Goal: Task Accomplishment & Management: Manage account settings

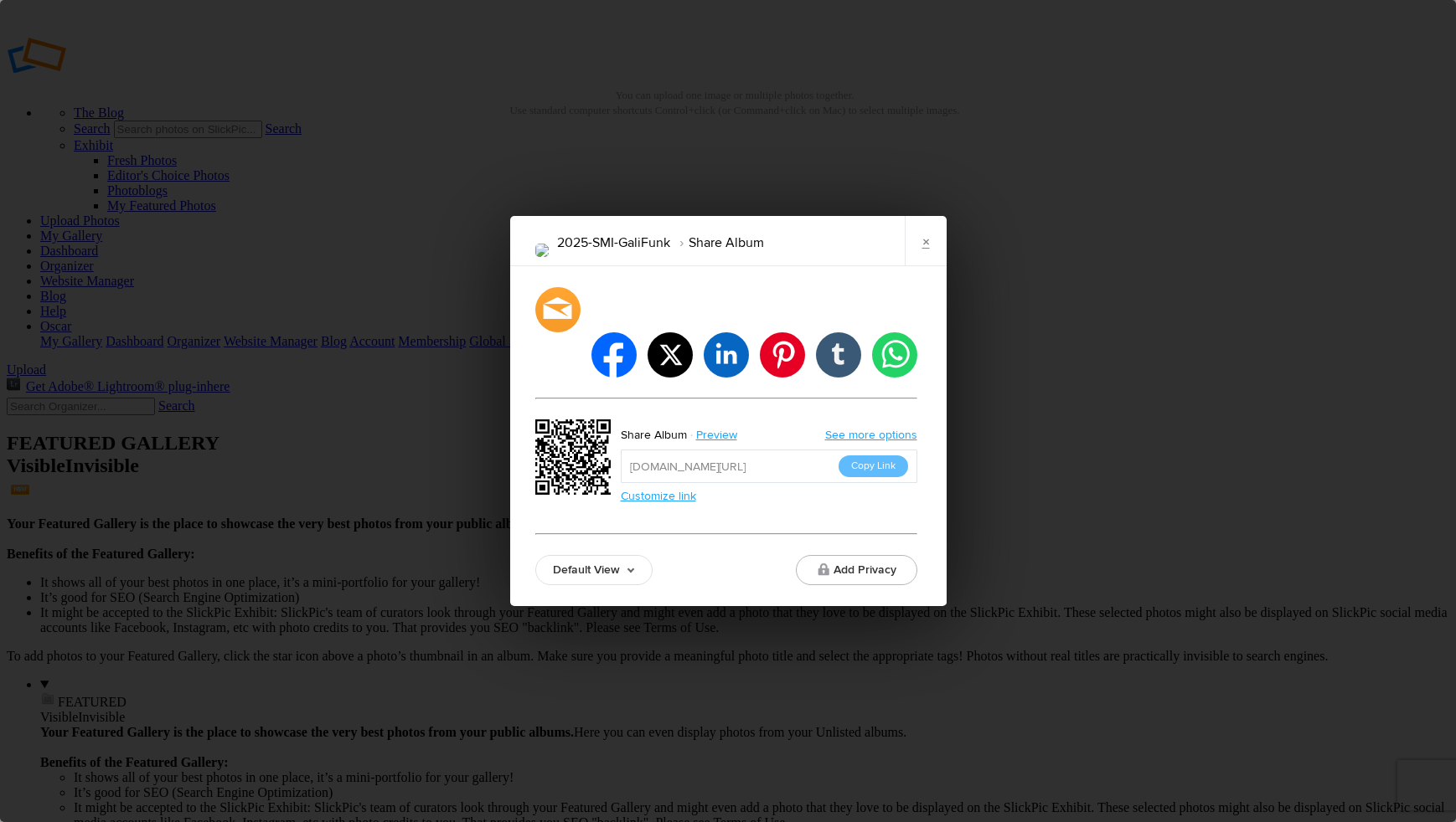
click at [461, 216] on div "2025-SMI-GaliFunk Share Album × facebook twitter linkedin pinterest tumblr what…" at bounding box center [728, 411] width 1456 height 822
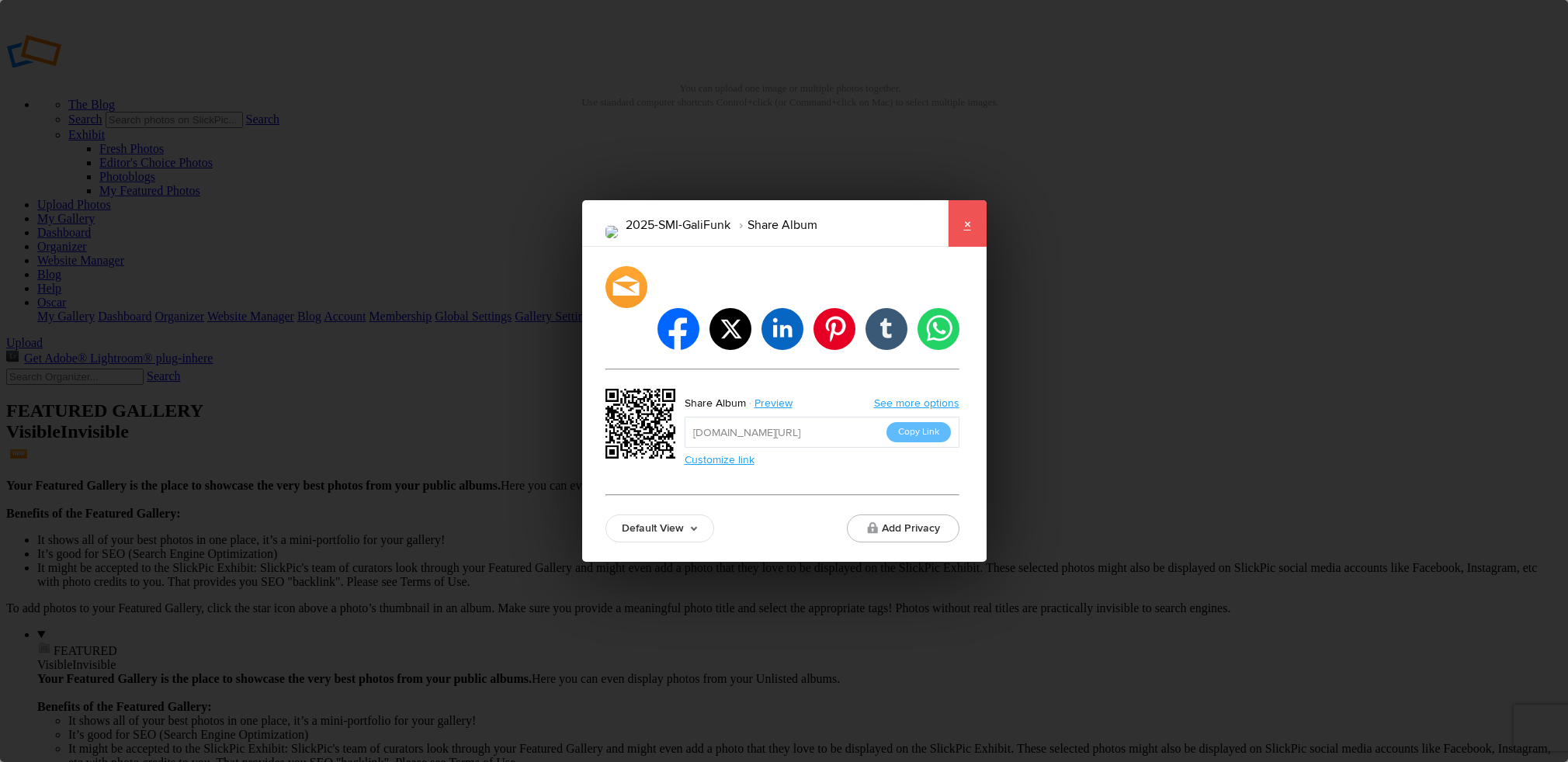
click at [967, 247] on link "×" at bounding box center [967, 223] width 39 height 47
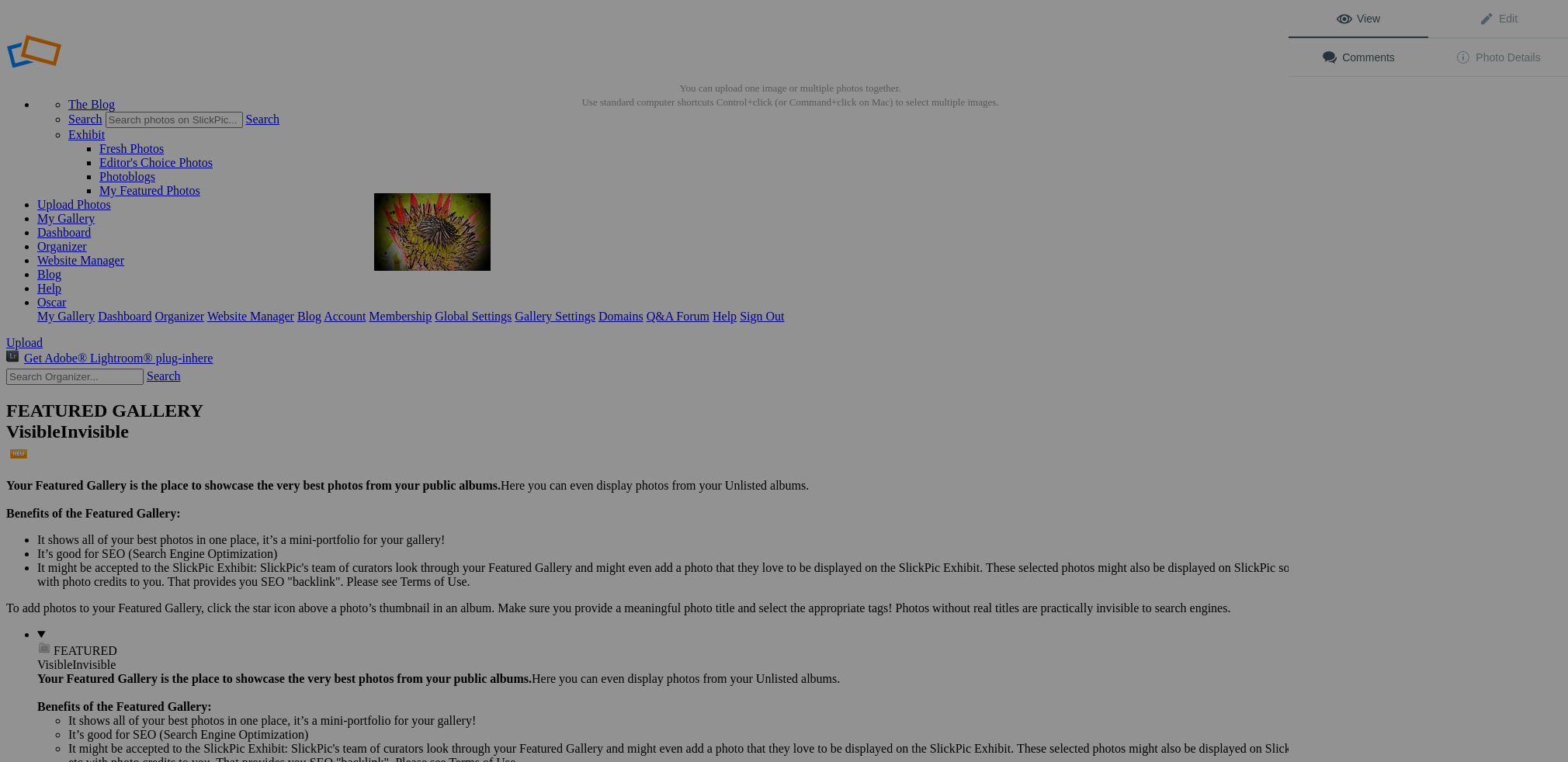
click at [452, 227] on img at bounding box center [432, 232] width 117 height 78
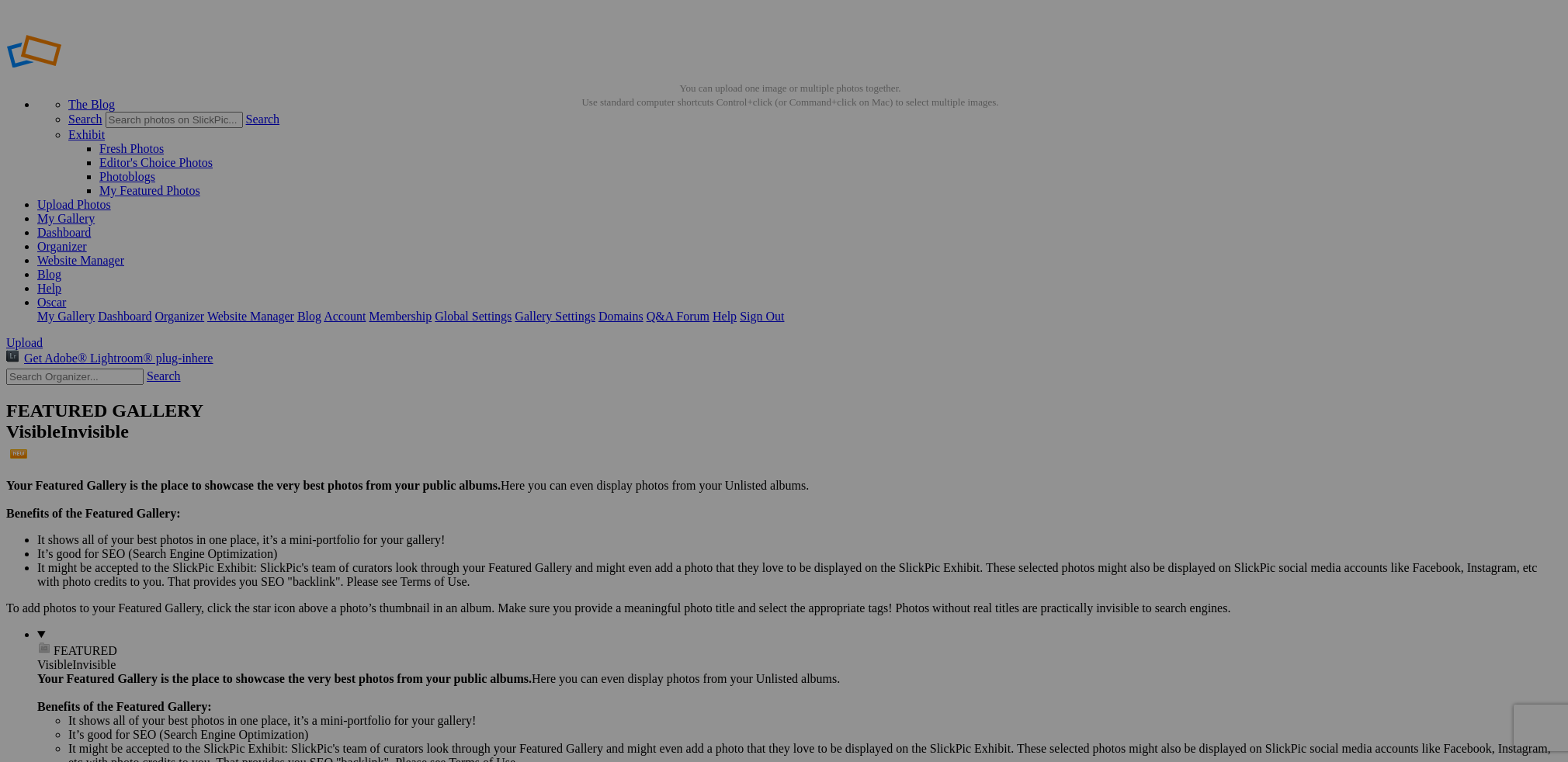
click at [438, 231] on img at bounding box center [432, 232] width 117 height 72
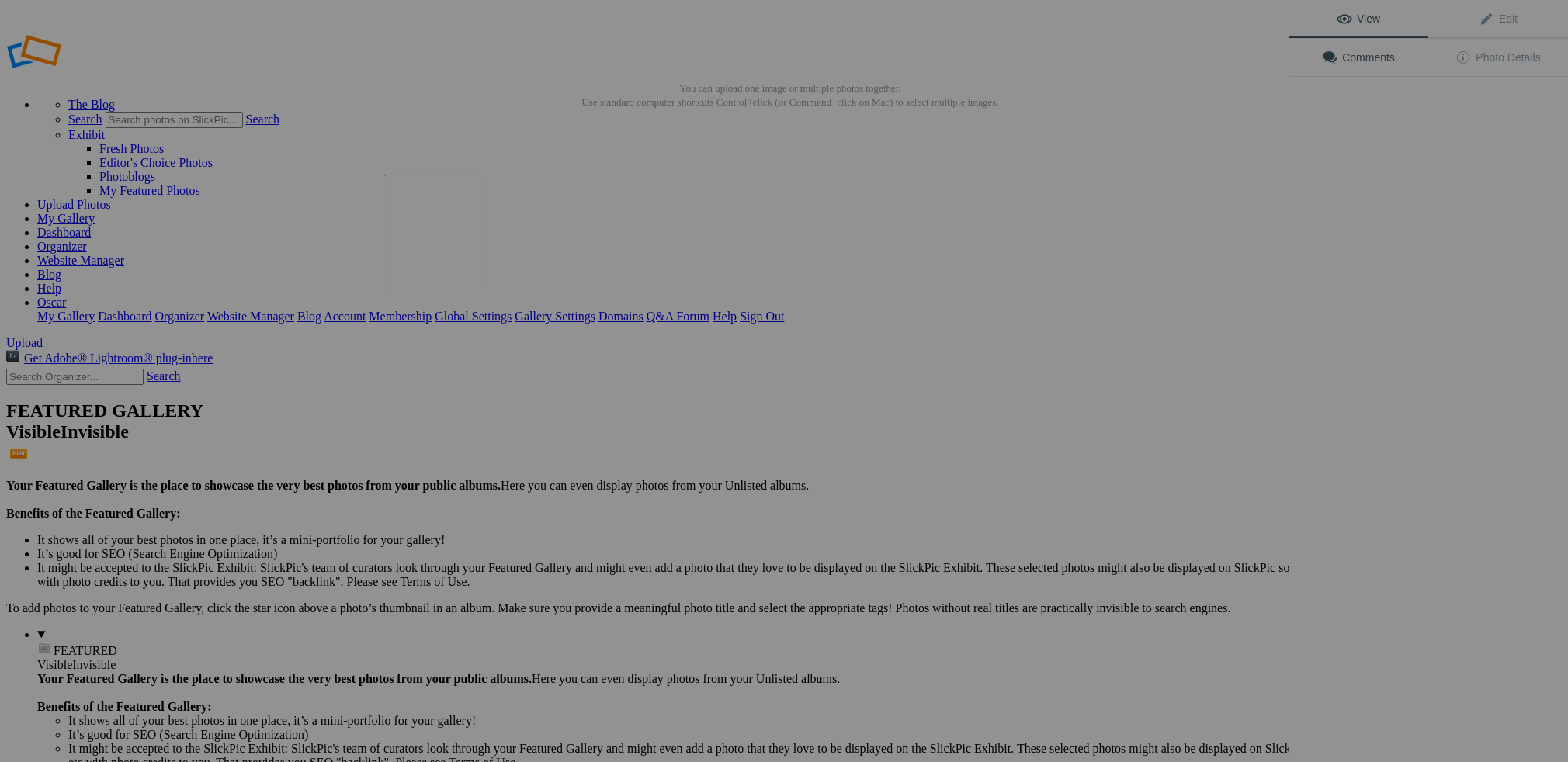
click at [435, 243] on img at bounding box center [433, 232] width 97 height 117
click at [431, 239] on img at bounding box center [432, 232] width 81 height 117
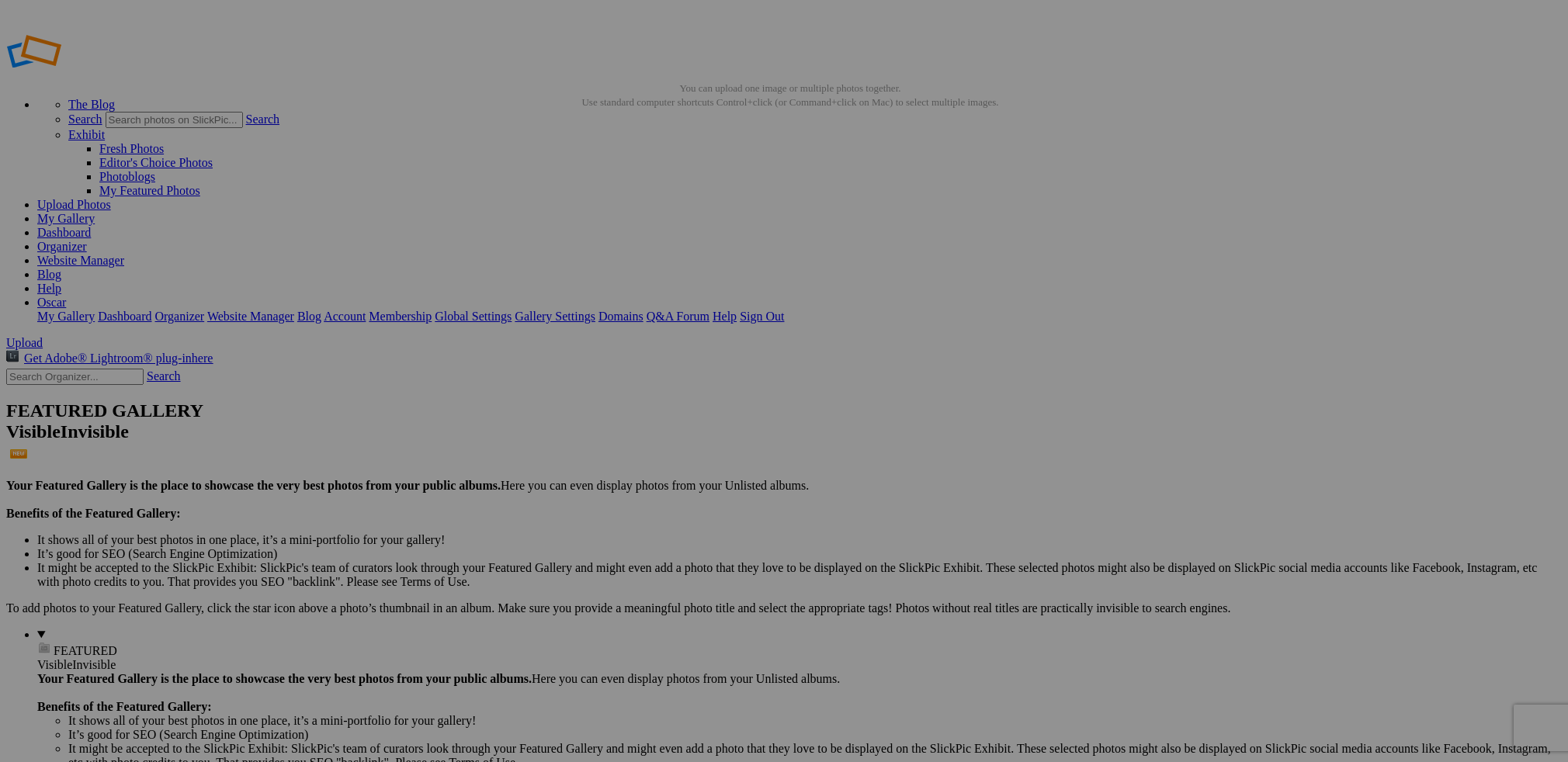
click at [415, 237] on img at bounding box center [432, 232] width 117 height 89
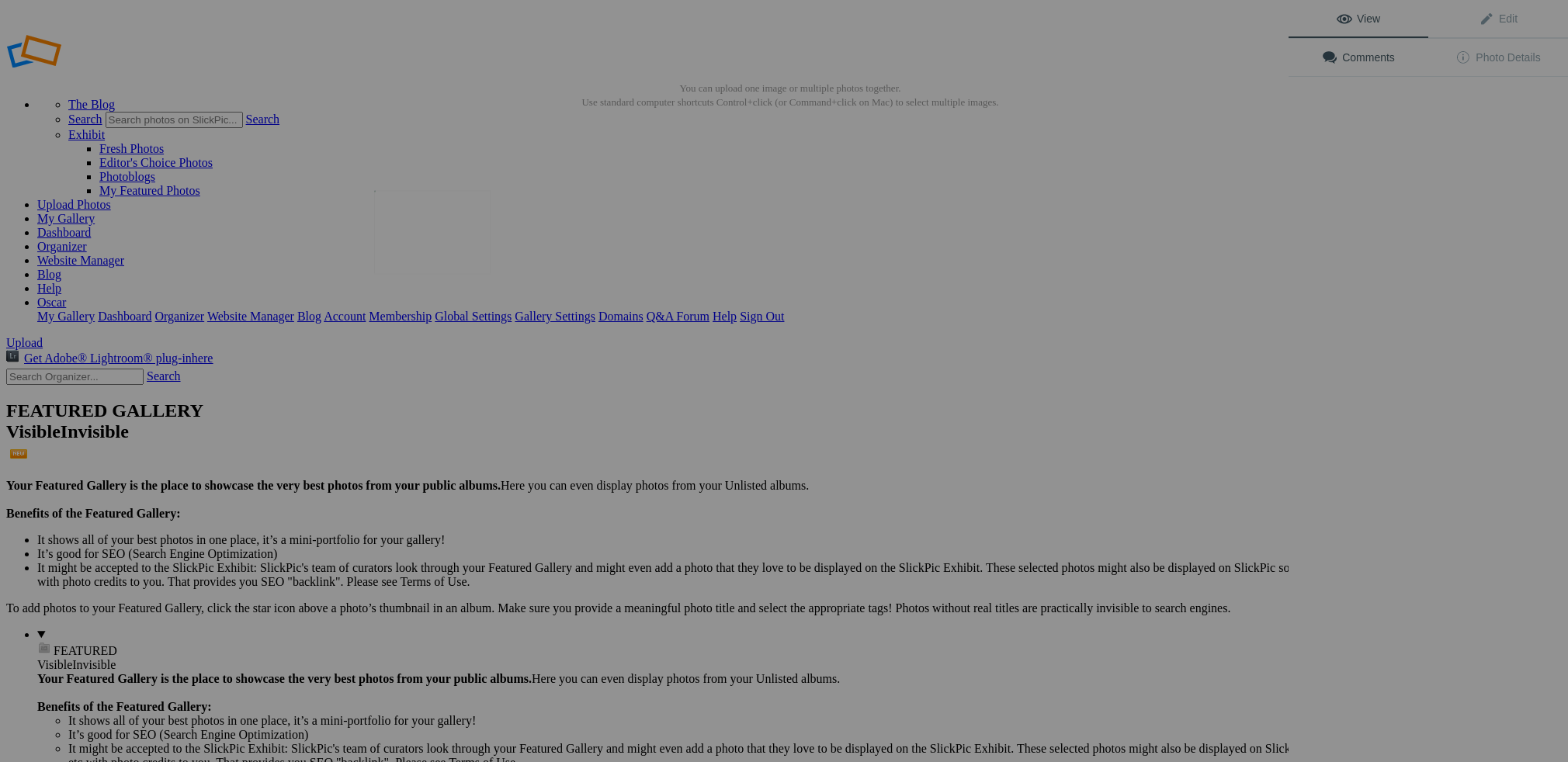
click at [408, 231] on img at bounding box center [432, 231] width 117 height 83
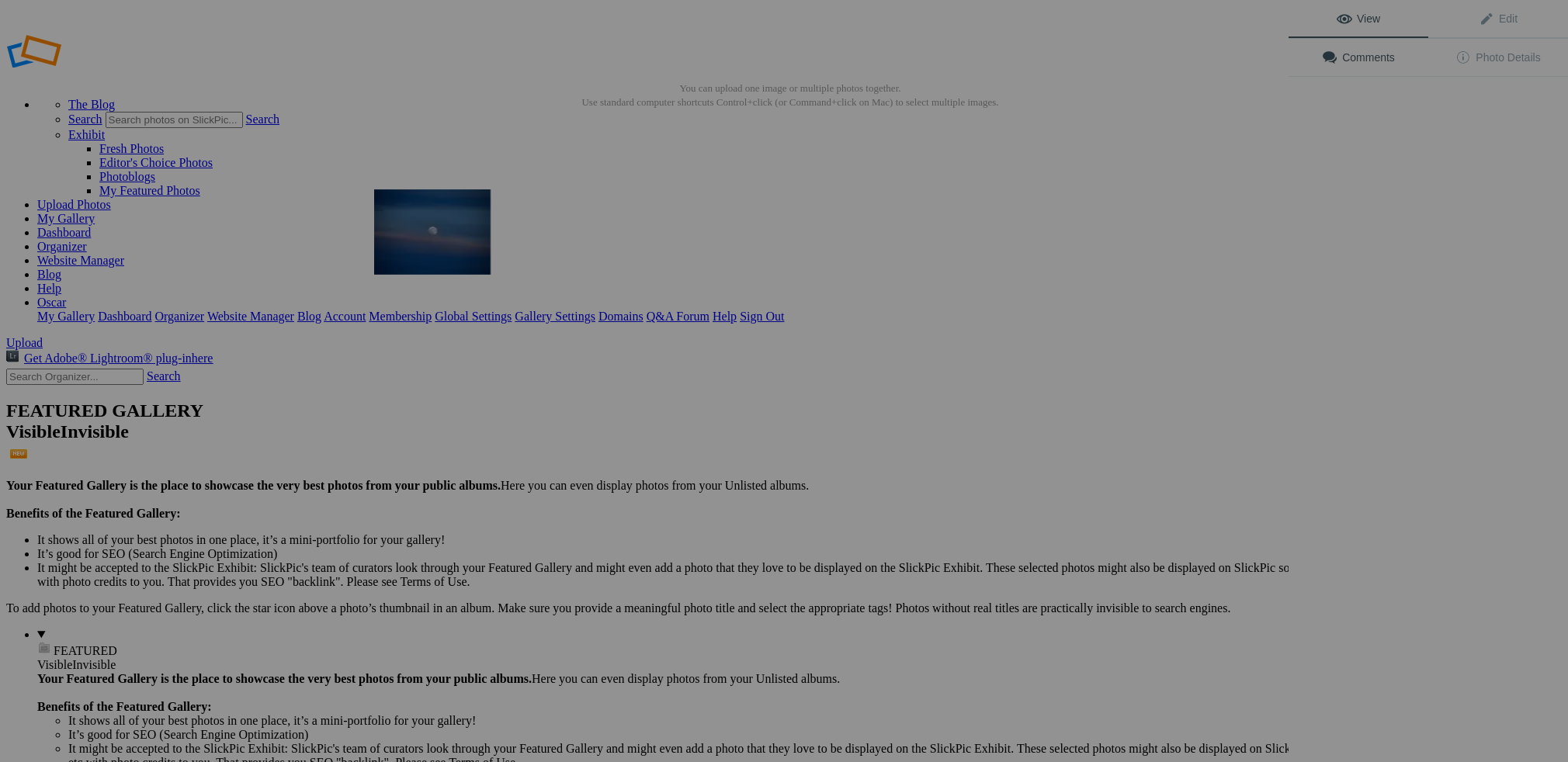
click at [405, 242] on img at bounding box center [432, 232] width 117 height 85
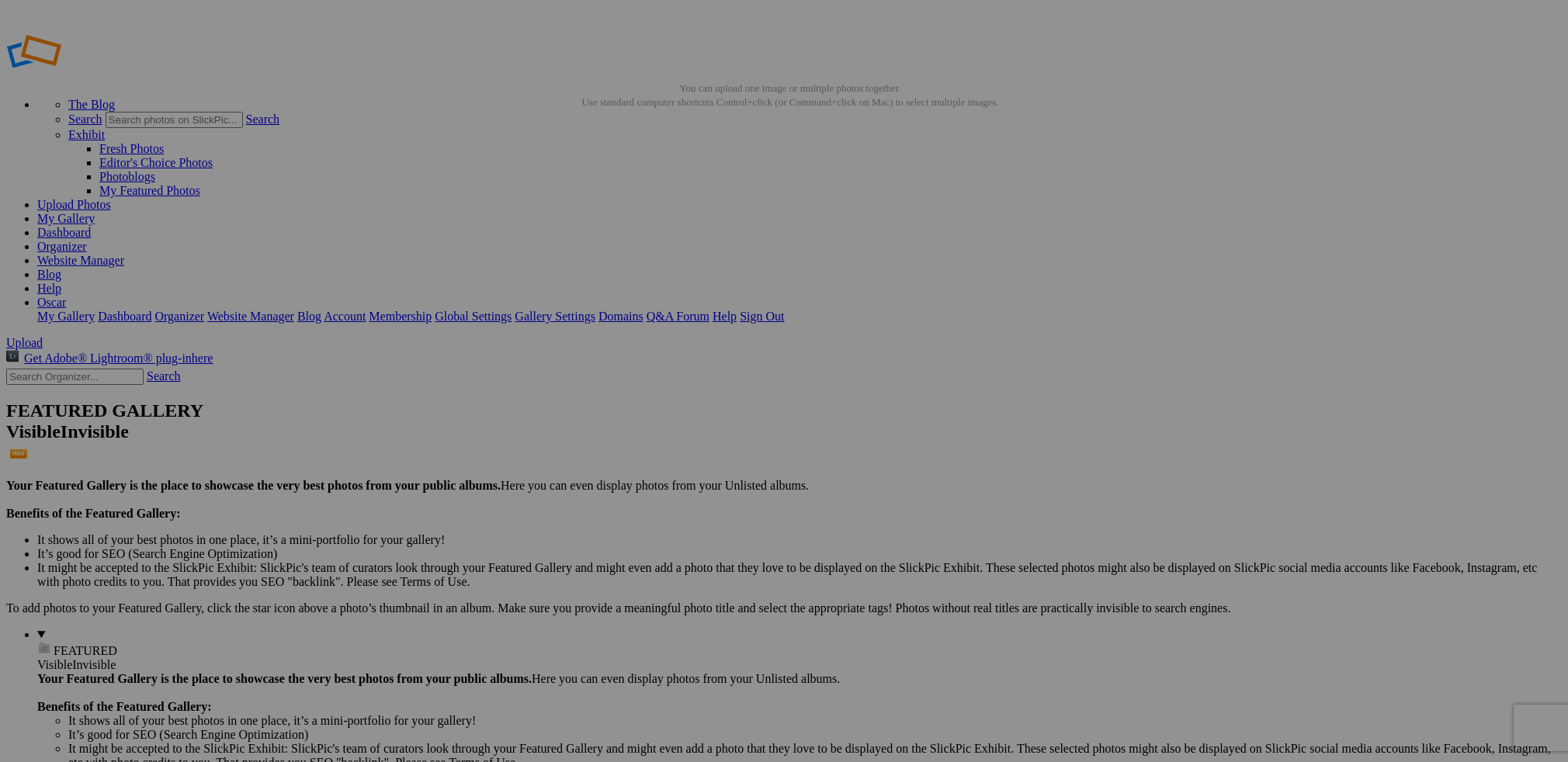
click at [427, 235] on img at bounding box center [432, 232] width 117 height 94
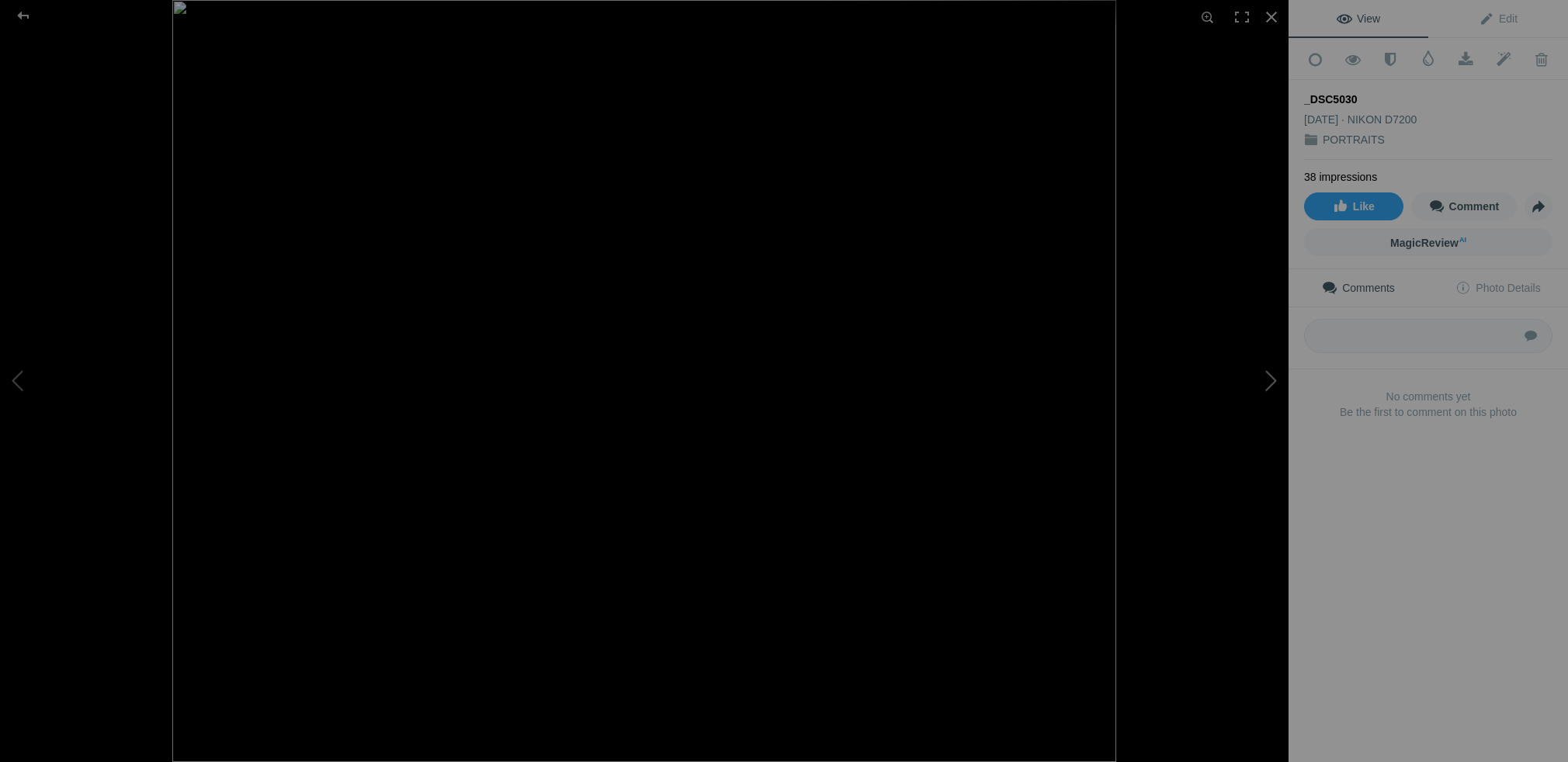
click at [1272, 378] on button at bounding box center [1230, 381] width 117 height 274
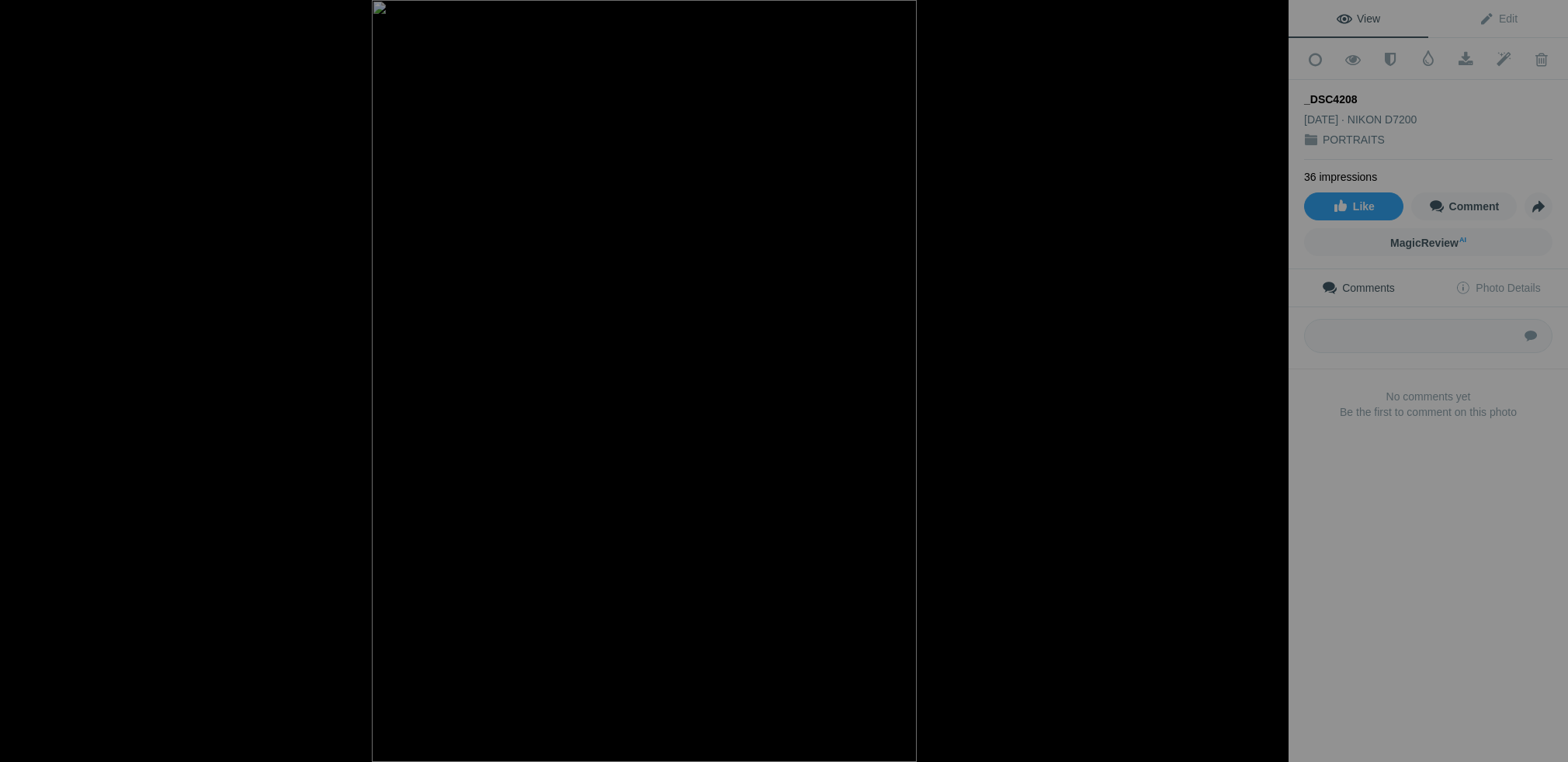
click at [1272, 378] on button at bounding box center [1230, 381] width 117 height 274
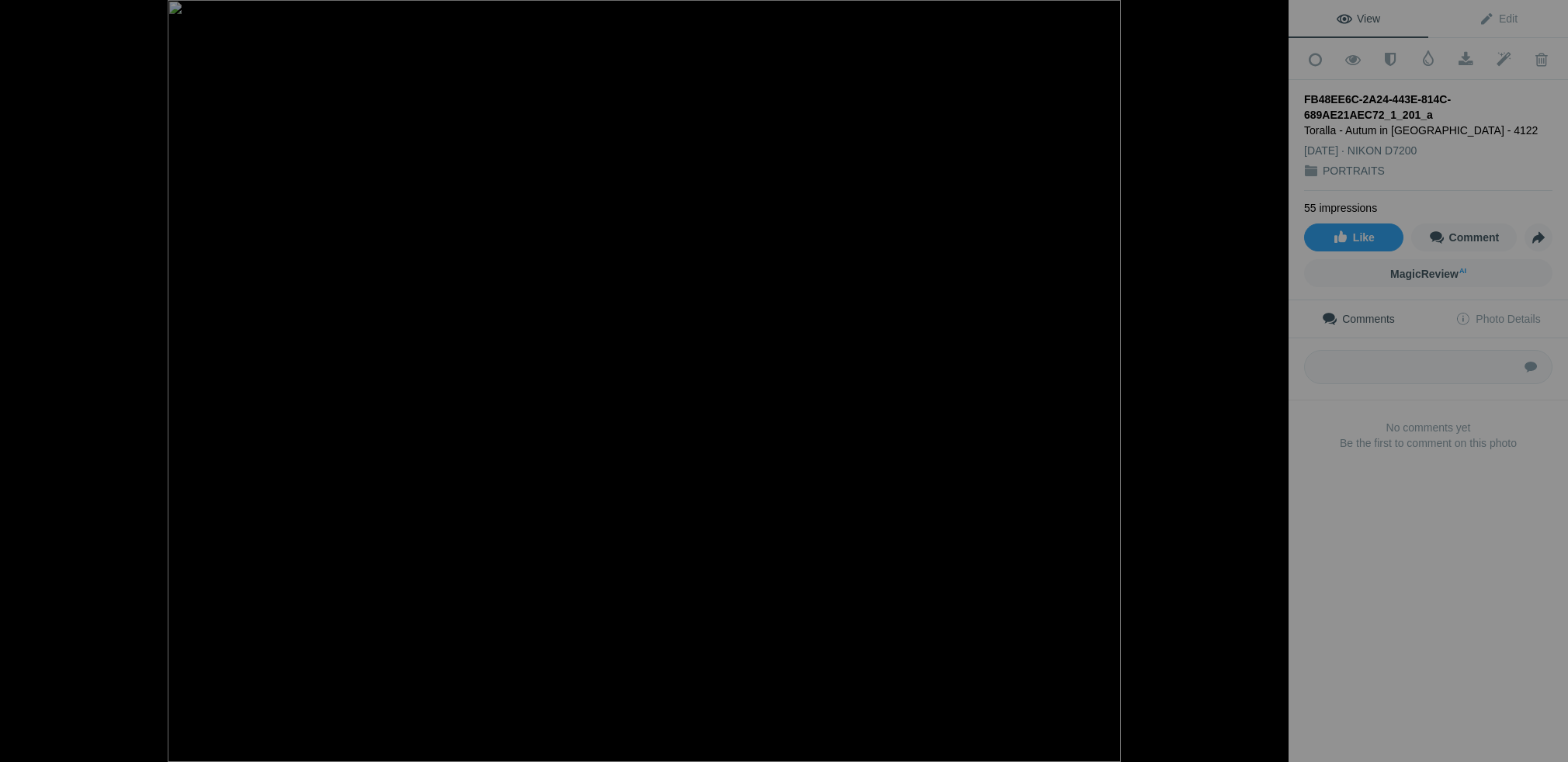
click at [1272, 378] on button at bounding box center [1230, 381] width 117 height 274
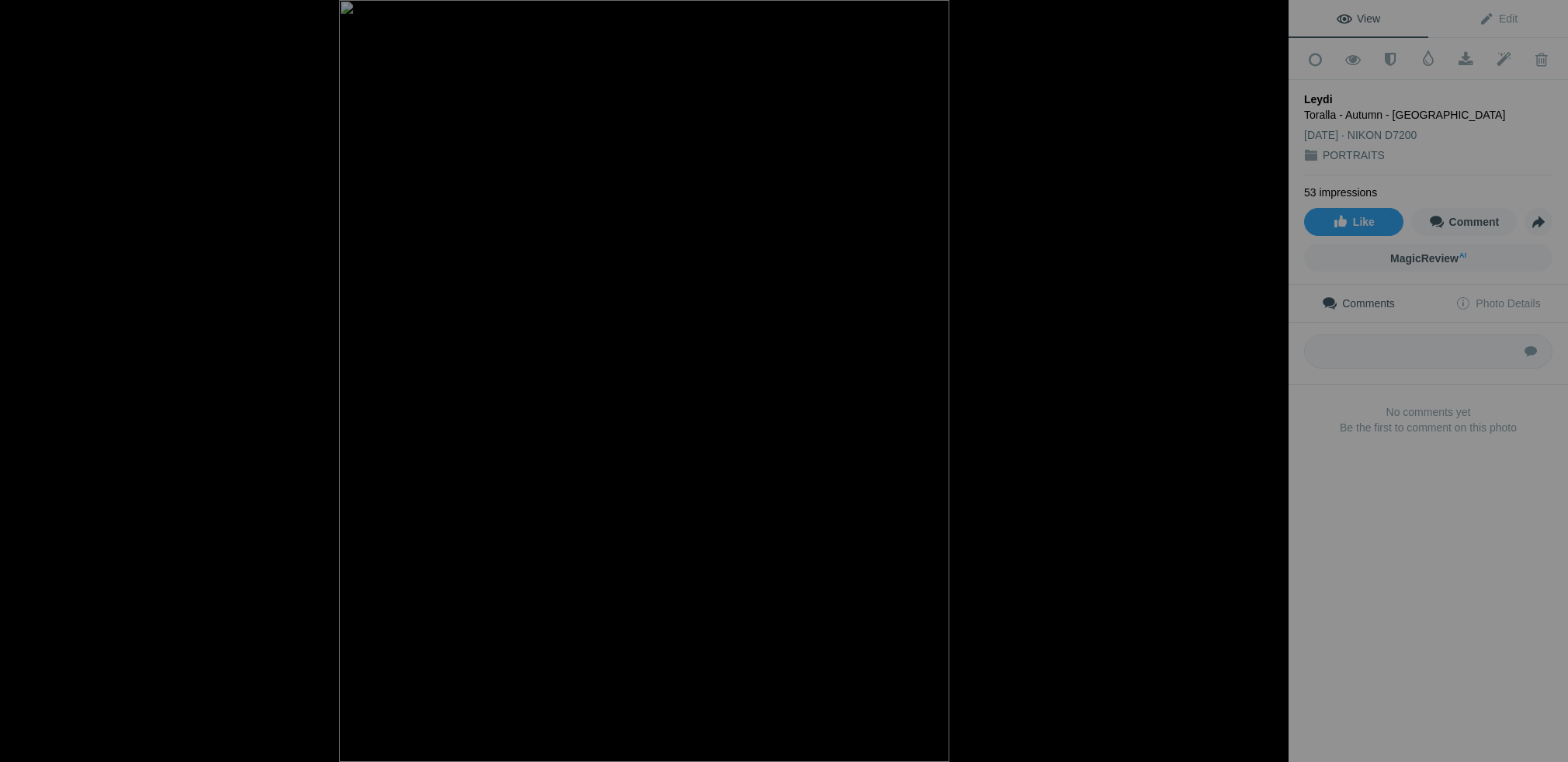
click at [1272, 378] on button at bounding box center [1230, 381] width 117 height 274
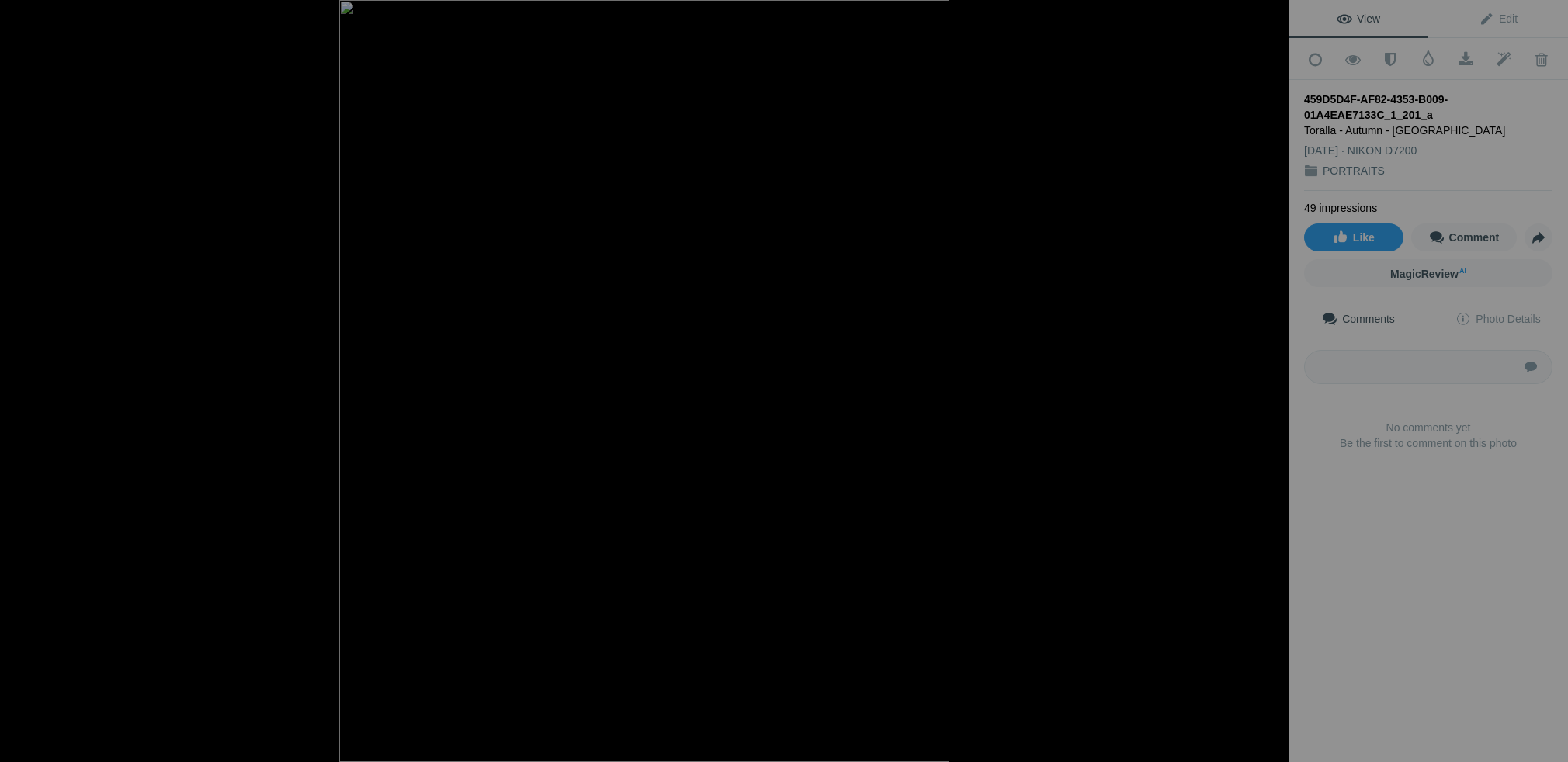
click at [1272, 378] on button at bounding box center [1230, 381] width 117 height 274
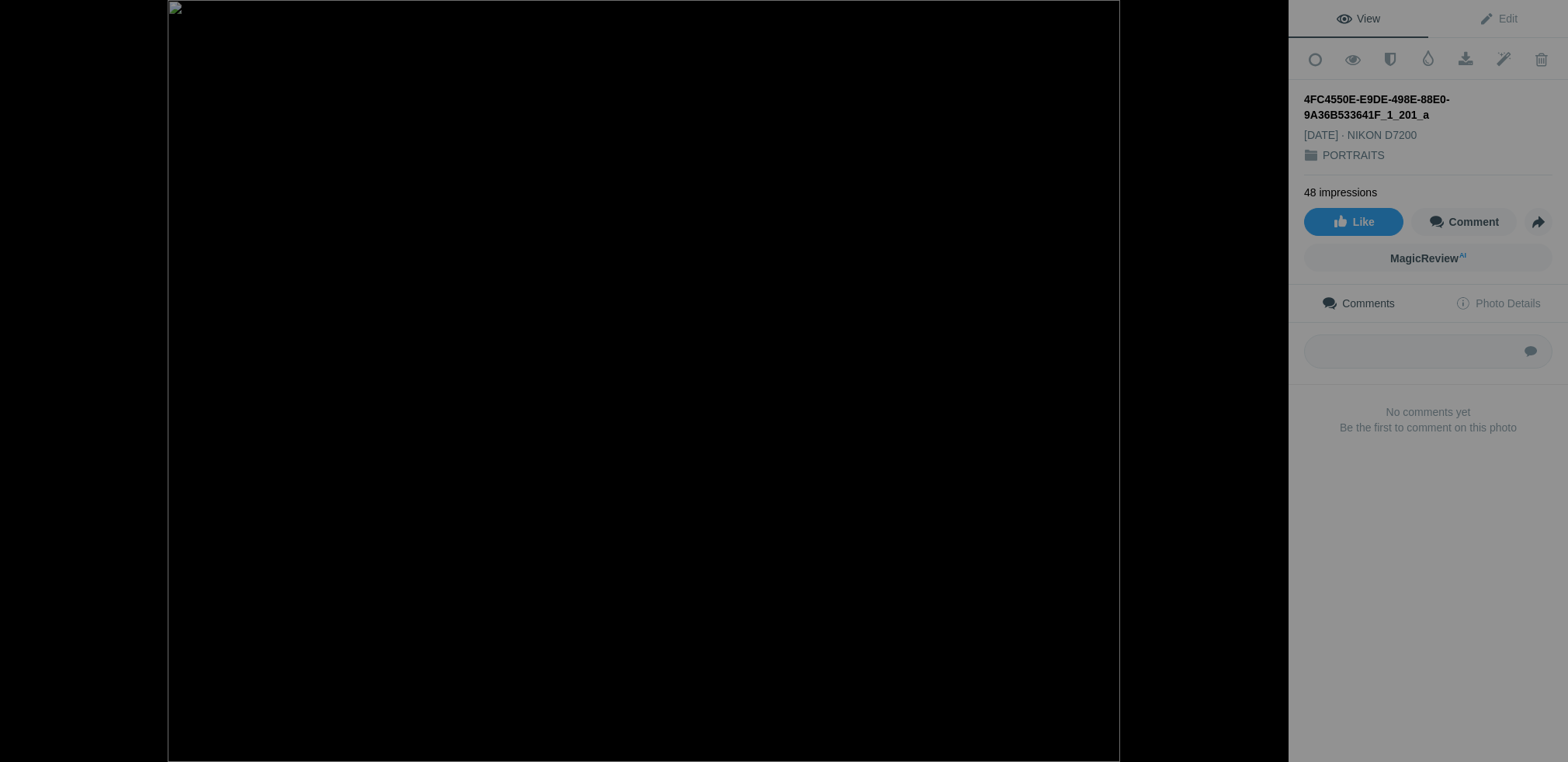
click at [1272, 378] on button at bounding box center [1230, 381] width 117 height 274
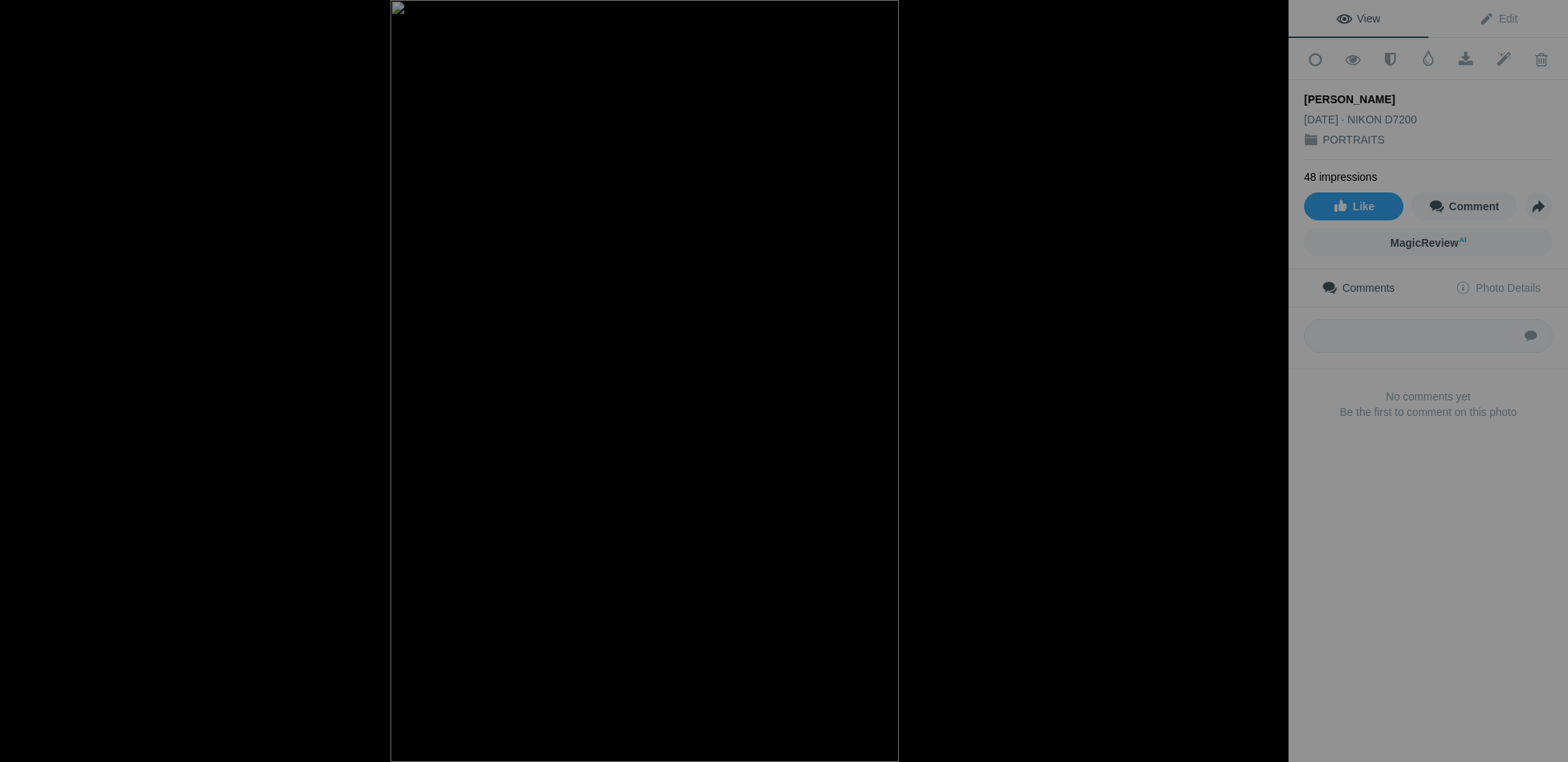
click at [1272, 378] on button at bounding box center [1230, 381] width 117 height 274
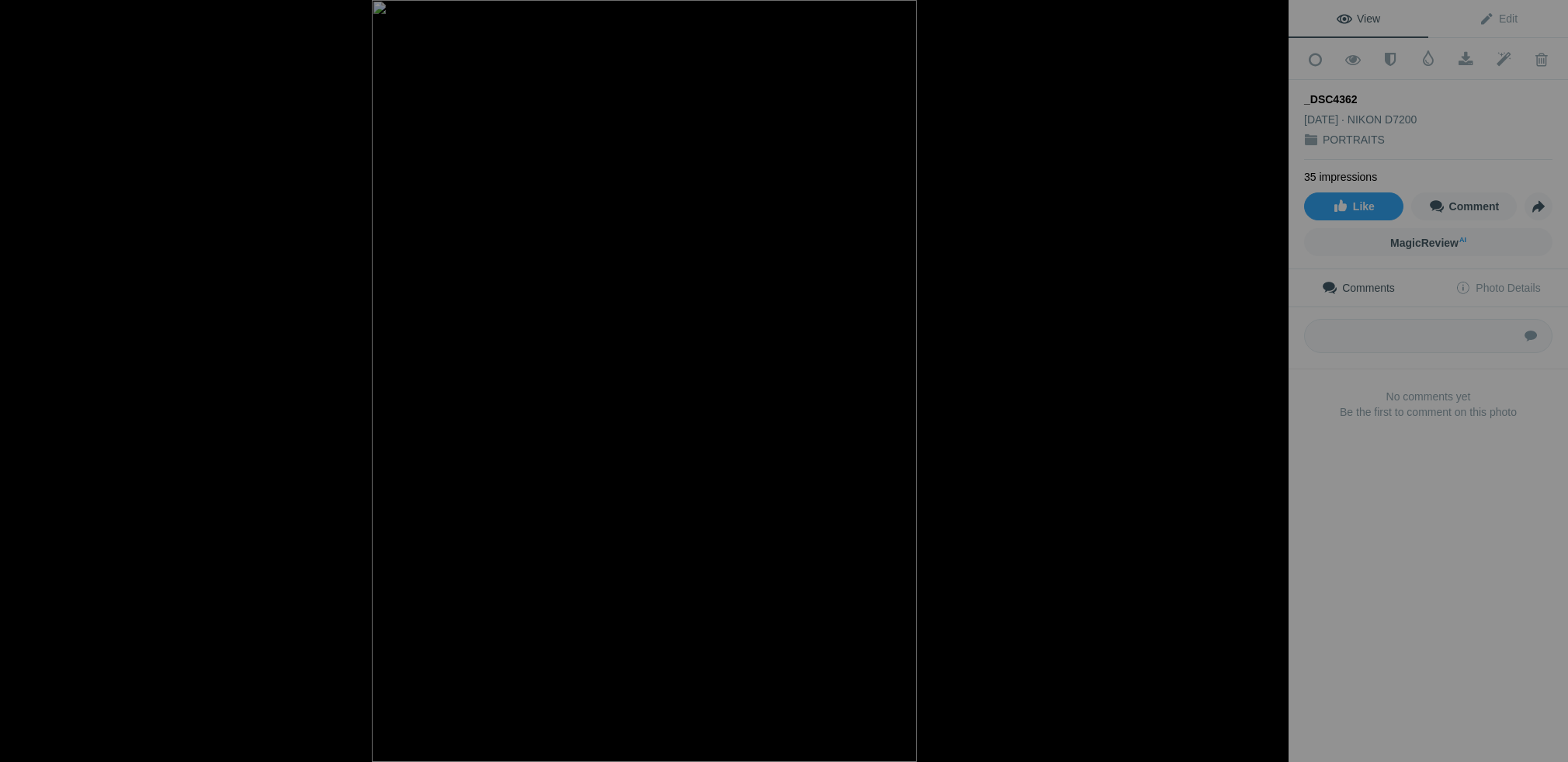
click at [1272, 378] on button at bounding box center [1230, 381] width 117 height 274
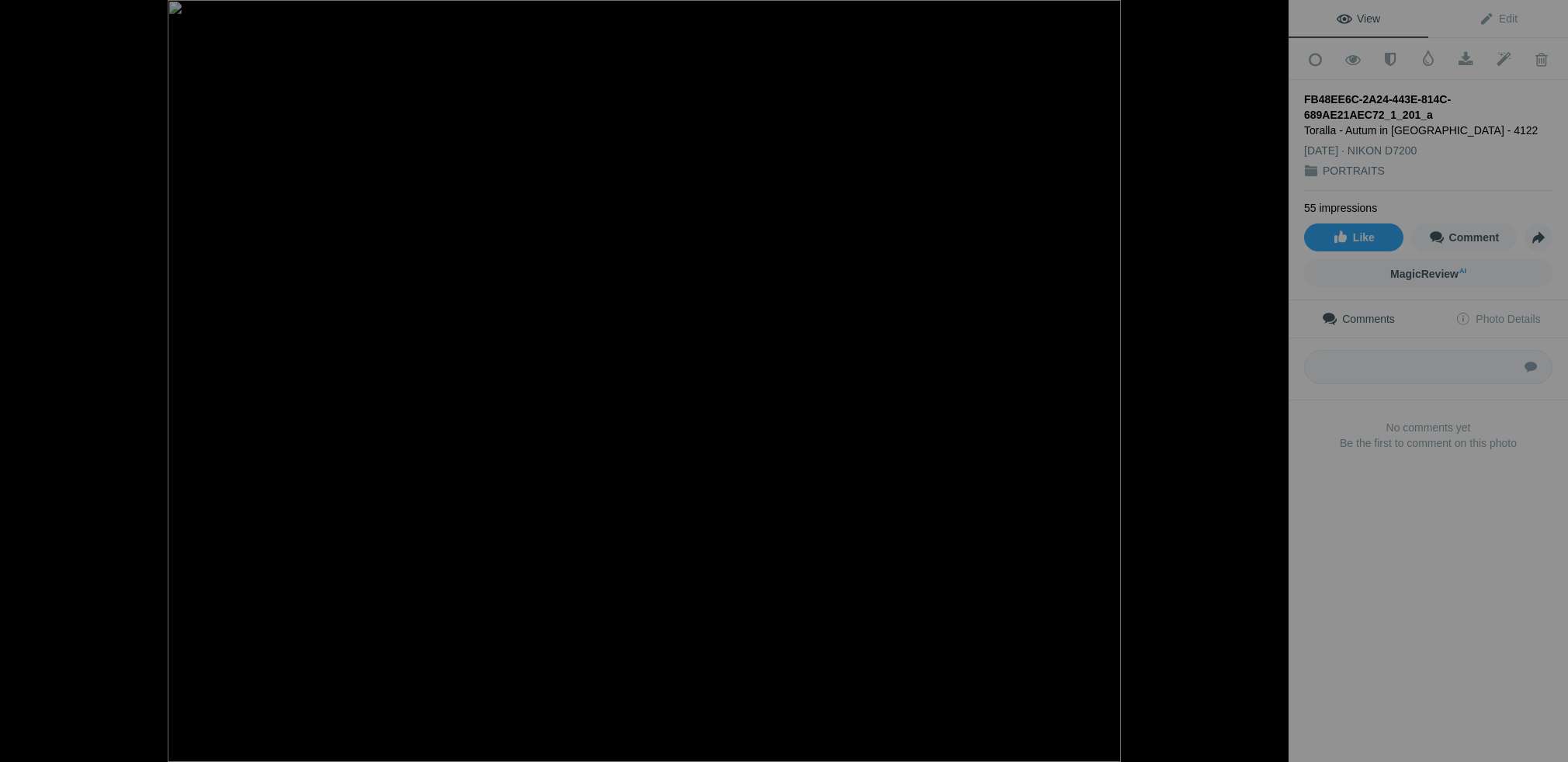
click at [1272, 378] on button at bounding box center [1230, 381] width 117 height 274
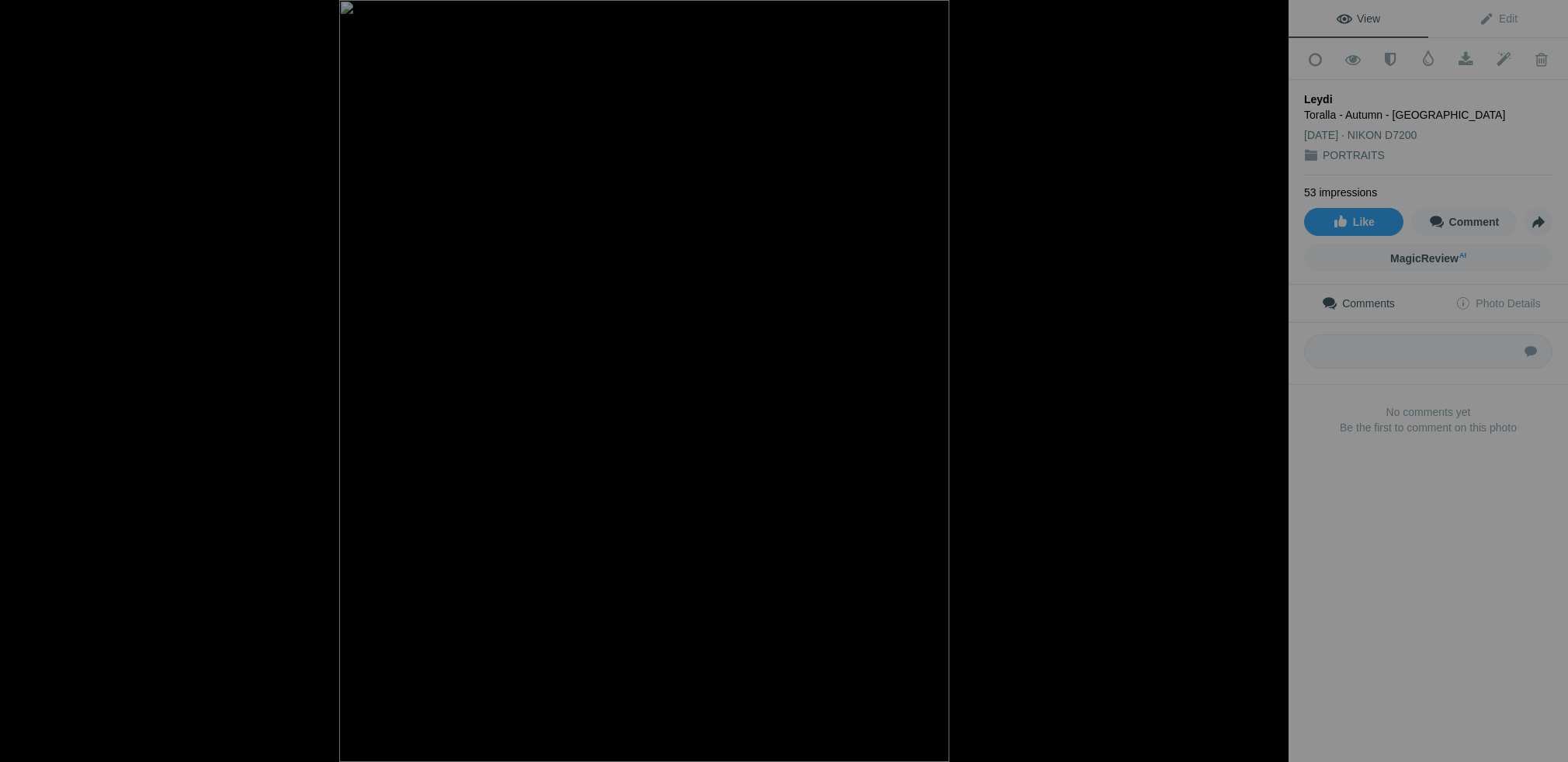
click at [1272, 378] on button at bounding box center [1230, 381] width 117 height 274
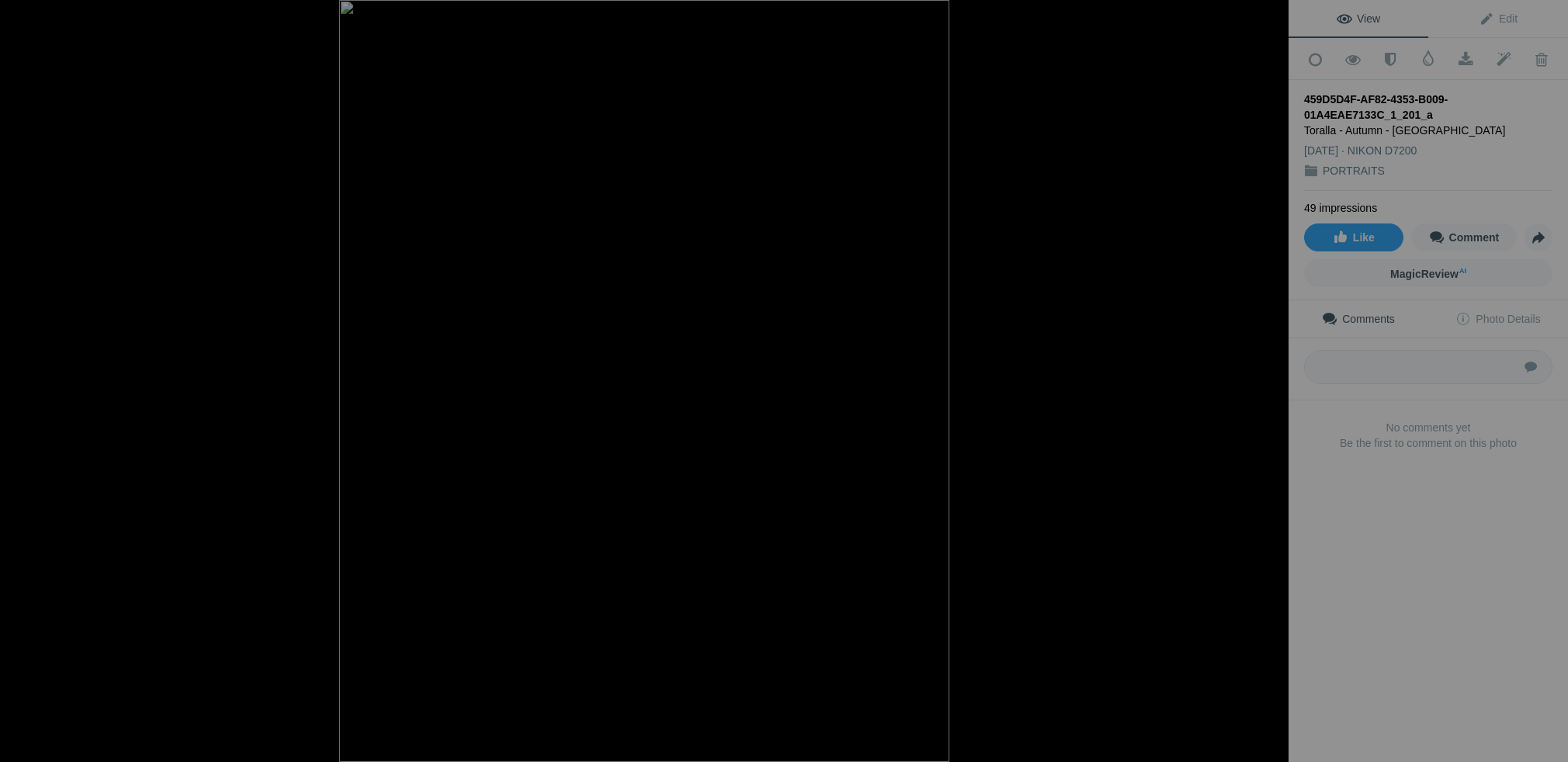
click at [1272, 378] on button at bounding box center [1230, 381] width 117 height 274
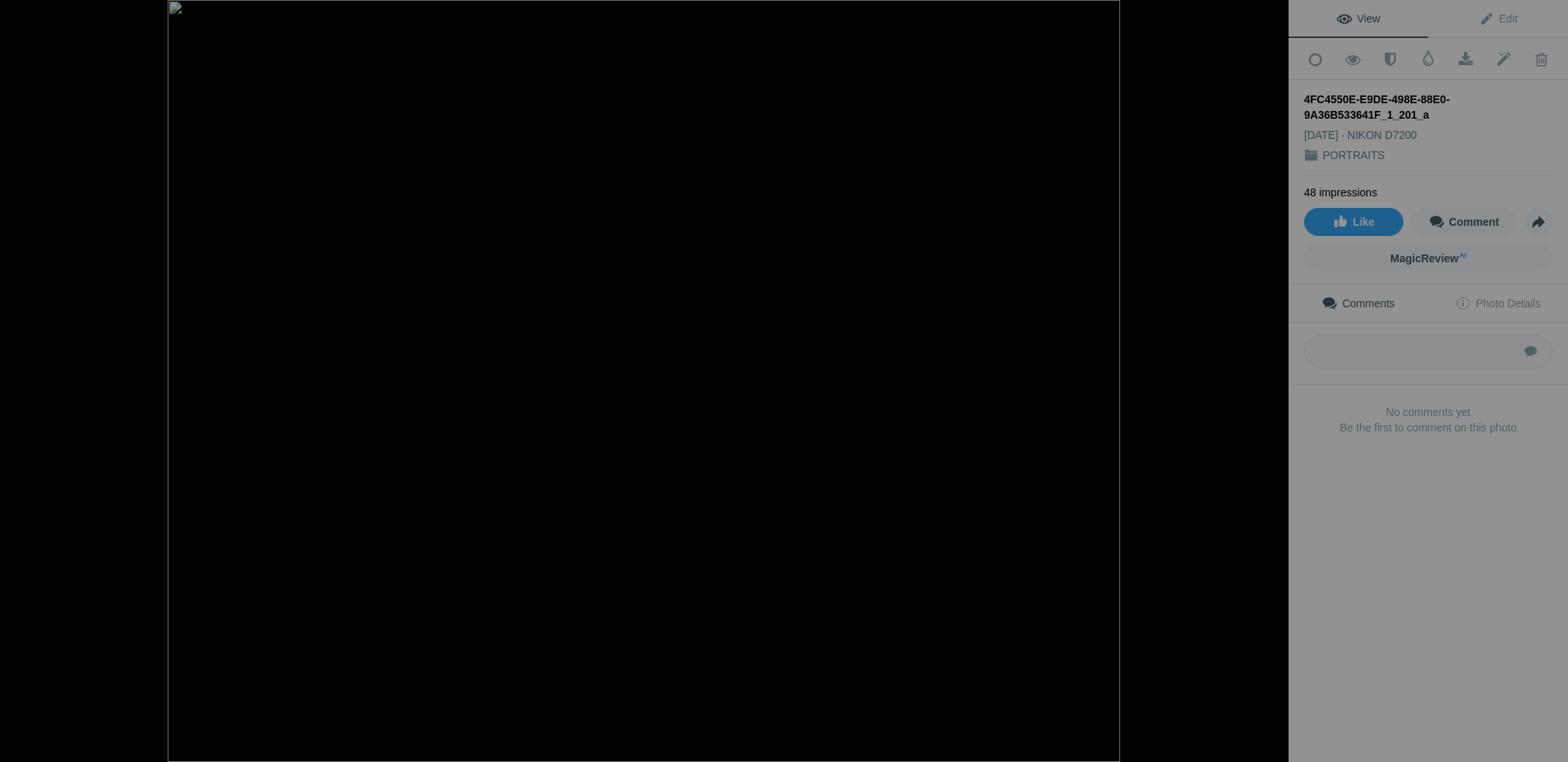
click at [1272, 378] on button at bounding box center [1230, 381] width 117 height 274
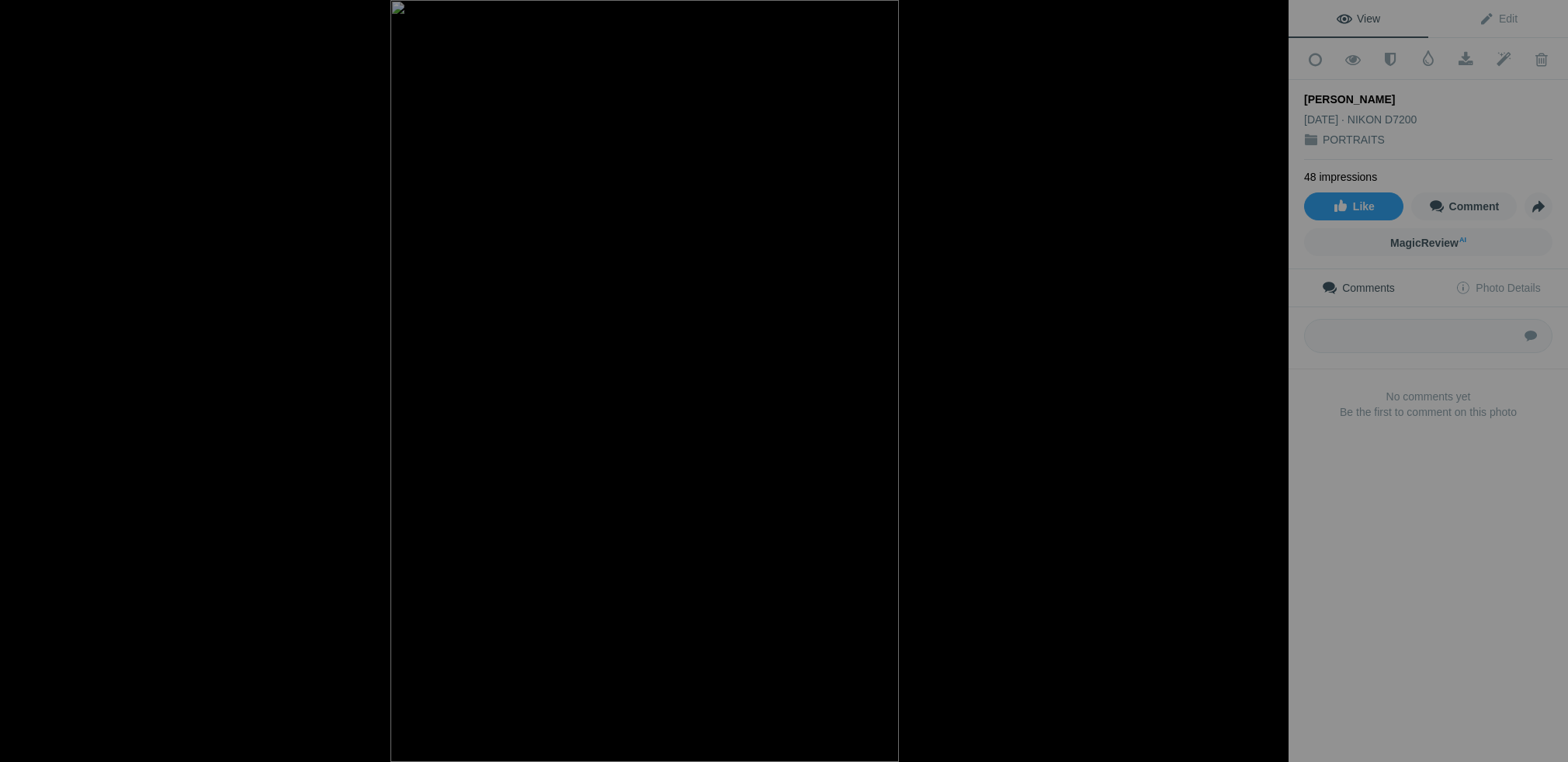
click at [1272, 378] on button at bounding box center [1230, 381] width 117 height 274
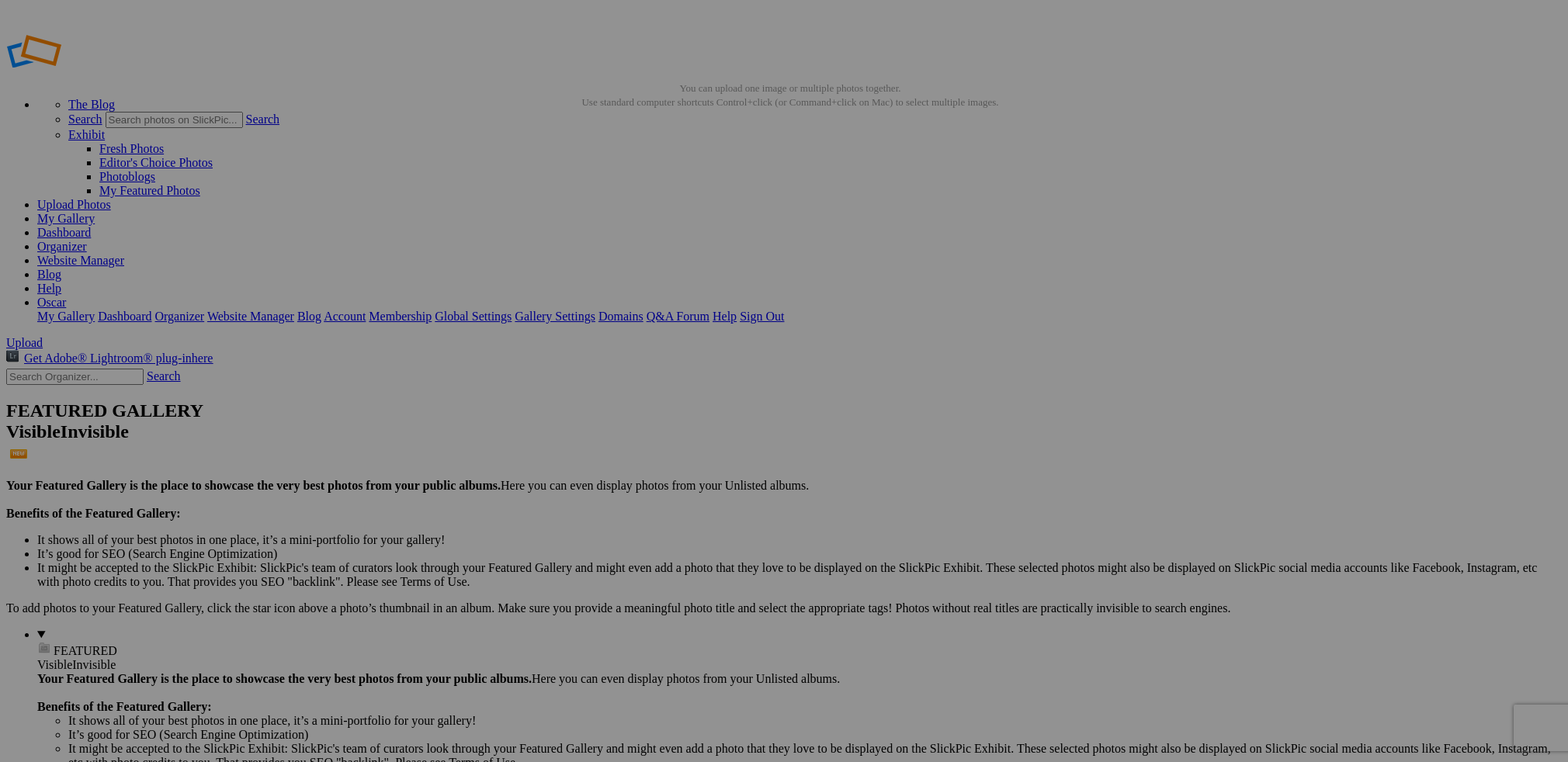
click at [418, 242] on img at bounding box center [432, 232] width 117 height 98
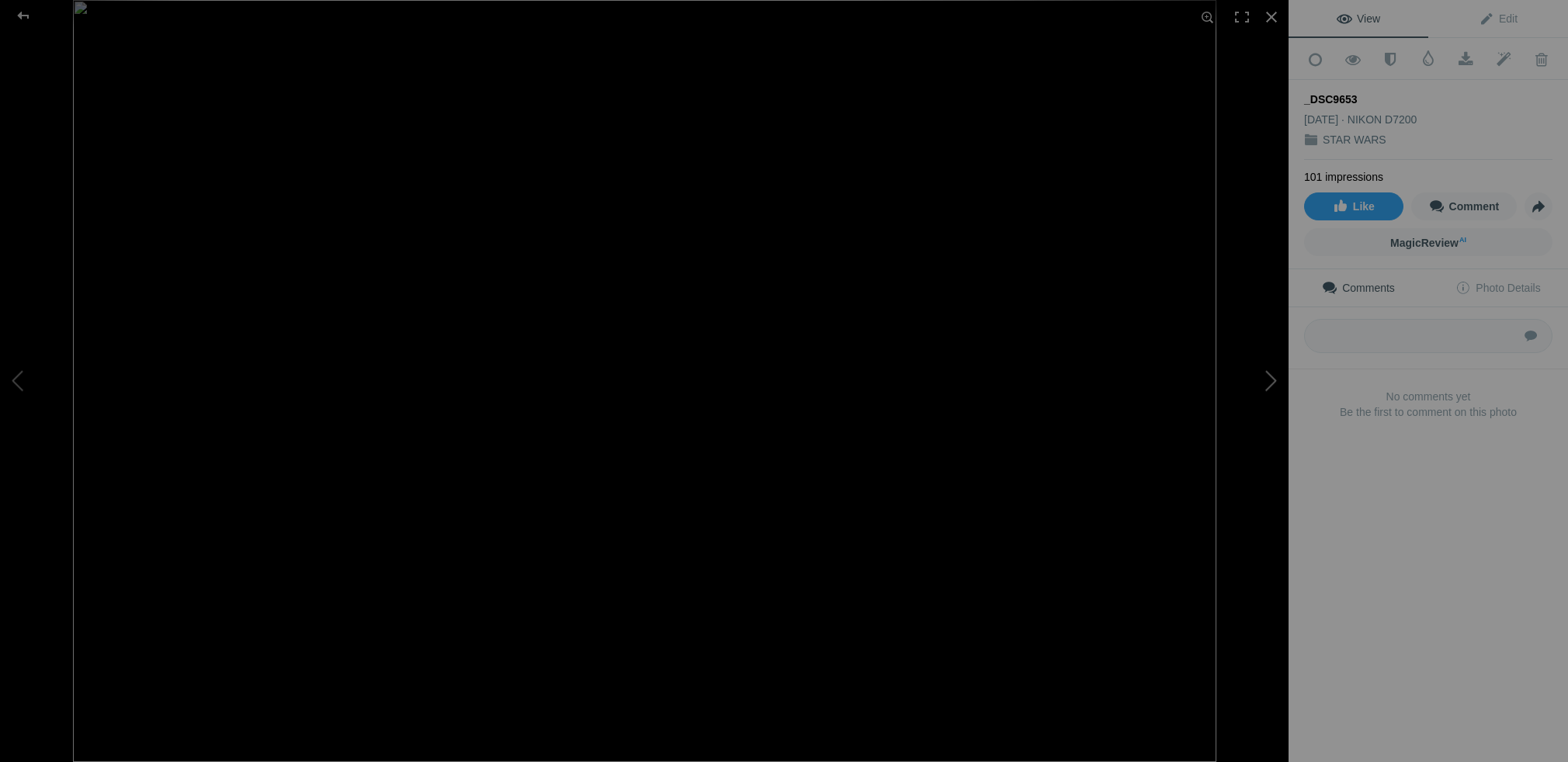
click at [1277, 379] on button at bounding box center [1230, 381] width 117 height 274
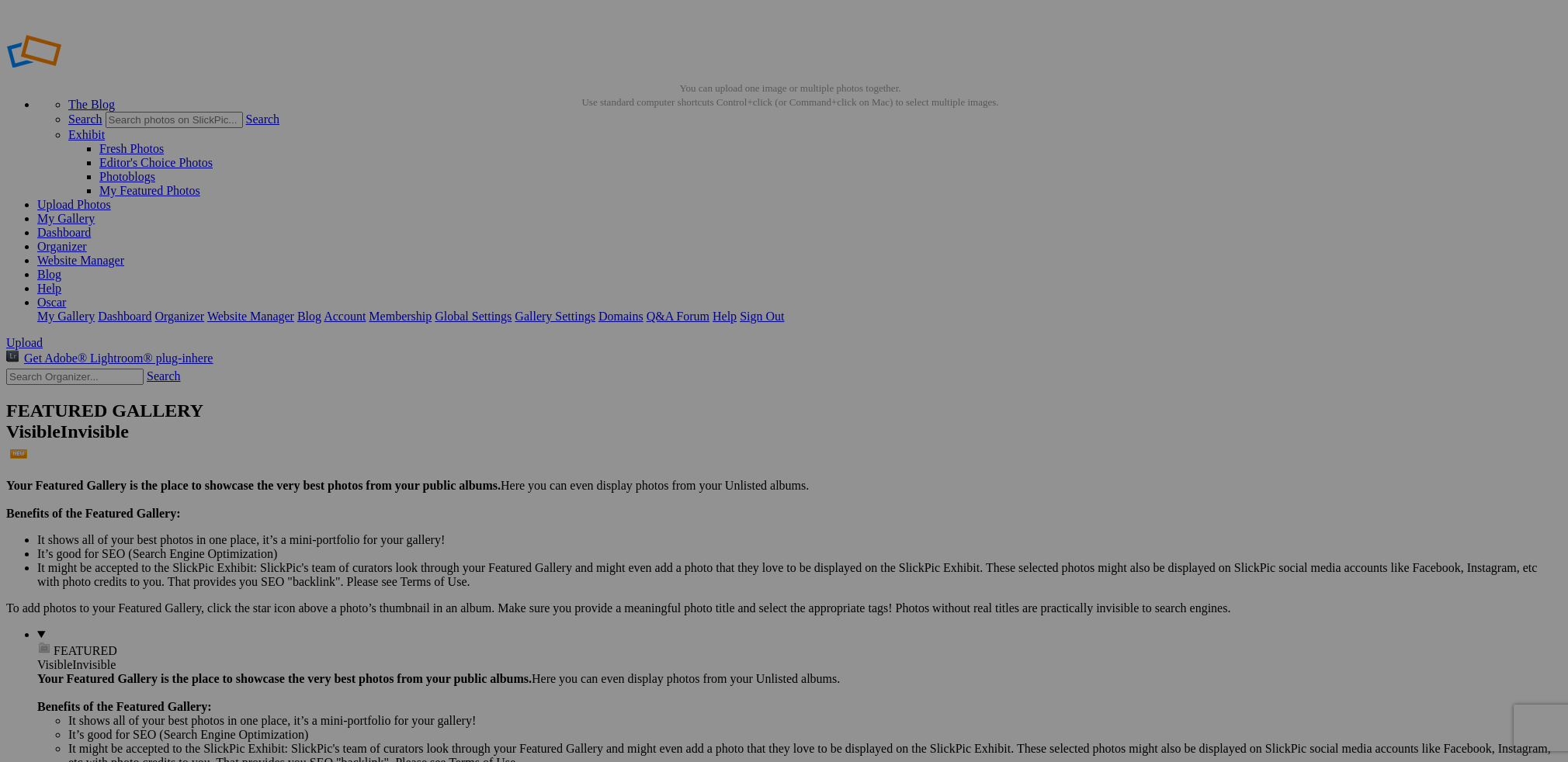
click at [433, 245] on img at bounding box center [432, 233] width 117 height 113
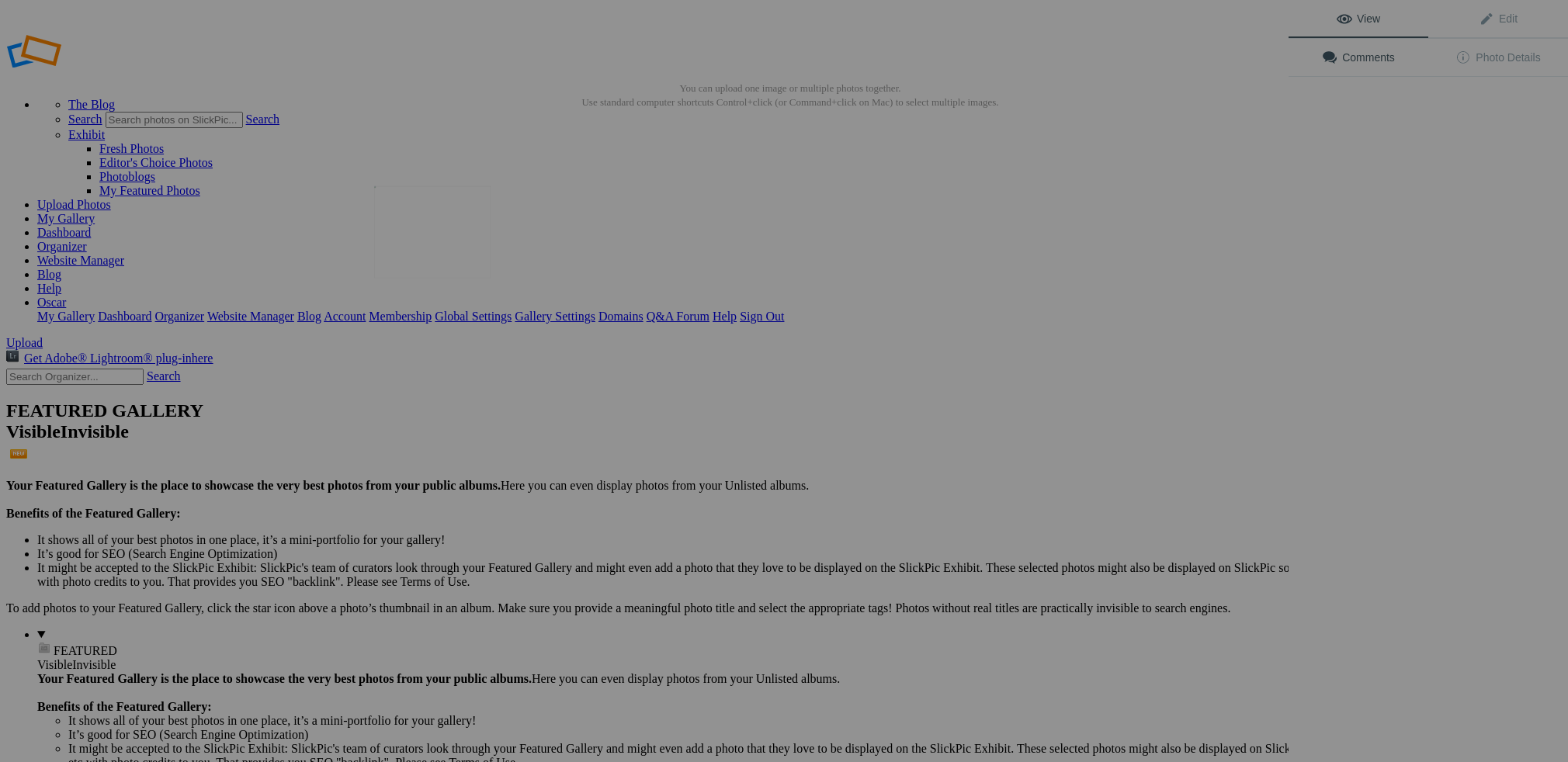
click at [429, 227] on img at bounding box center [432, 233] width 117 height 92
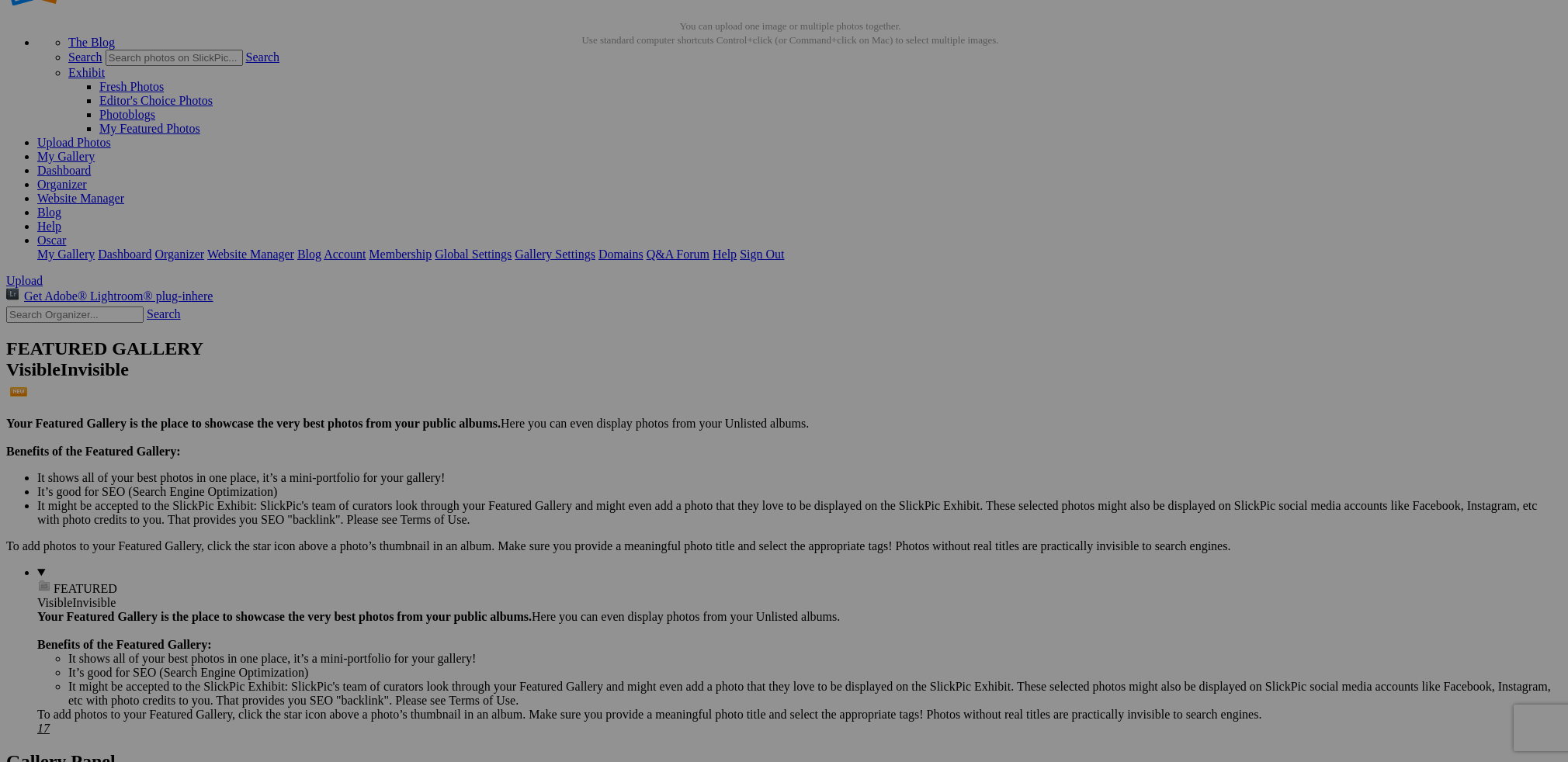
scroll to position [61, 0]
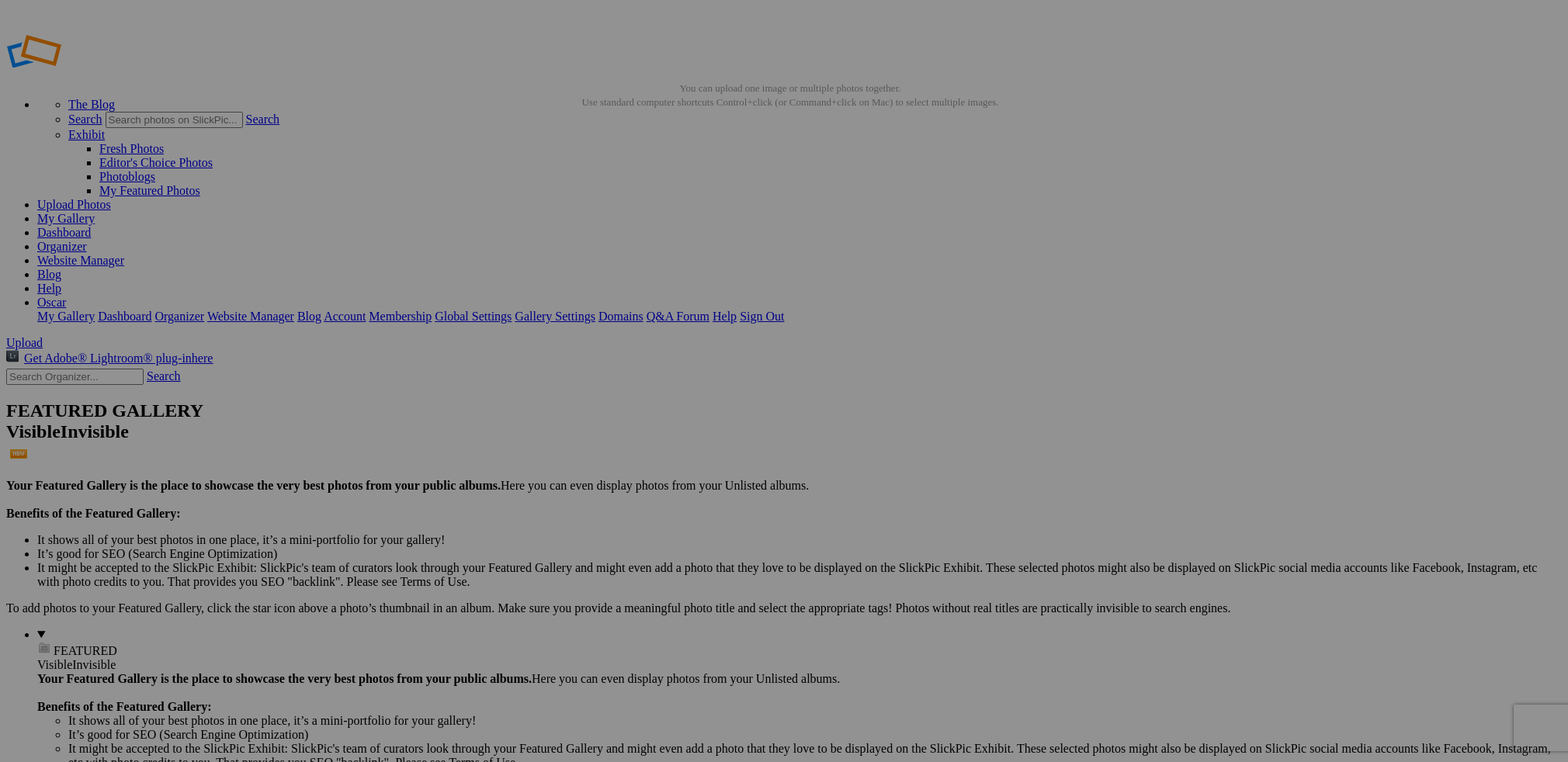
click at [449, 228] on img at bounding box center [432, 232] width 117 height 78
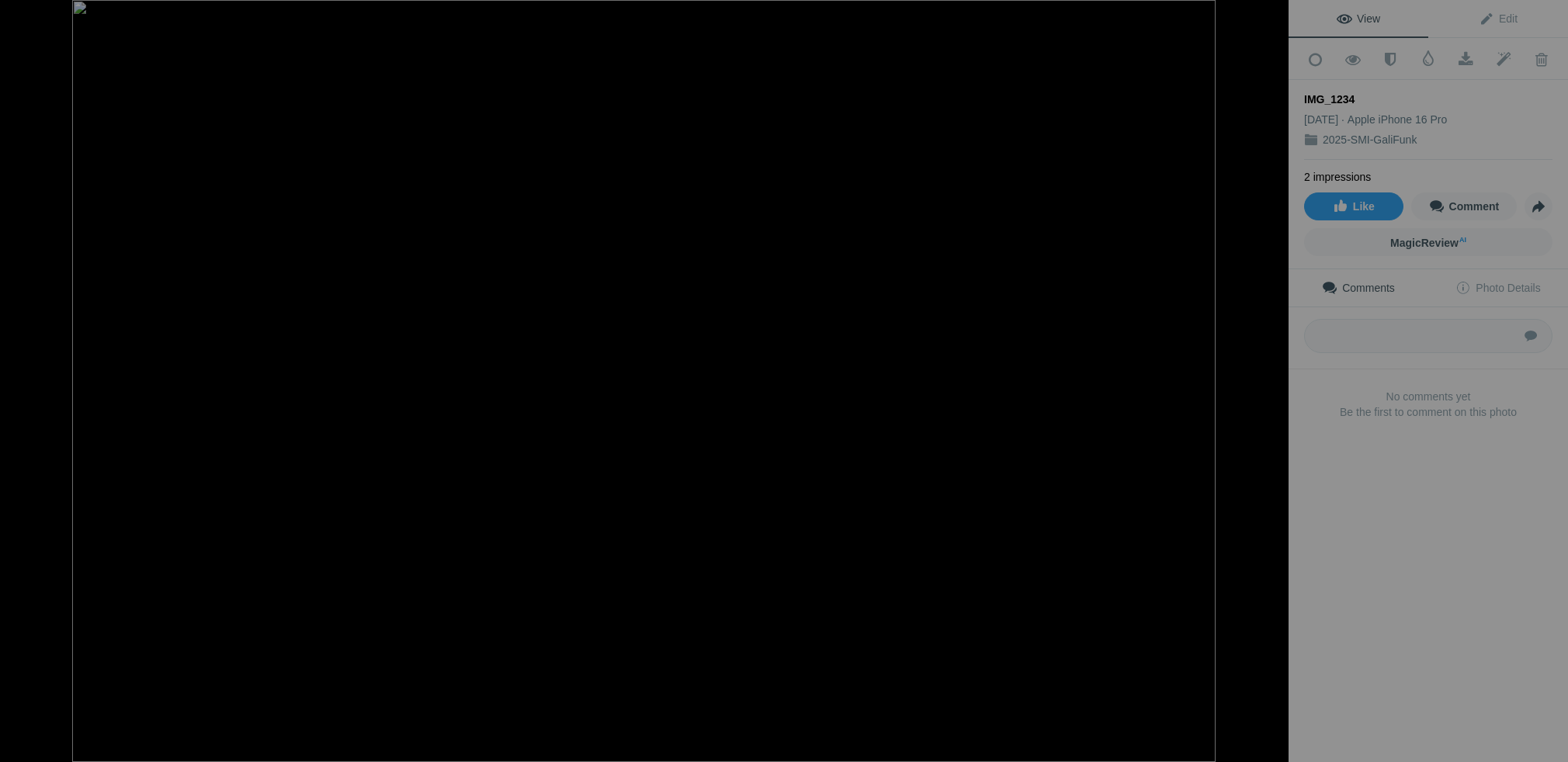
click at [1277, 379] on button at bounding box center [1230, 381] width 117 height 274
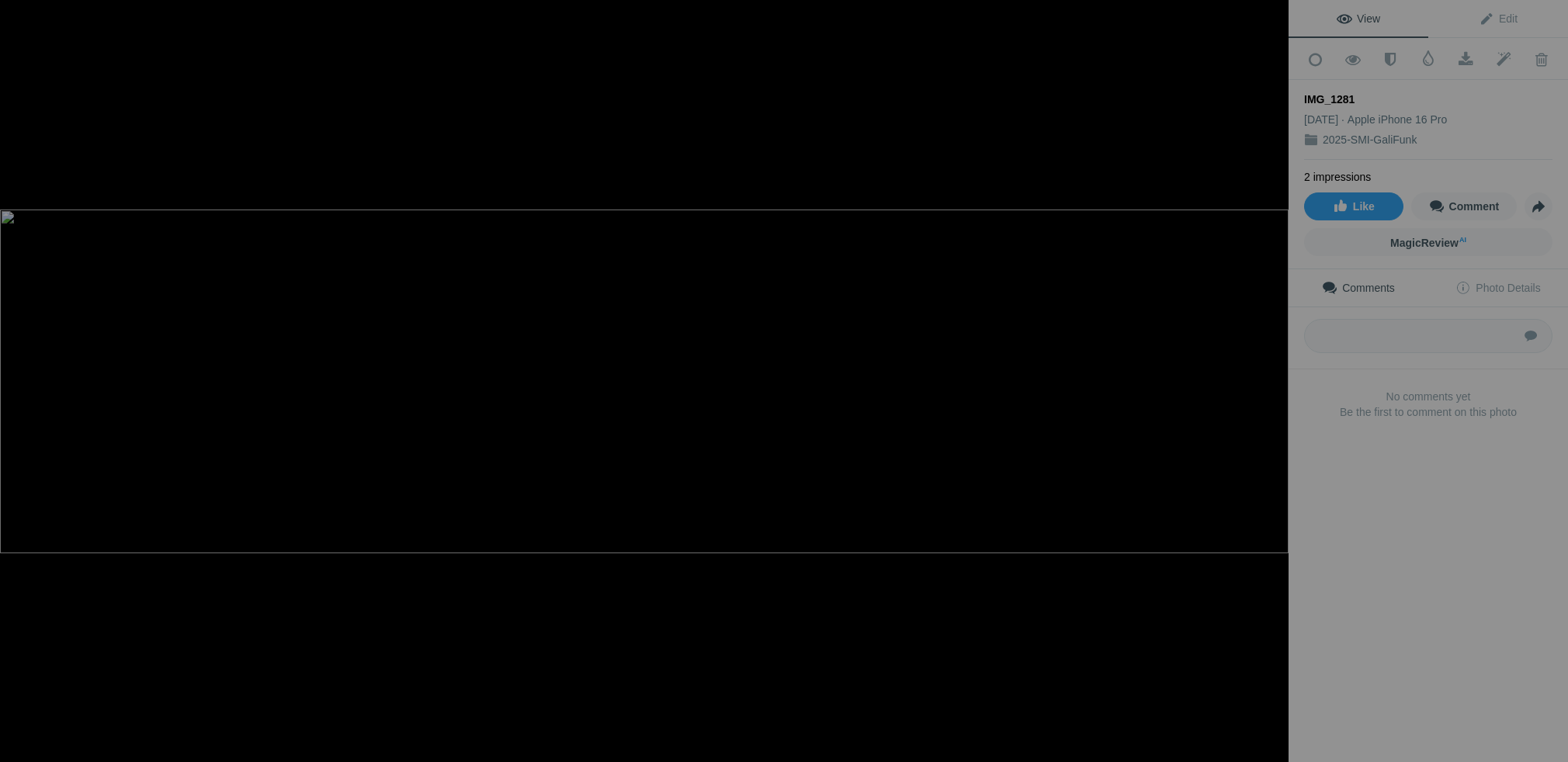
click at [1277, 379] on button at bounding box center [1230, 381] width 117 height 274
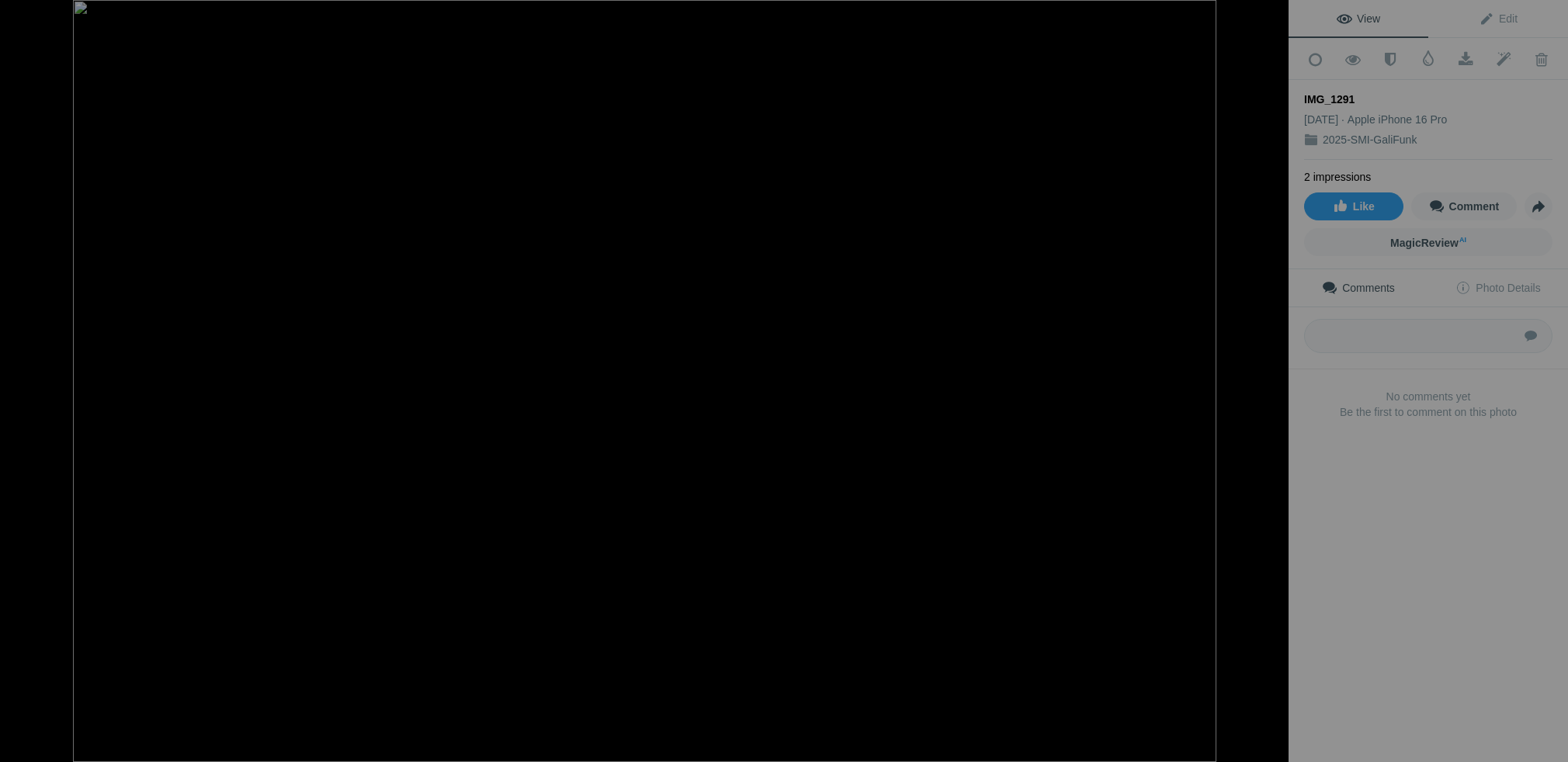
click at [1277, 379] on button at bounding box center [1230, 381] width 117 height 274
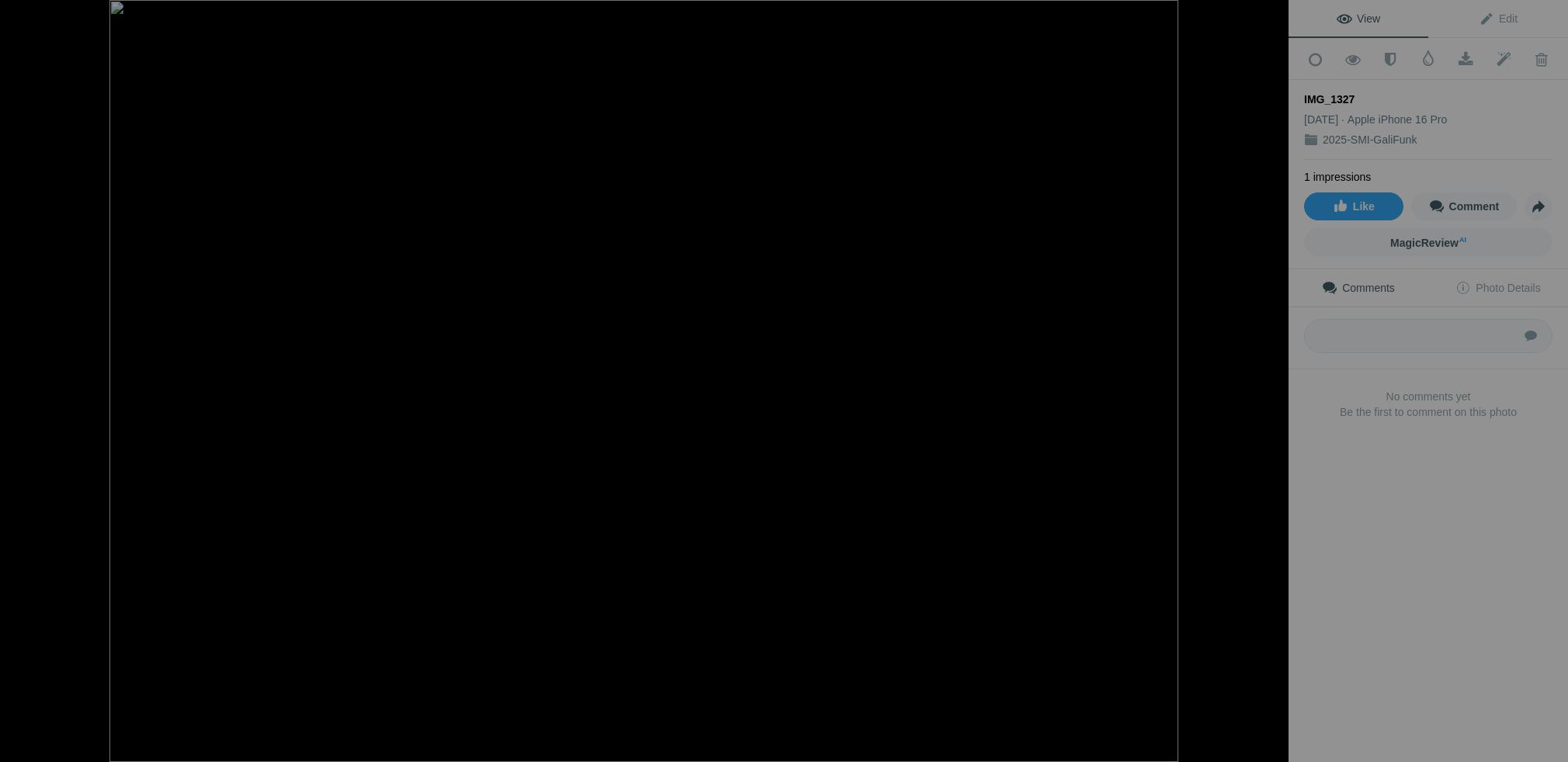
click at [1277, 379] on button at bounding box center [1230, 381] width 117 height 274
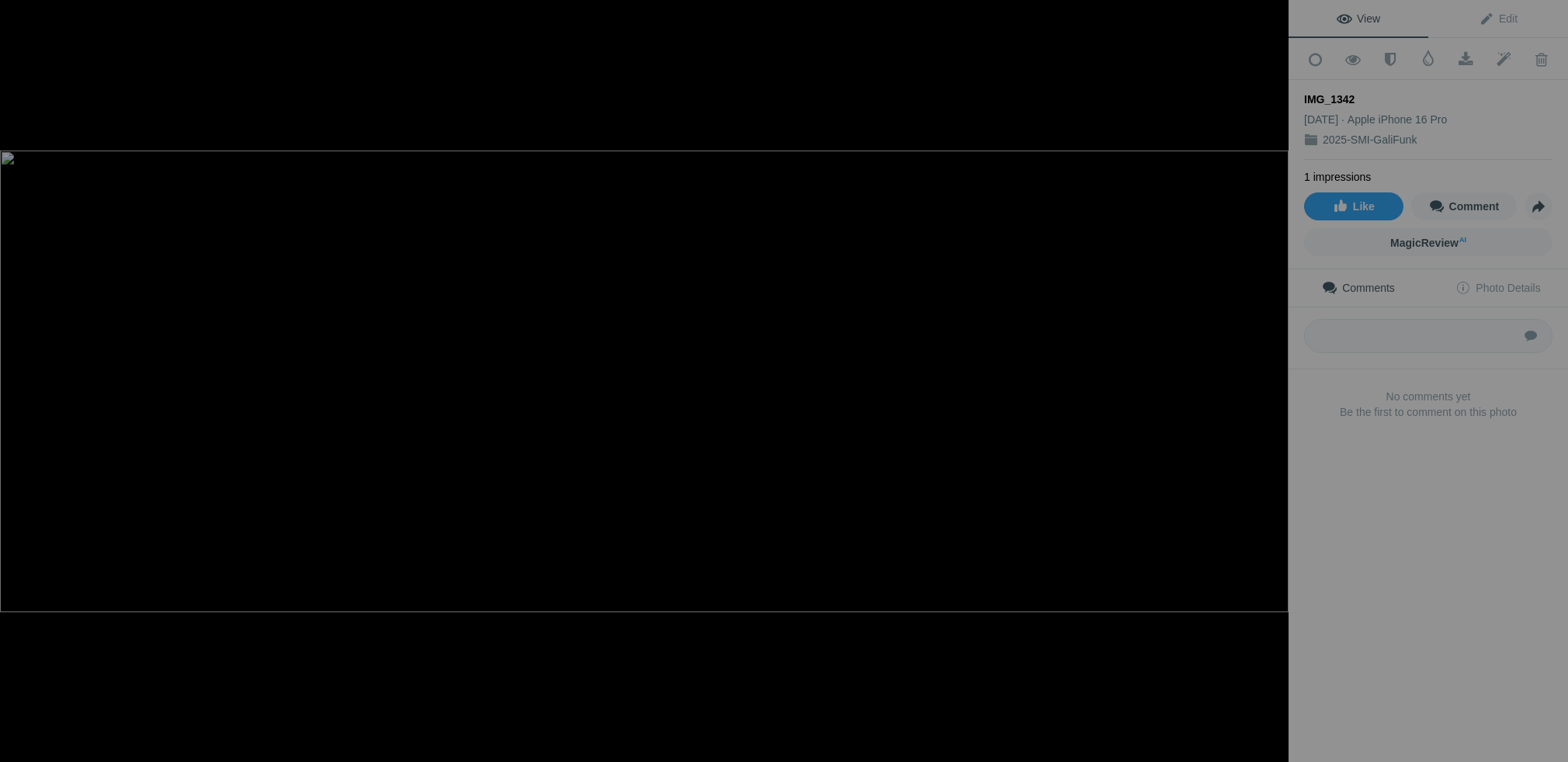
click at [1277, 379] on button at bounding box center [1230, 381] width 117 height 274
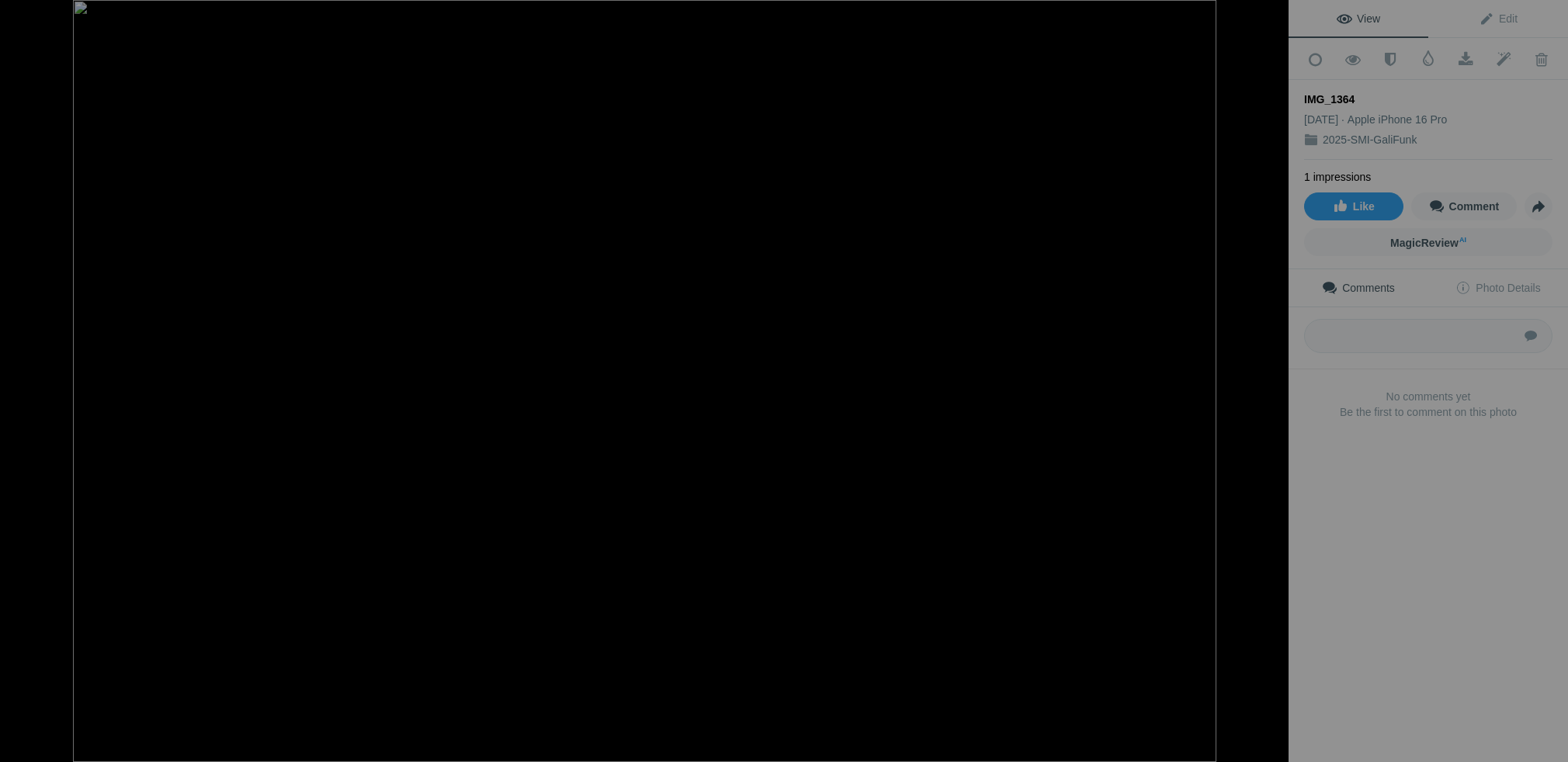
click at [1277, 379] on button at bounding box center [1230, 381] width 117 height 274
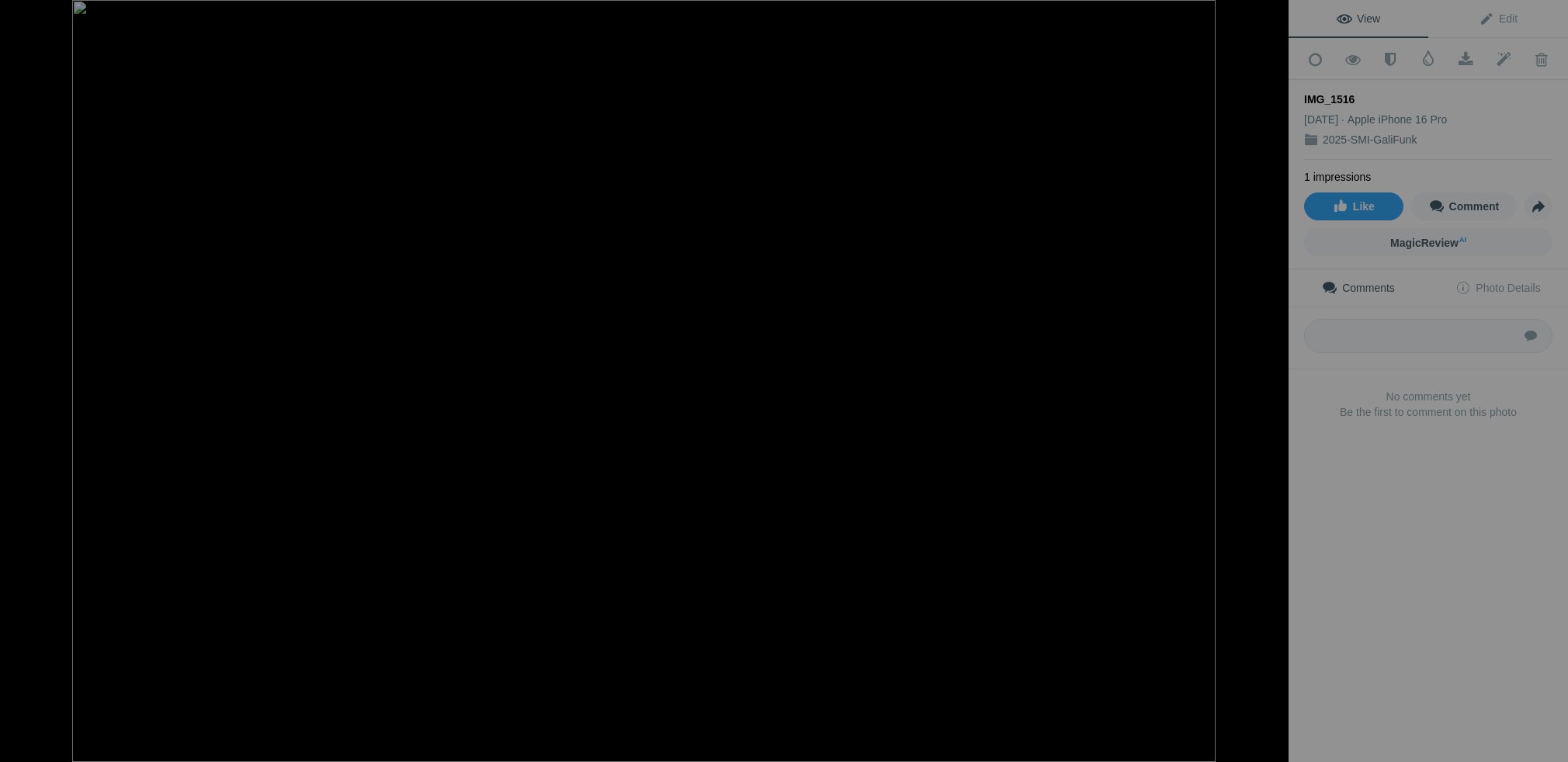
click at [1277, 379] on button at bounding box center [1230, 381] width 117 height 274
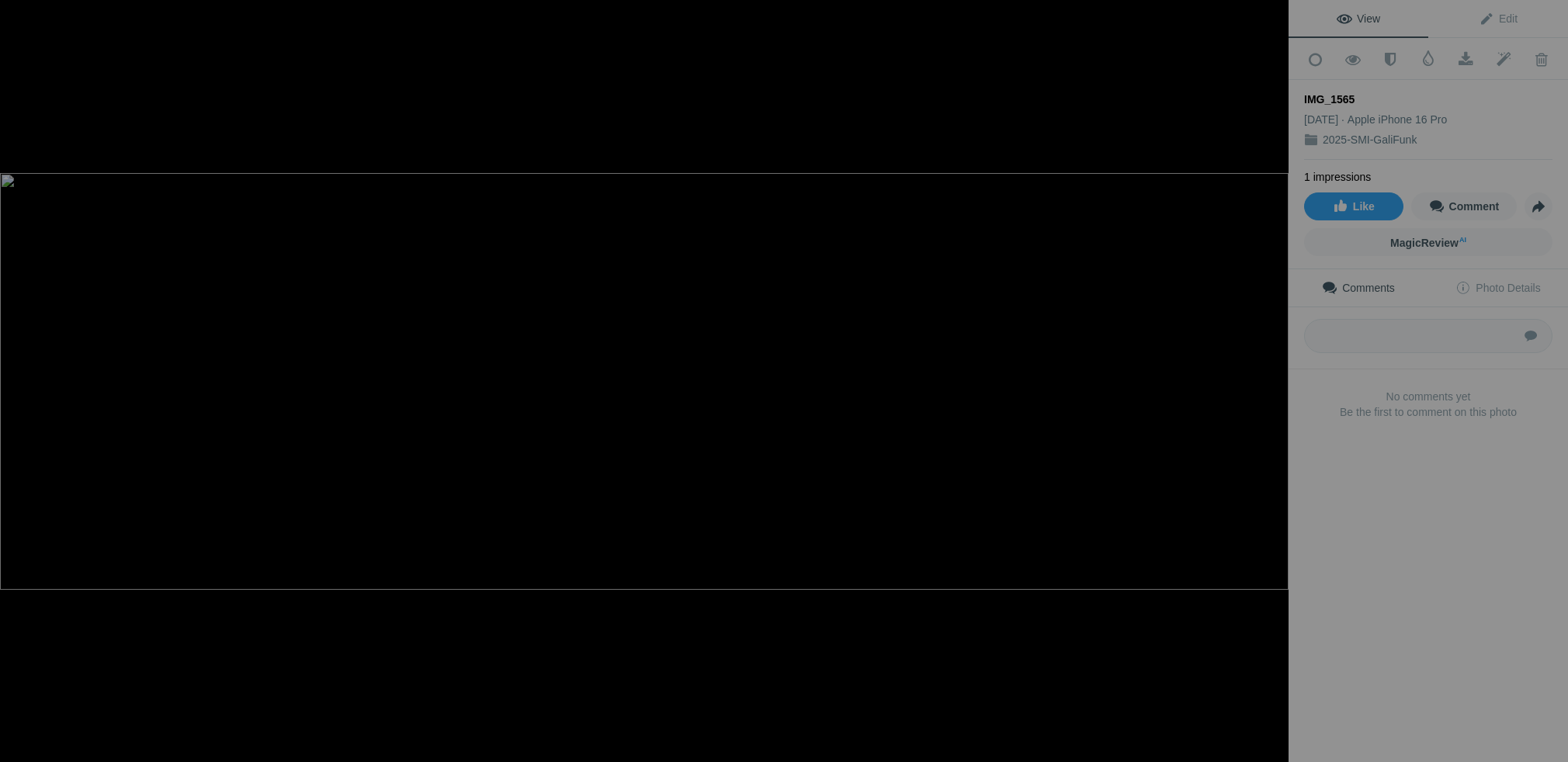
click at [1277, 379] on button at bounding box center [1230, 381] width 117 height 274
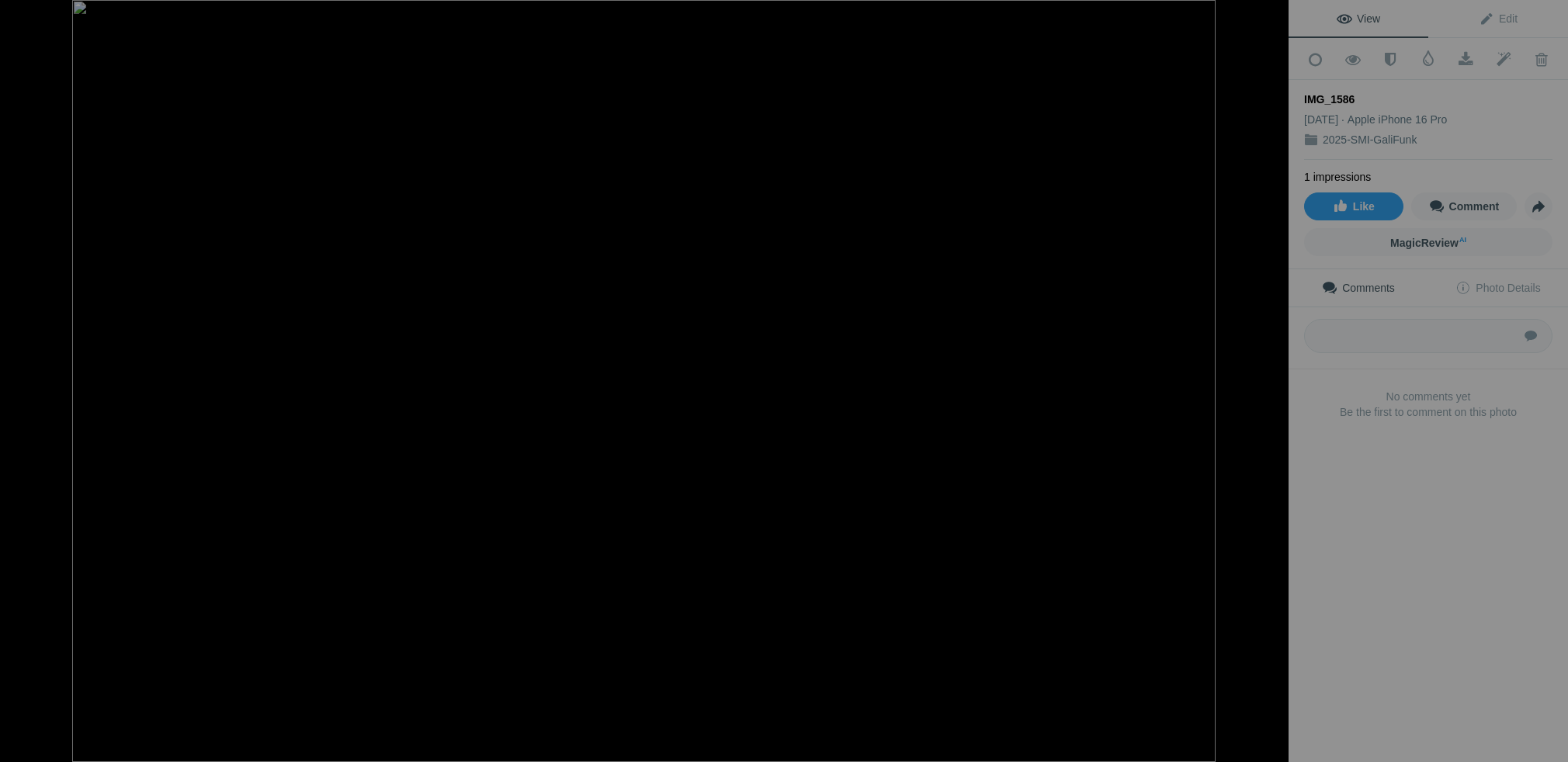
click at [1277, 379] on button at bounding box center [1230, 381] width 117 height 274
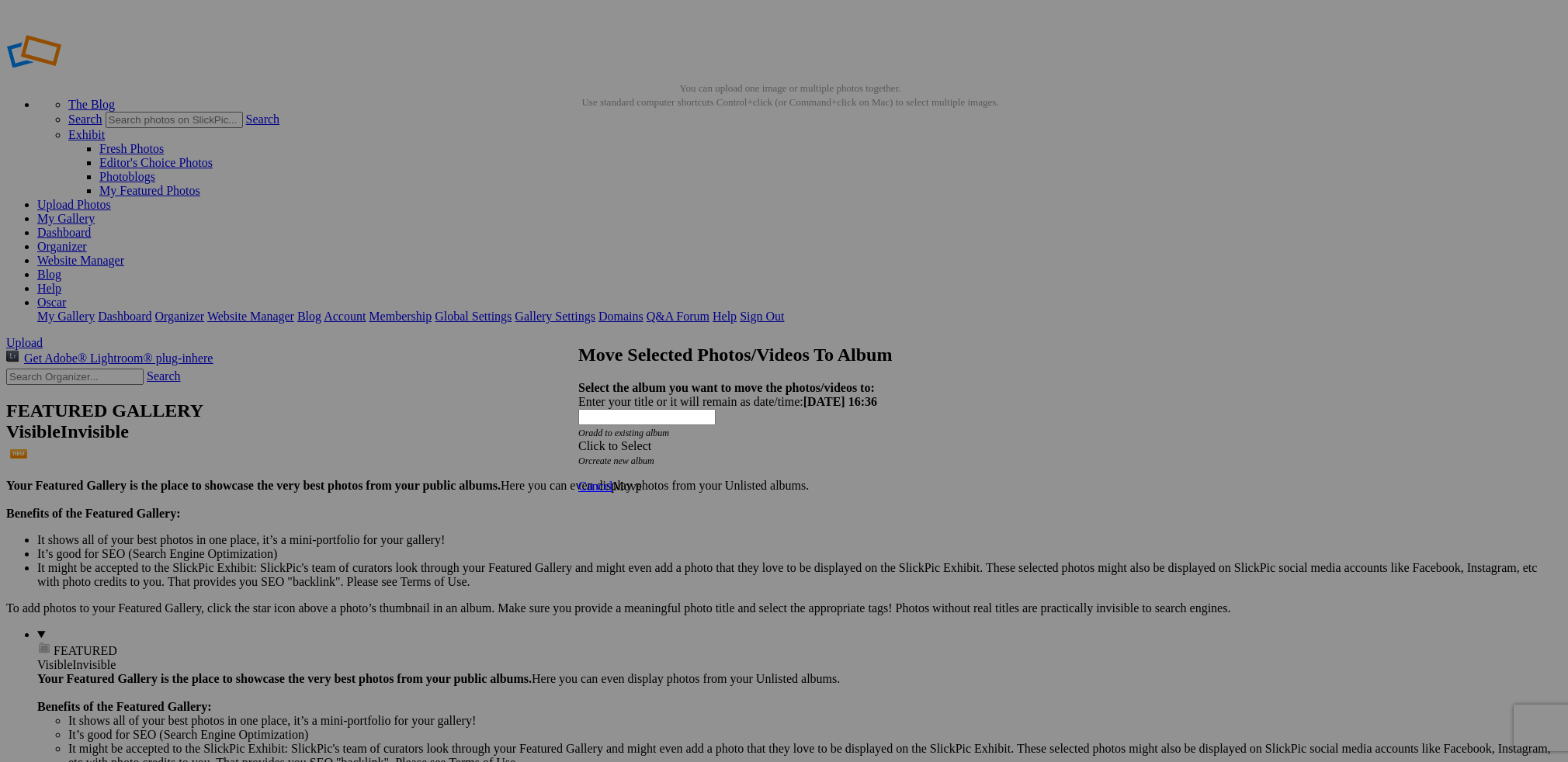
click at [708, 440] on div "Click to Select" at bounding box center [784, 447] width 412 height 14
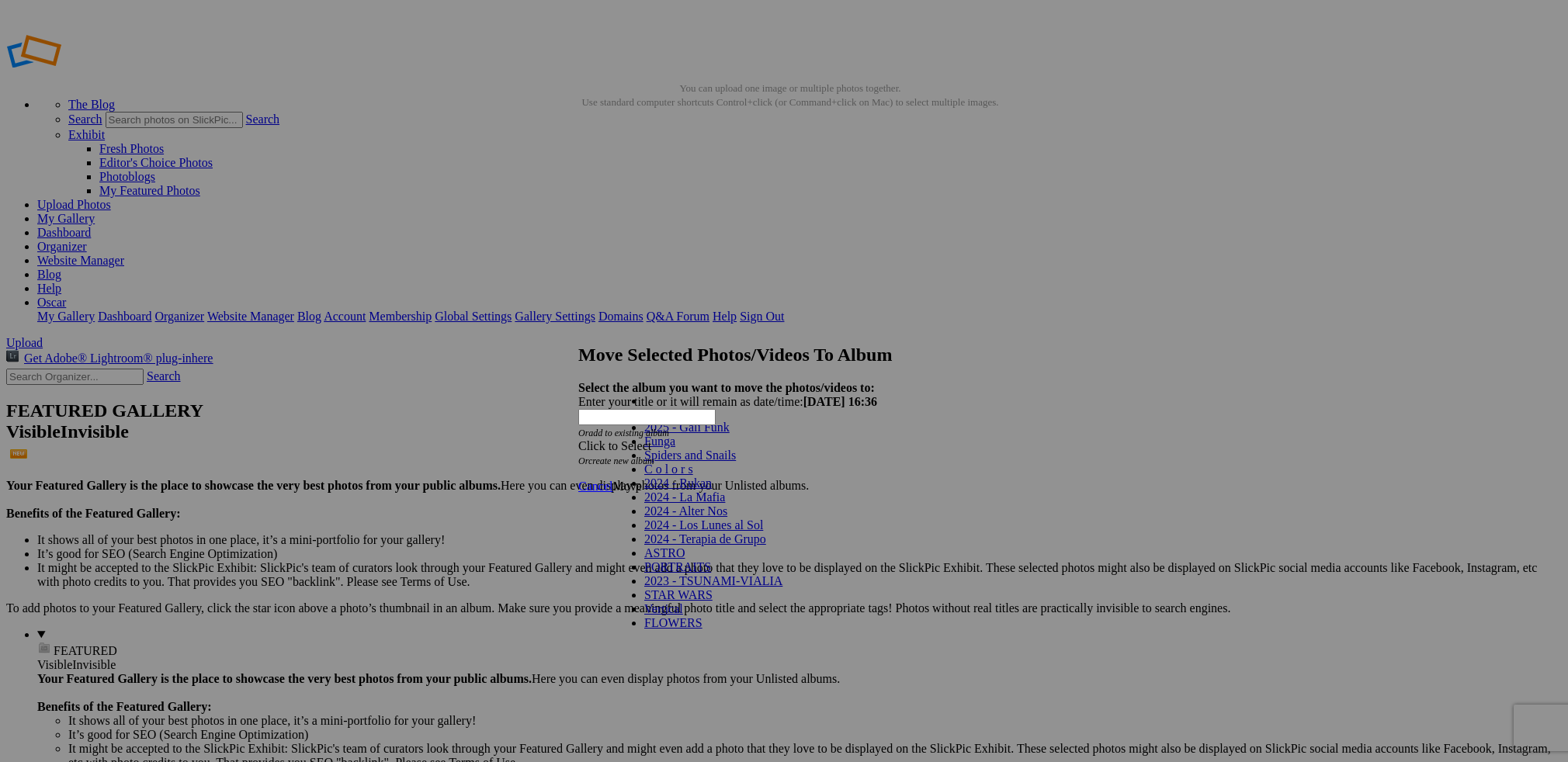
click at [666, 434] on span "2025 - Gali Funk" at bounding box center [687, 427] width 85 height 13
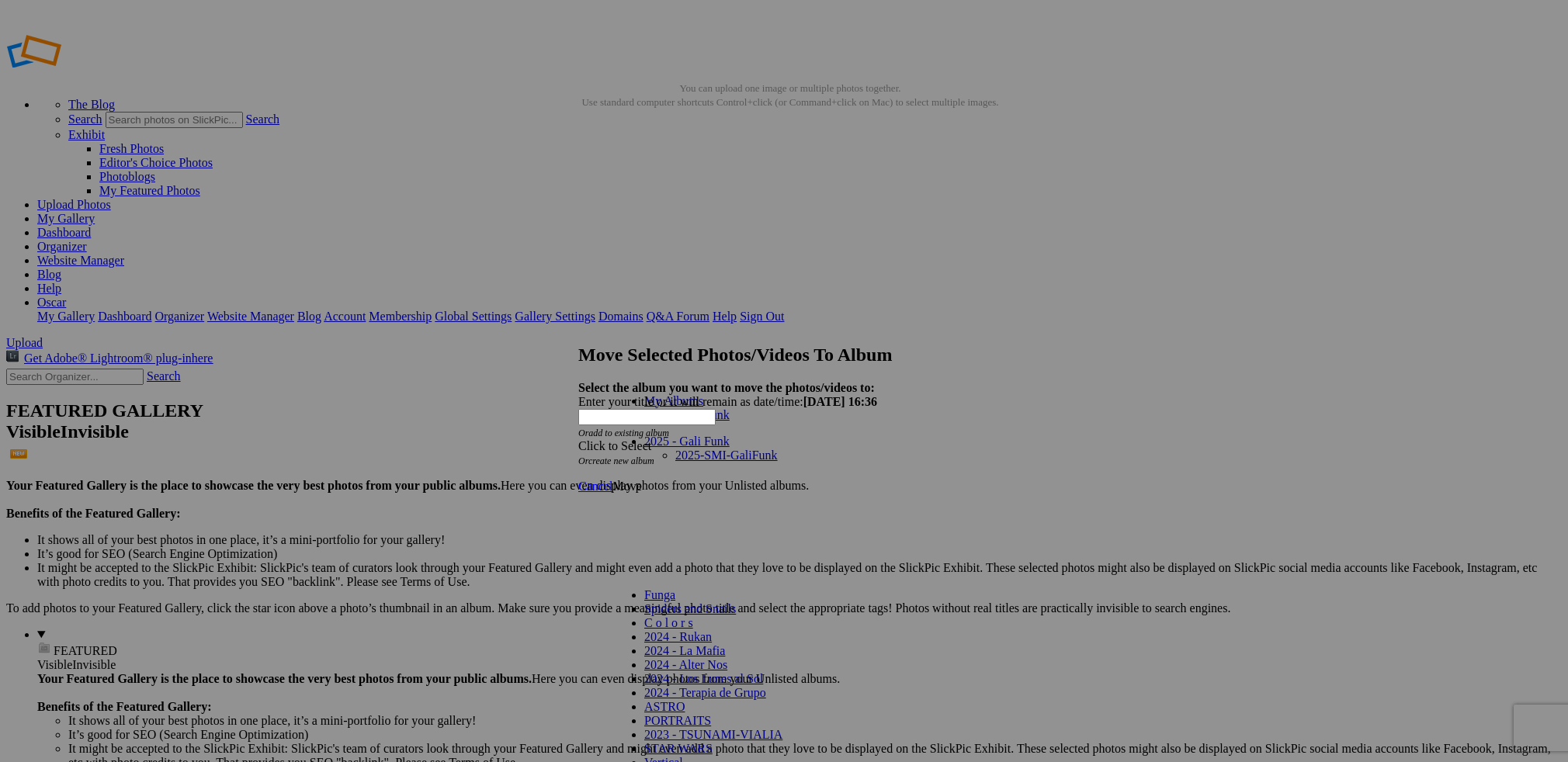
click at [641, 480] on span "Move" at bounding box center [627, 486] width 29 height 13
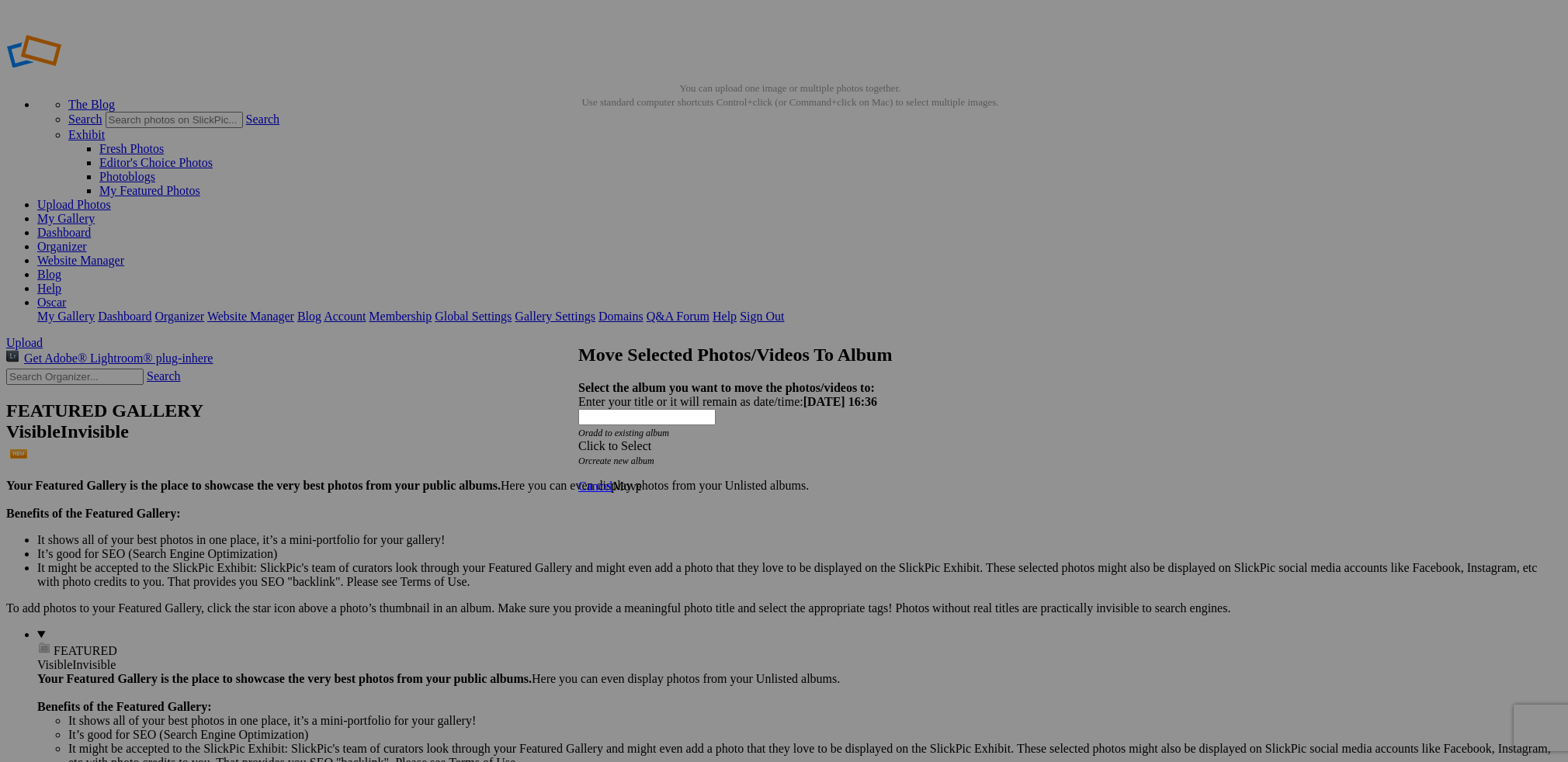
click at [641, 480] on span "Move" at bounding box center [627, 486] width 29 height 13
click at [579, 440] on span at bounding box center [579, 446] width 0 height 13
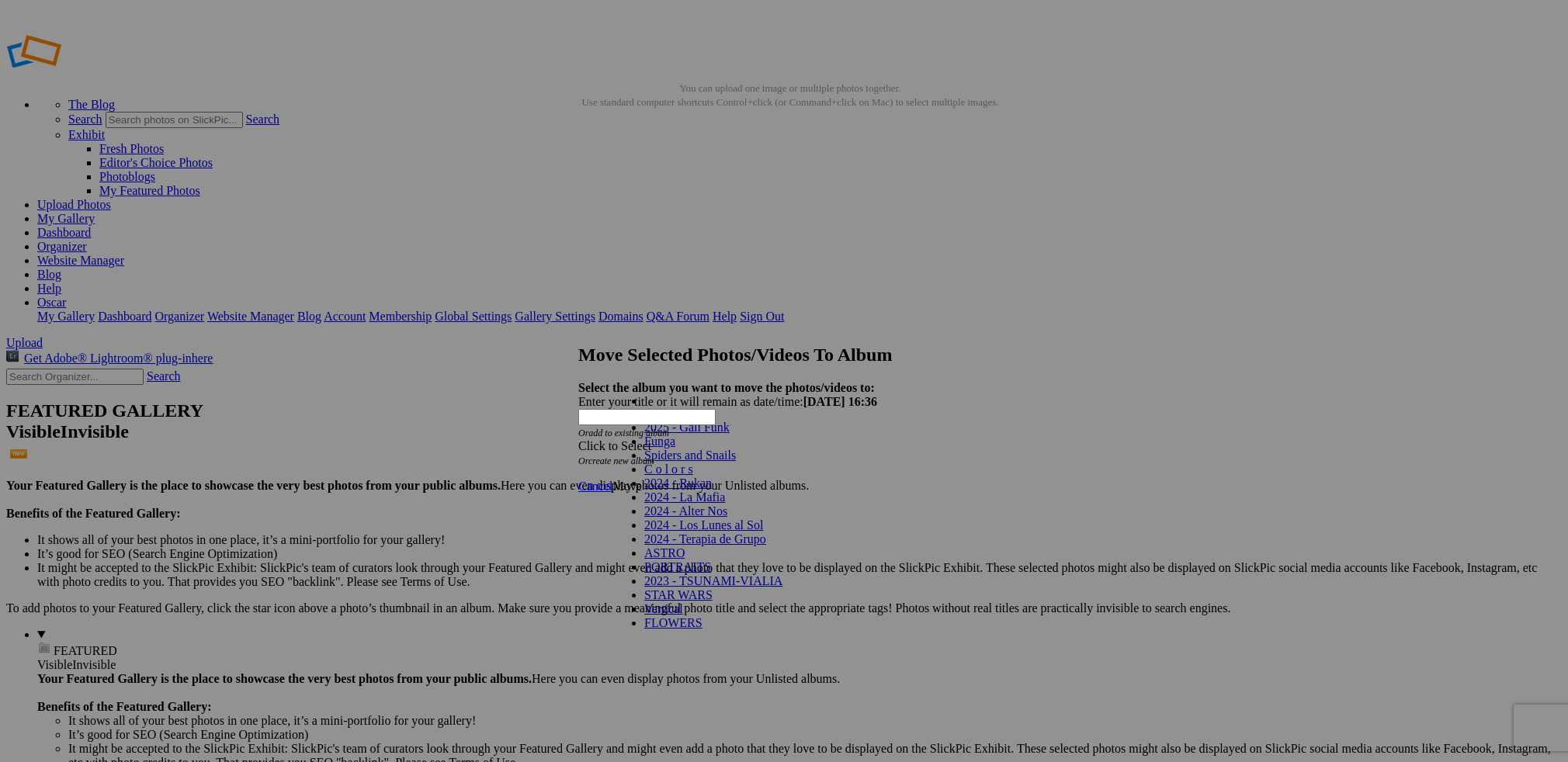
click at [671, 434] on span "2025 - Gali Funk" at bounding box center [687, 427] width 85 height 13
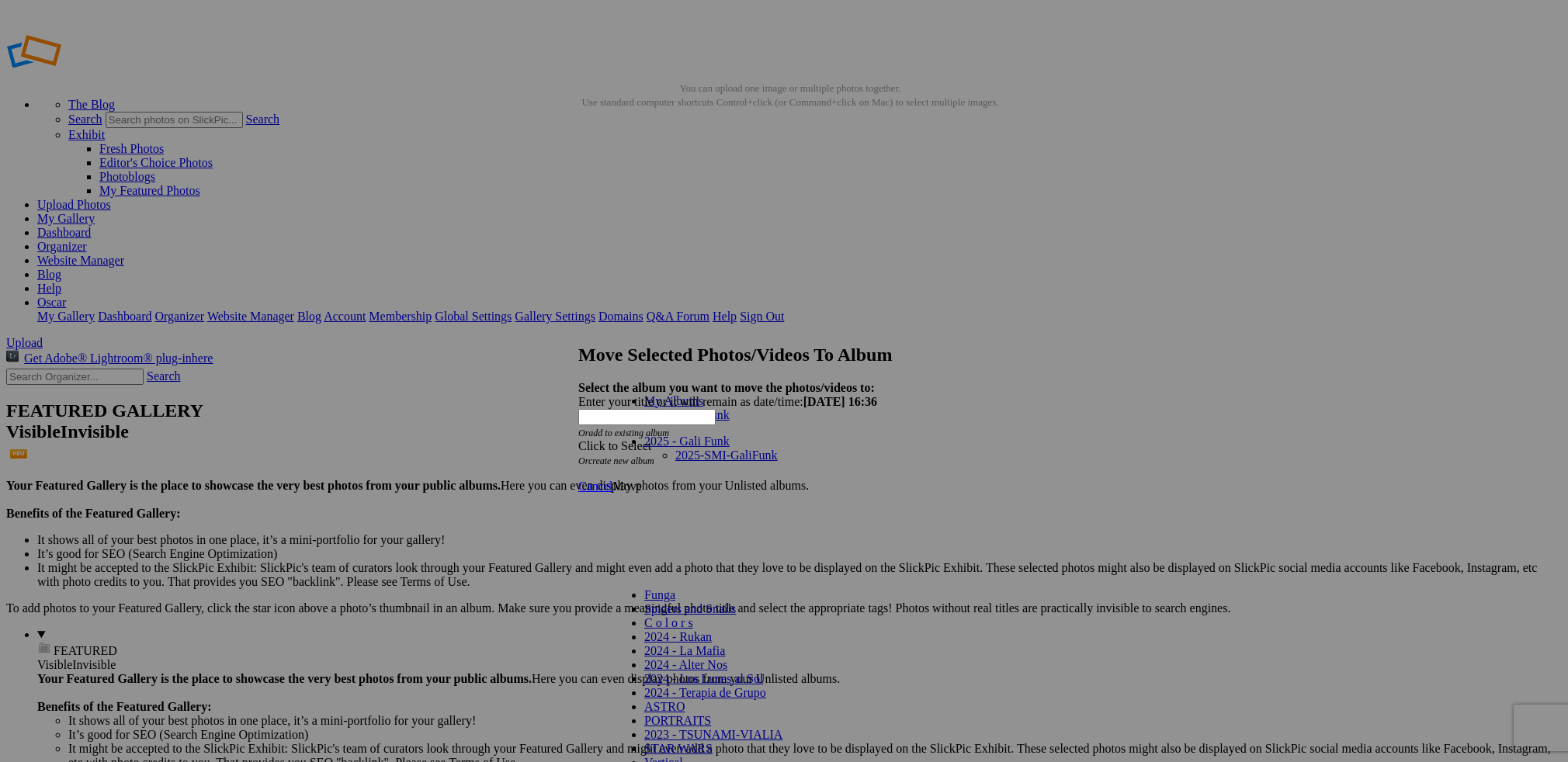
click at [641, 480] on span "Move" at bounding box center [627, 486] width 29 height 13
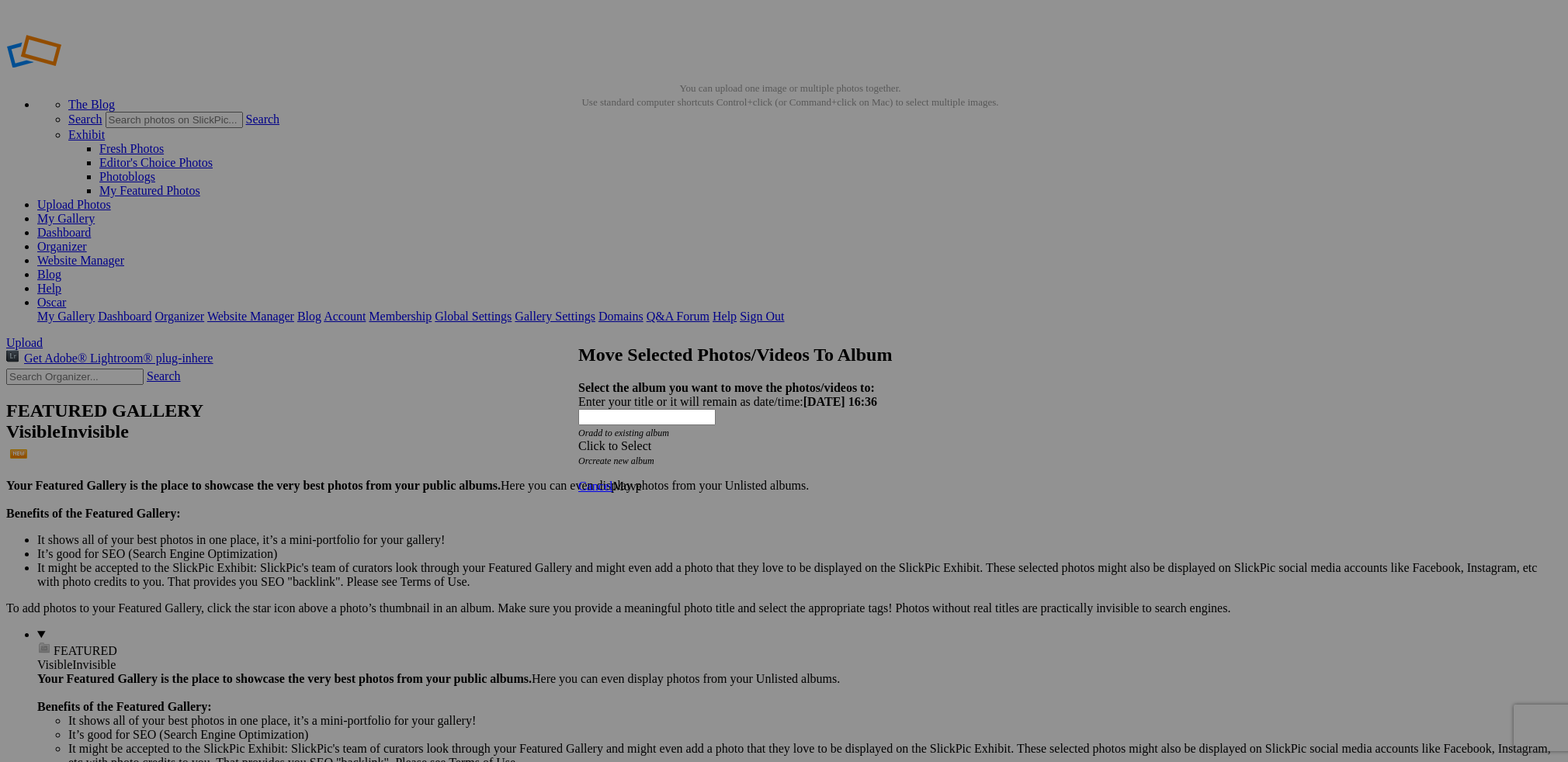
click at [443, 253] on div at bounding box center [784, 381] width 1568 height 762
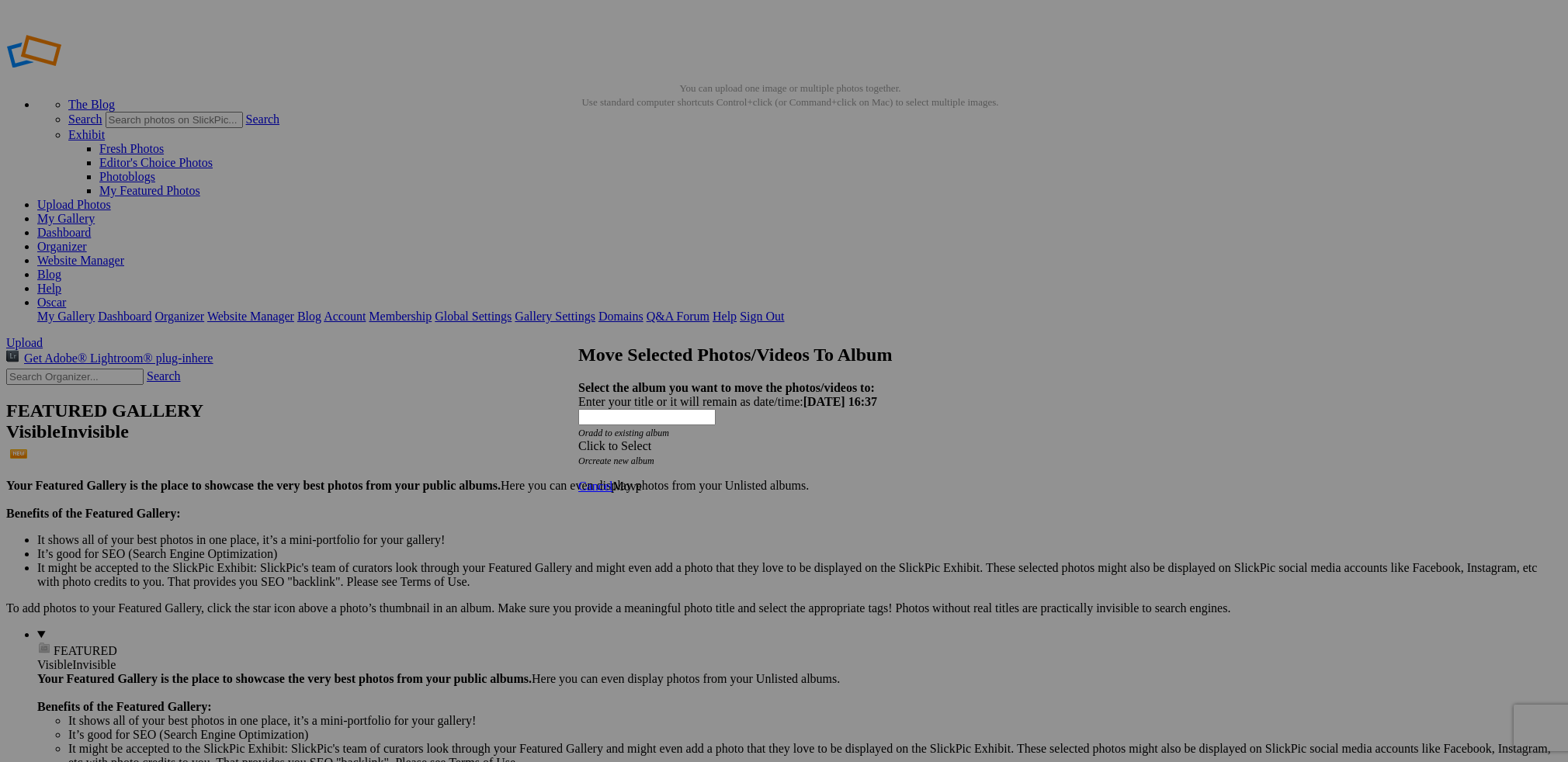
click at [579, 440] on span at bounding box center [579, 446] width 0 height 13
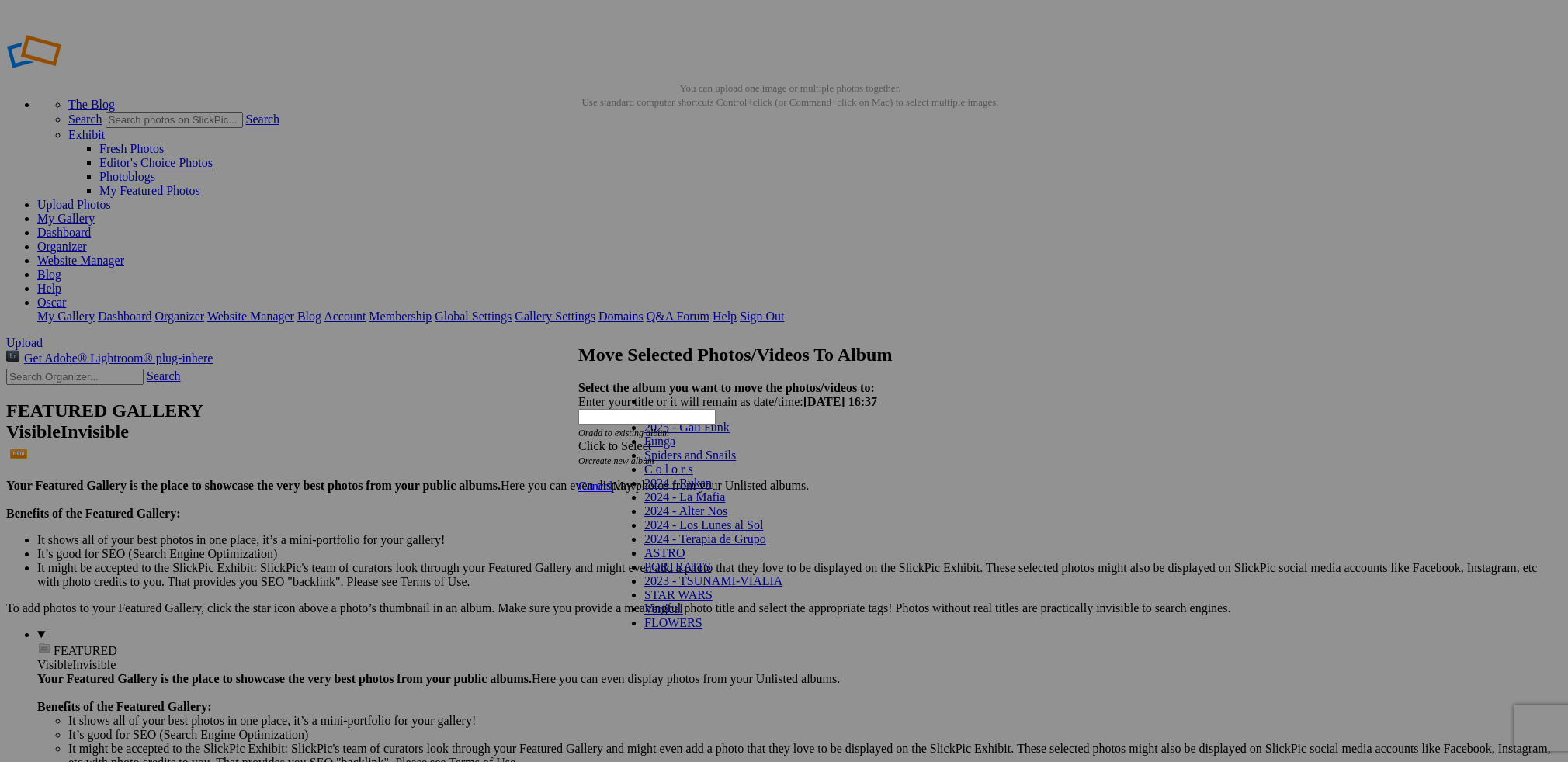
click at [678, 434] on span "2025 - Gali Funk" at bounding box center [687, 427] width 85 height 13
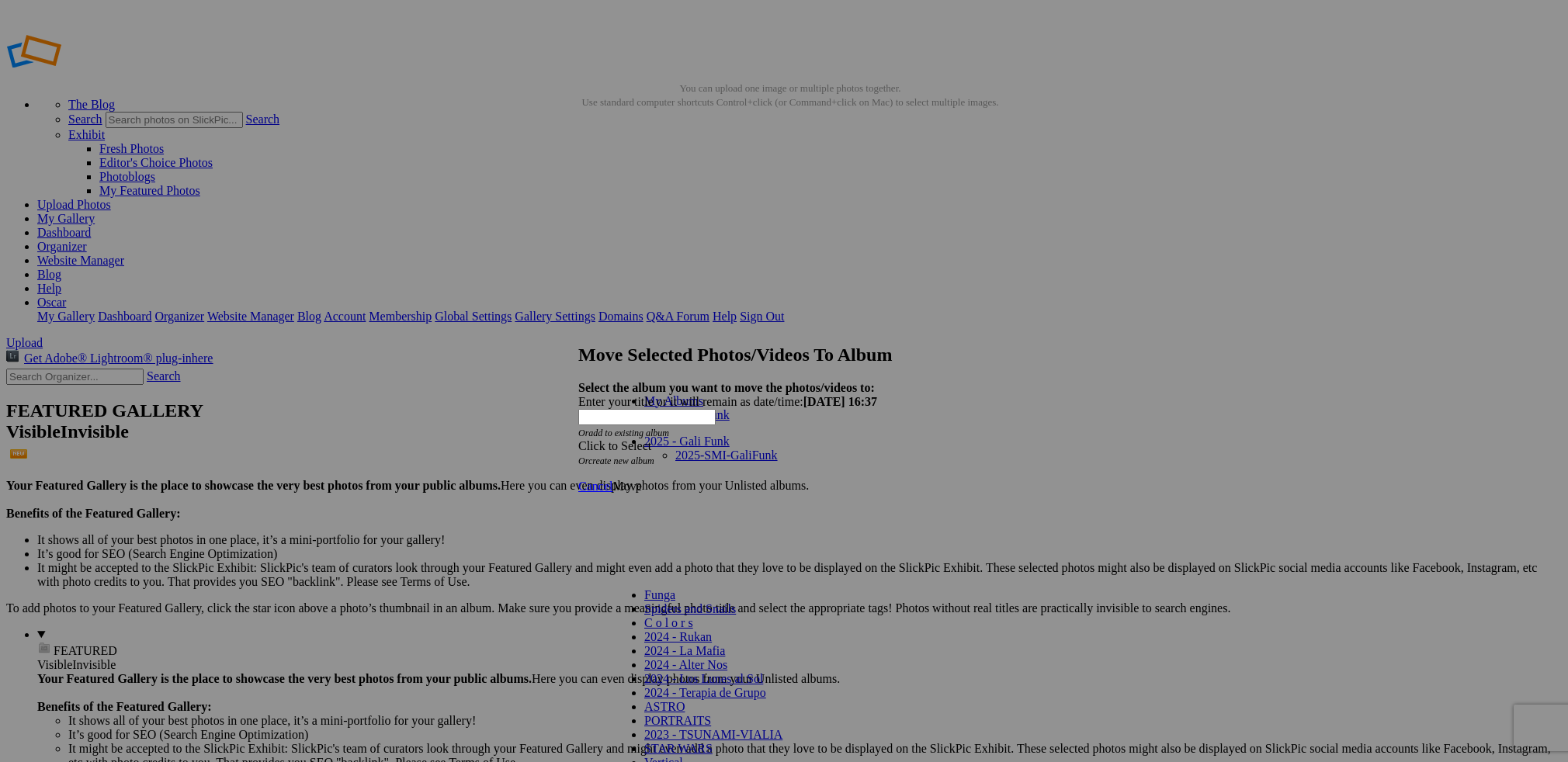
click at [641, 480] on span "Move" at bounding box center [627, 486] width 29 height 13
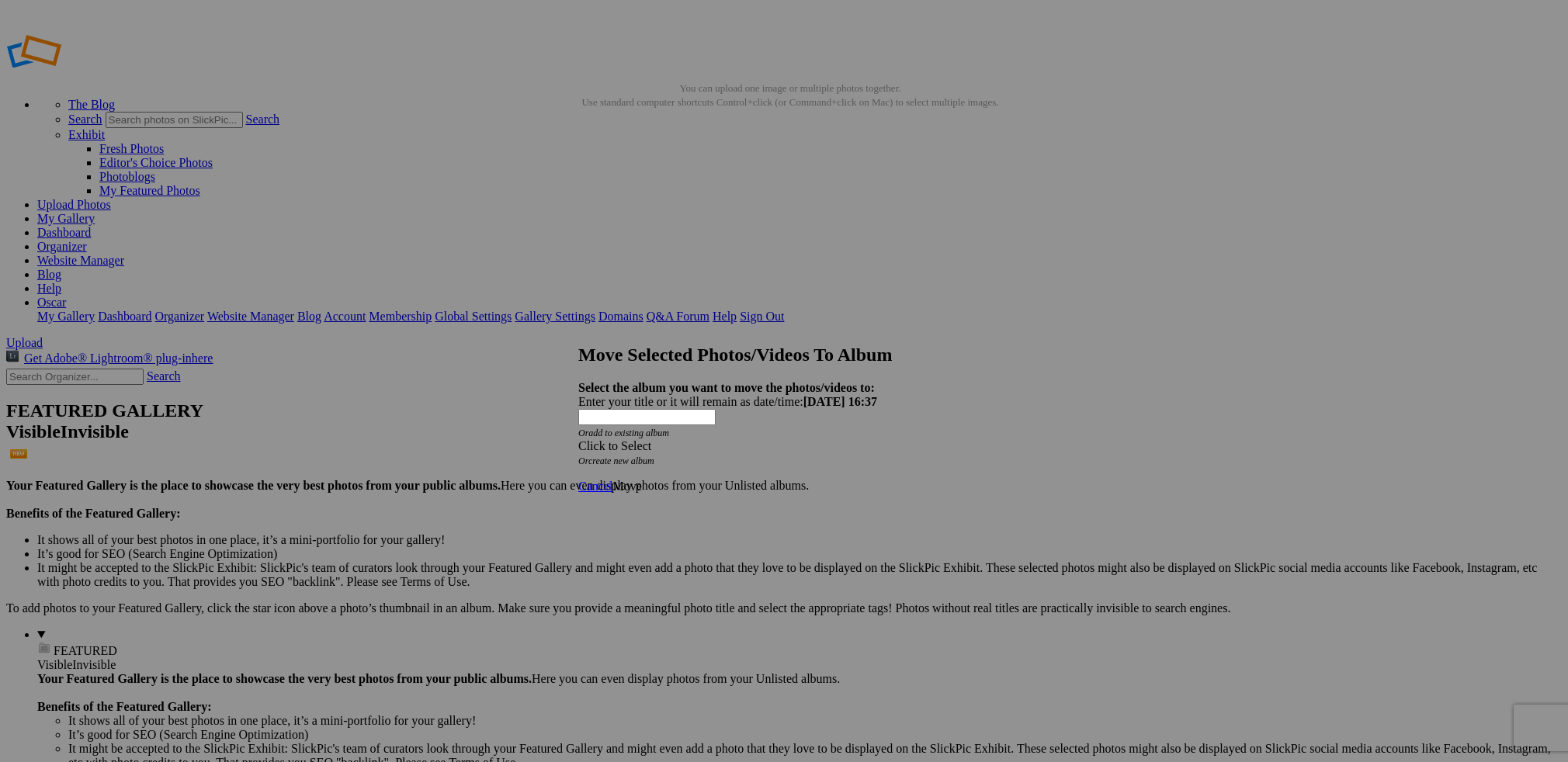
click at [613, 480] on span "Cancel" at bounding box center [596, 486] width 34 height 13
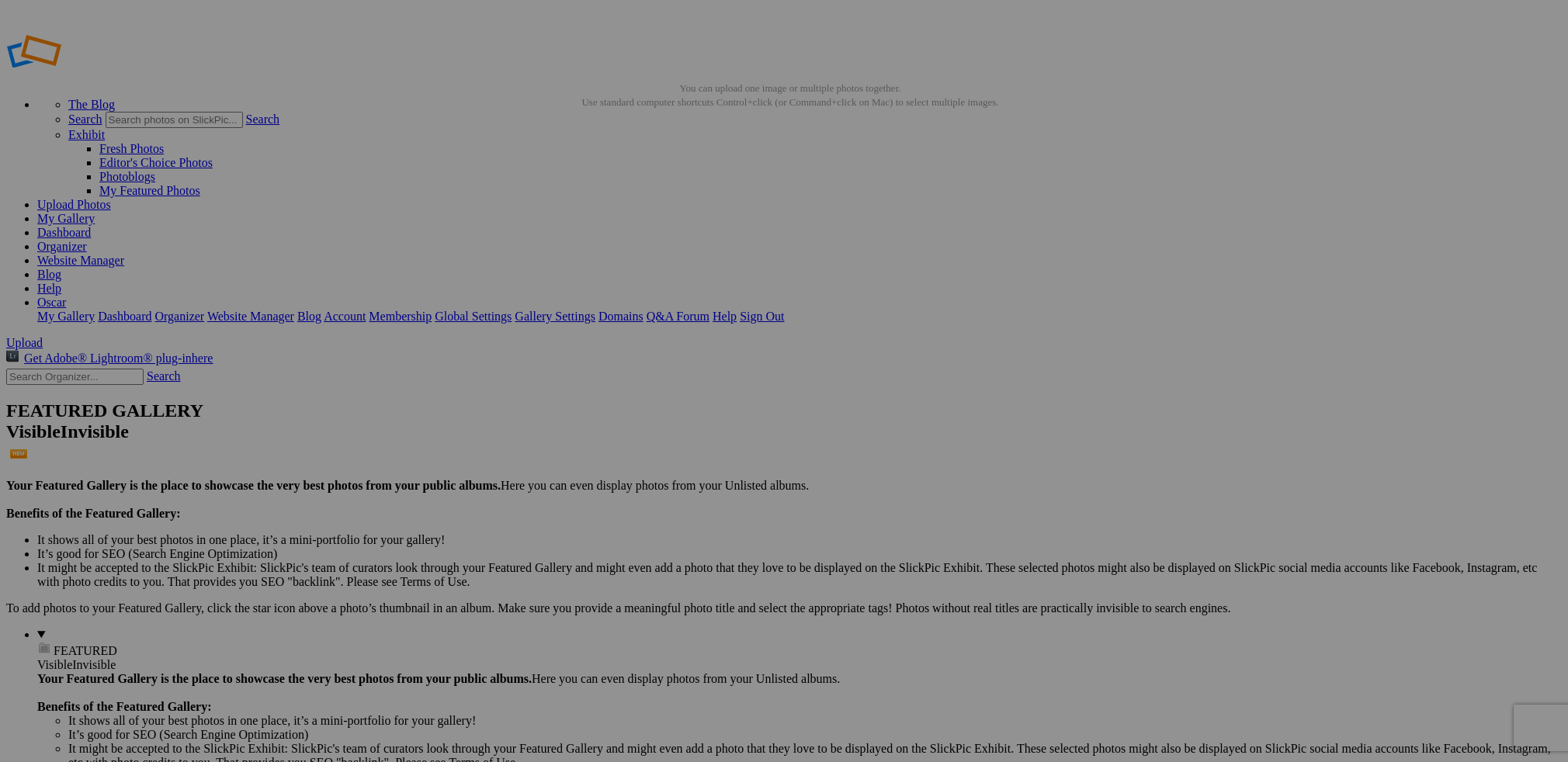
drag, startPoint x: 416, startPoint y: 236, endPoint x: 105, endPoint y: 161, distance: 319.9
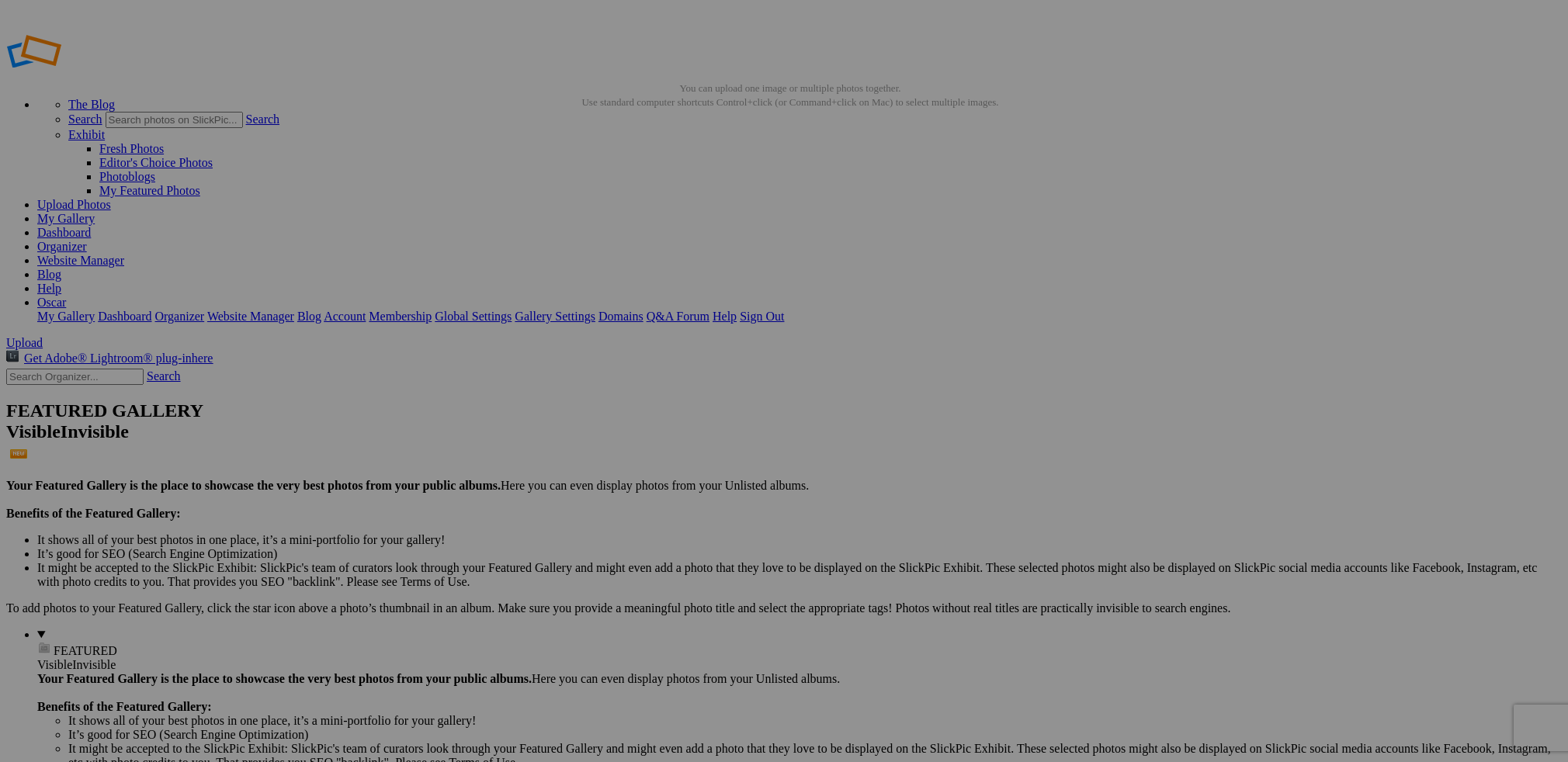
click at [642, 437] on span "Yes" at bounding box center [632, 441] width 18 height 13
drag, startPoint x: 579, startPoint y: 237, endPoint x: 879, endPoint y: 221, distance: 300.4
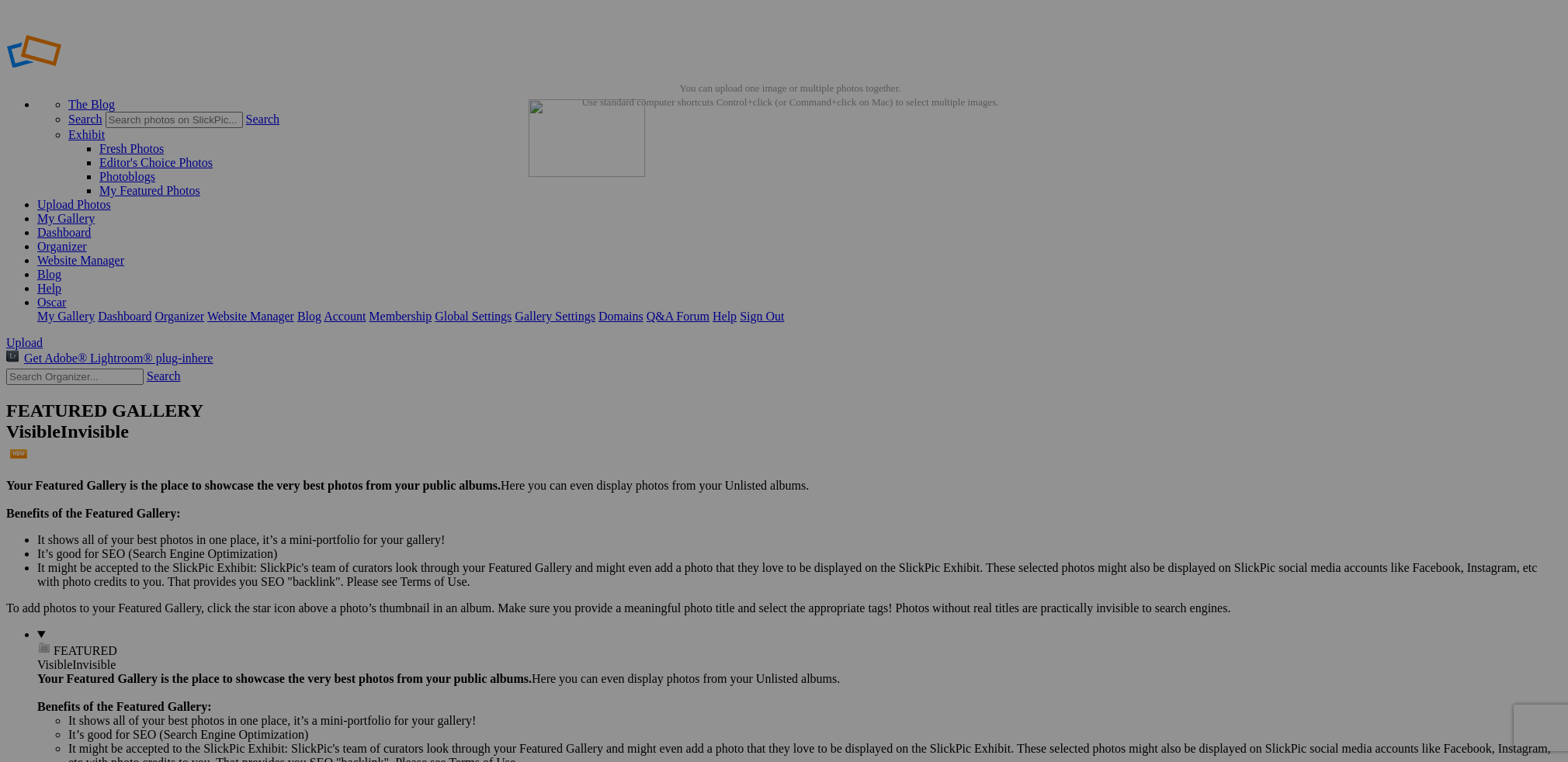
drag, startPoint x: 1002, startPoint y: 436, endPoint x: 751, endPoint y: 213, distance: 335.8
drag, startPoint x: 1003, startPoint y: 437, endPoint x: 762, endPoint y: 229, distance: 318.3
drag, startPoint x: 1122, startPoint y: 448, endPoint x: 386, endPoint y: 234, distance: 766.5
drag, startPoint x: 1392, startPoint y: 431, endPoint x: 530, endPoint y: 231, distance: 884.9
drag, startPoint x: 696, startPoint y: 232, endPoint x: 643, endPoint y: 395, distance: 171.4
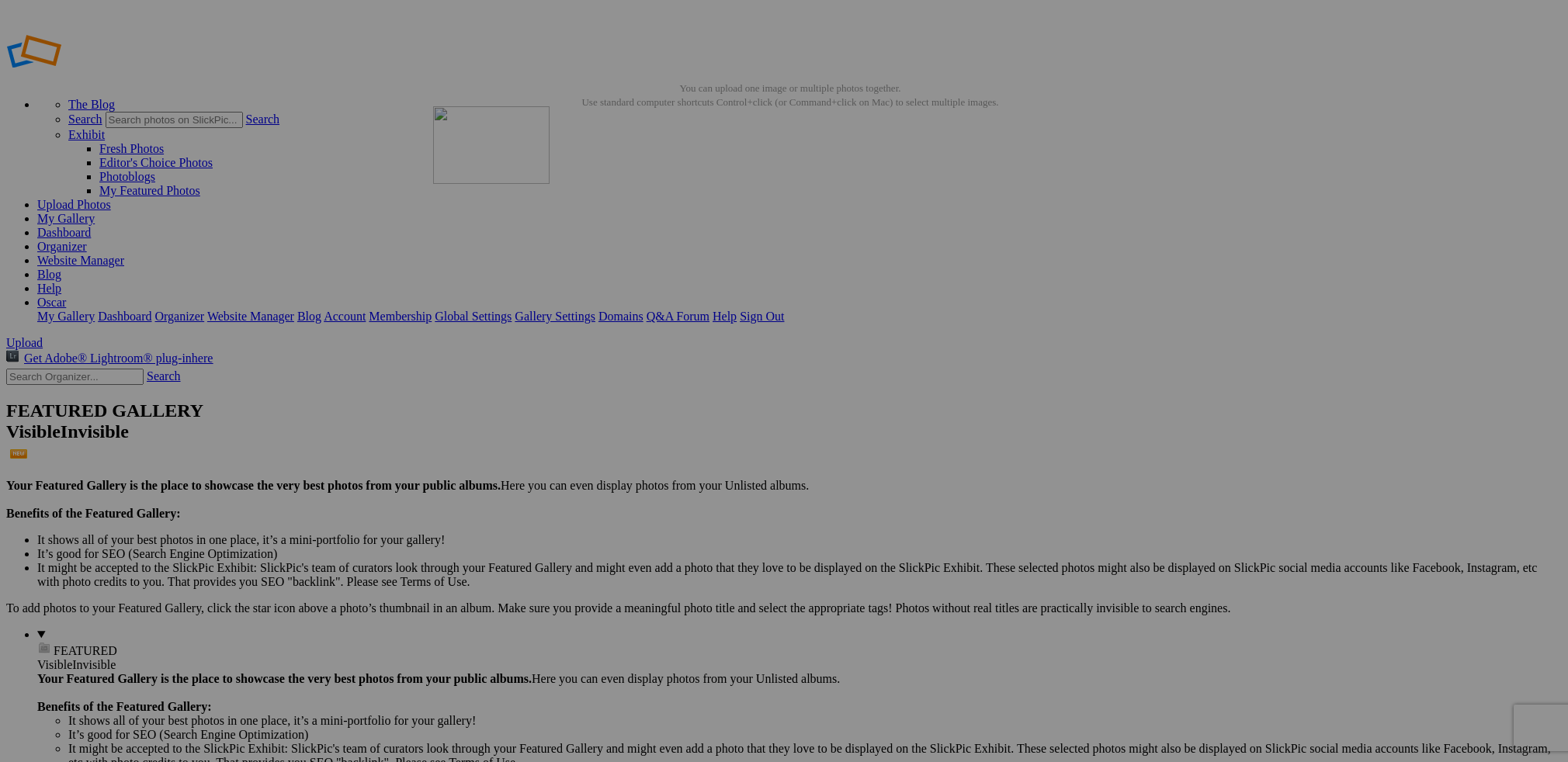
drag, startPoint x: 844, startPoint y: 226, endPoint x: 649, endPoint y: 216, distance: 195.3
drag, startPoint x: 842, startPoint y: 228, endPoint x: 769, endPoint y: 386, distance: 174.0
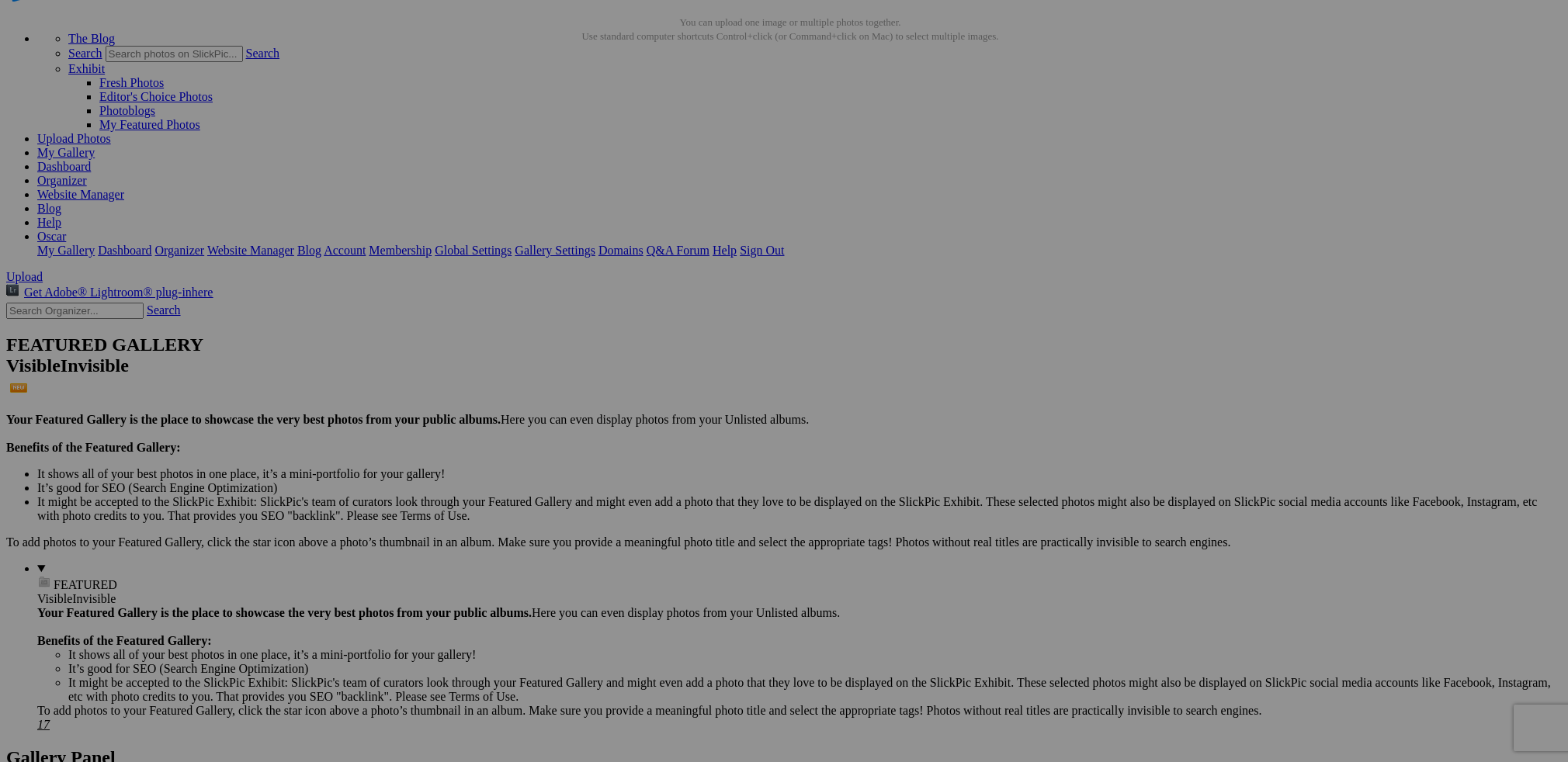
scroll to position [66, 0]
drag, startPoint x: 846, startPoint y: 586, endPoint x: 515, endPoint y: 223, distance: 491.3
drag, startPoint x: 1138, startPoint y: 198, endPoint x: 653, endPoint y: 195, distance: 485.0
drag, startPoint x: 971, startPoint y: 181, endPoint x: 793, endPoint y: 180, distance: 178.0
drag, startPoint x: 1127, startPoint y: 187, endPoint x: 928, endPoint y: 178, distance: 199.2
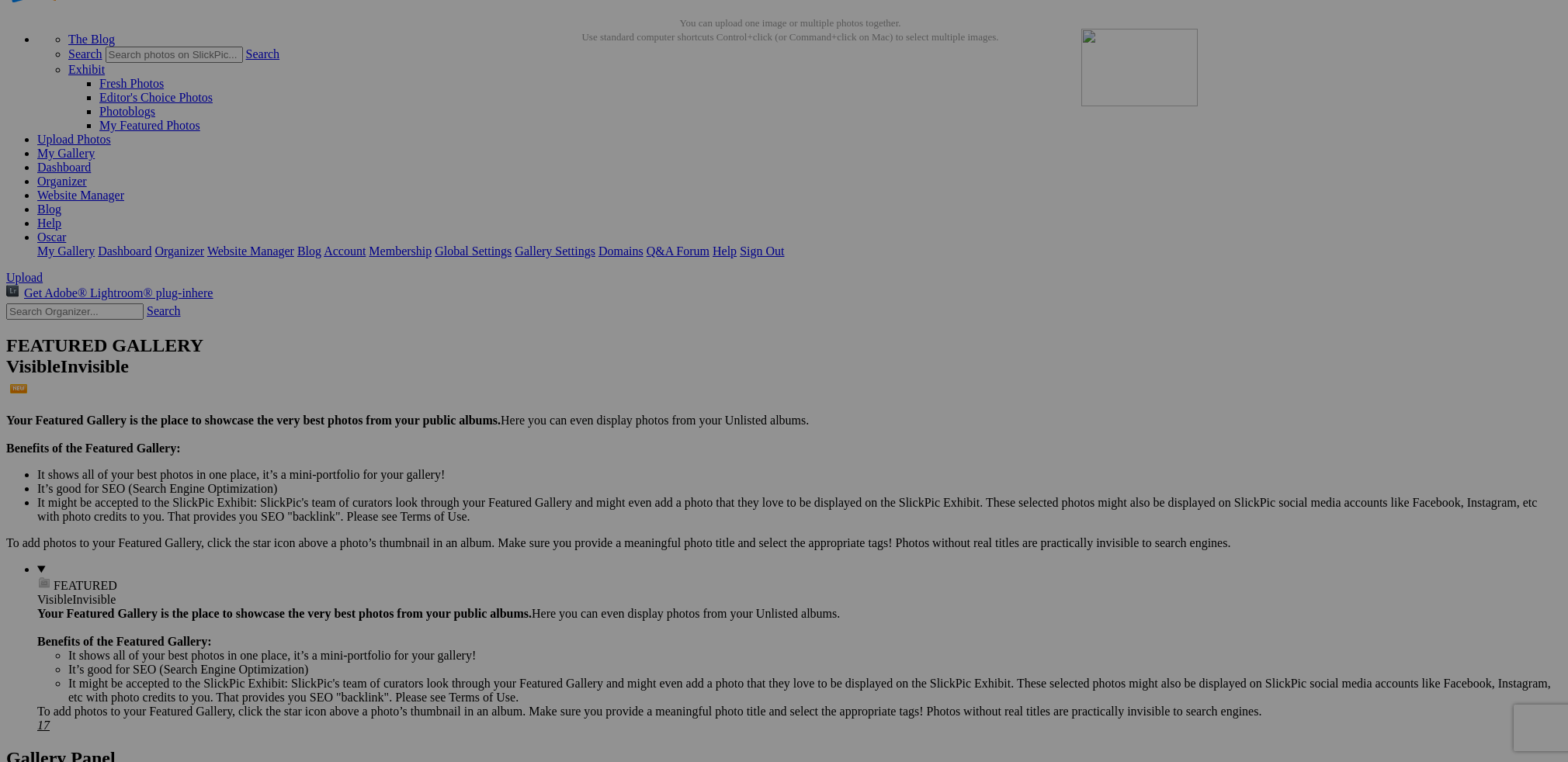
drag, startPoint x: 712, startPoint y: 375, endPoint x: 1305, endPoint y: 164, distance: 629.4
drag, startPoint x: 1265, startPoint y: 193, endPoint x: 1417, endPoint y: 178, distance: 152.7
drag, startPoint x: 716, startPoint y: 395, endPoint x: 263, endPoint y: 379, distance: 453.3
drag, startPoint x: 866, startPoint y: 388, endPoint x: 922, endPoint y: 592, distance: 211.5
drag, startPoint x: 996, startPoint y: 586, endPoint x: 519, endPoint y: 399, distance: 512.3
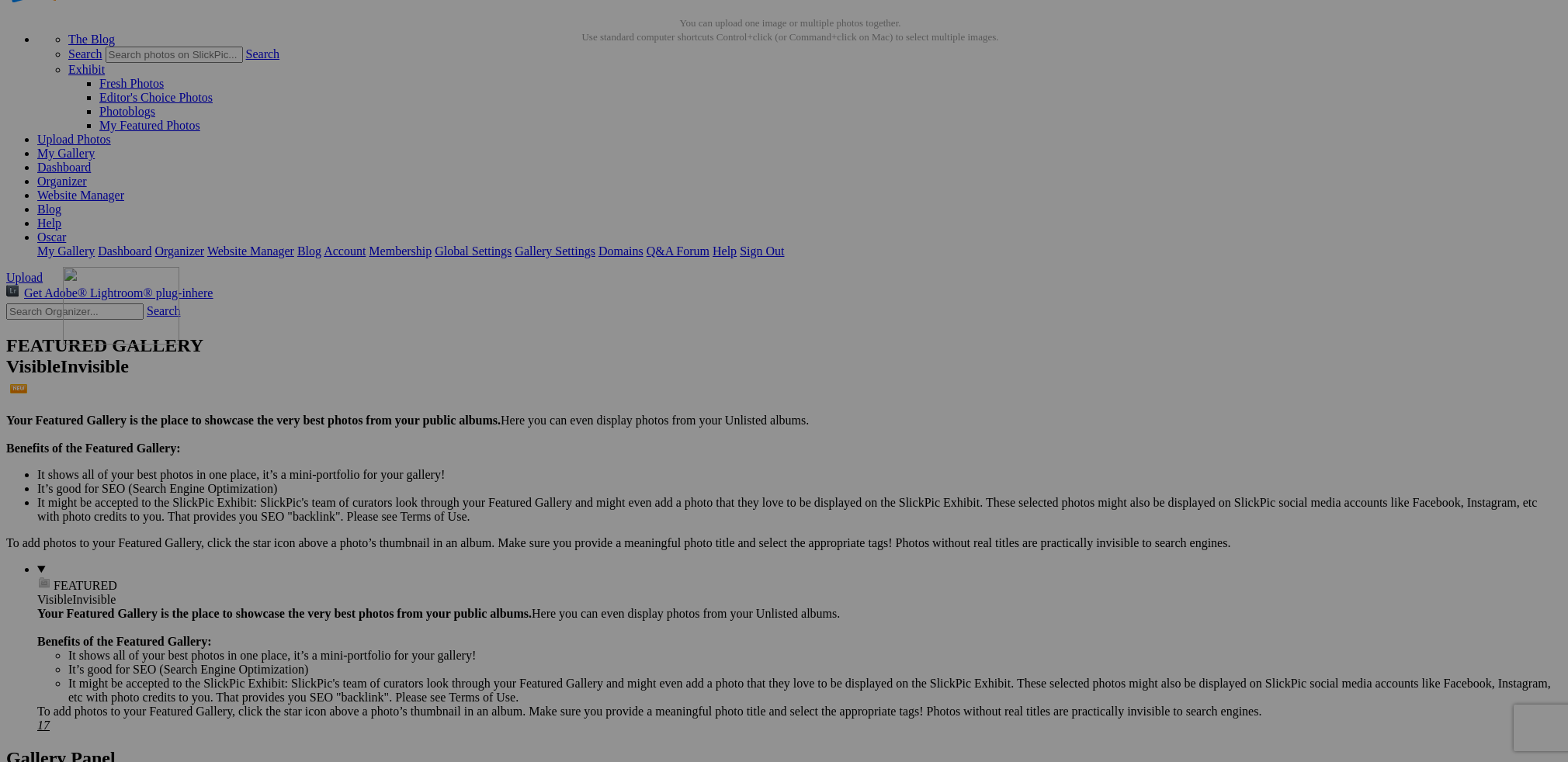
drag, startPoint x: 448, startPoint y: 594, endPoint x: 286, endPoint y: 402, distance: 251.2
drag, startPoint x: 299, startPoint y: 574, endPoint x: 373, endPoint y: 407, distance: 182.7
drag, startPoint x: 1111, startPoint y: 384, endPoint x: 802, endPoint y: 378, distance: 309.1
drag, startPoint x: 1001, startPoint y: 399, endPoint x: 823, endPoint y: 396, distance: 178.0
drag, startPoint x: 1248, startPoint y: 390, endPoint x: 1084, endPoint y: 384, distance: 164.1
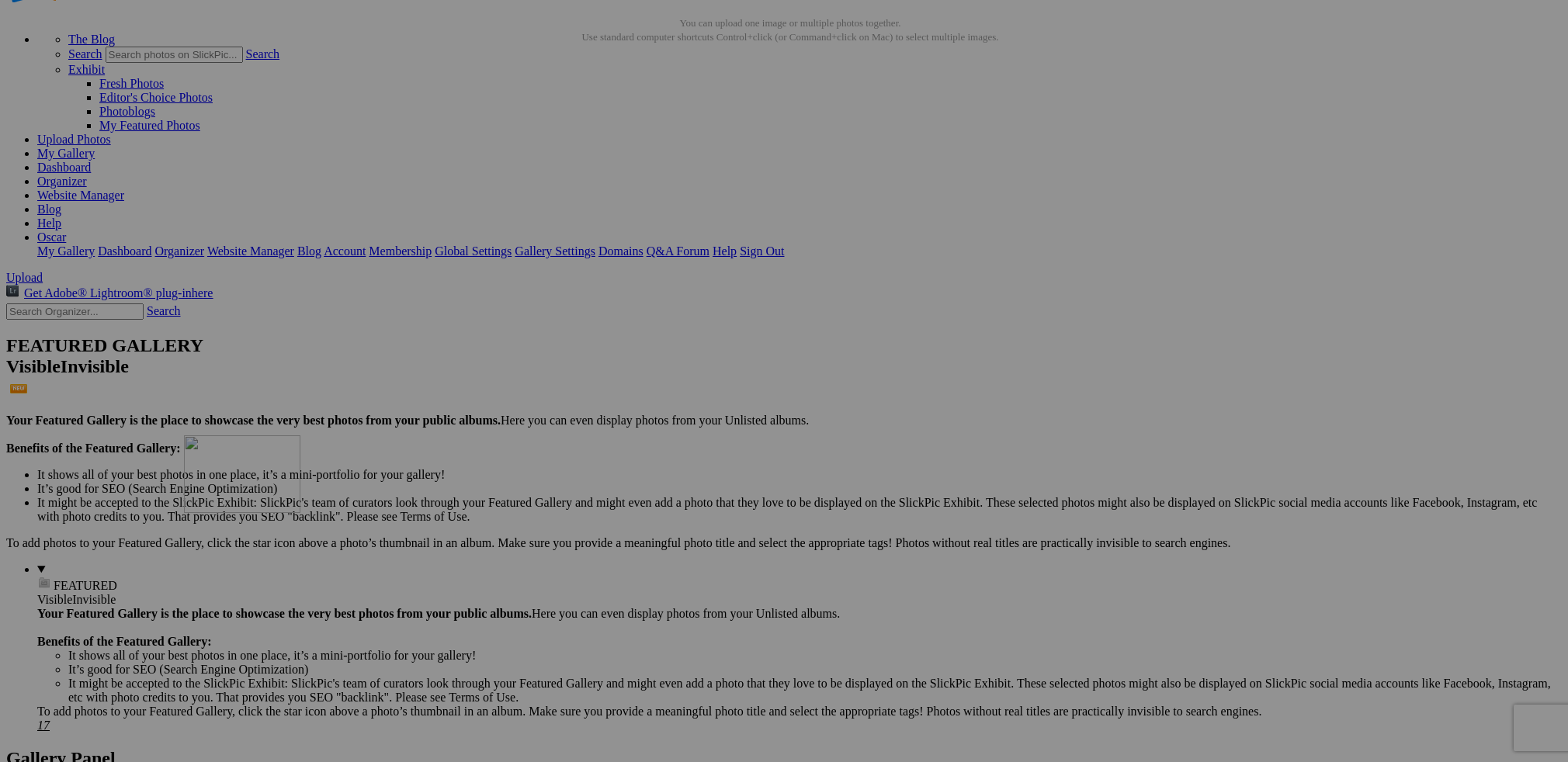
drag, startPoint x: 1403, startPoint y: 409, endPoint x: 403, endPoint y: 571, distance: 1013.0
drag, startPoint x: 592, startPoint y: 586, endPoint x: 729, endPoint y: 579, distance: 137.2
drag, startPoint x: 1118, startPoint y: 583, endPoint x: 814, endPoint y: 580, distance: 304.0
drag, startPoint x: 1254, startPoint y: 596, endPoint x: 397, endPoint y: 584, distance: 857.1
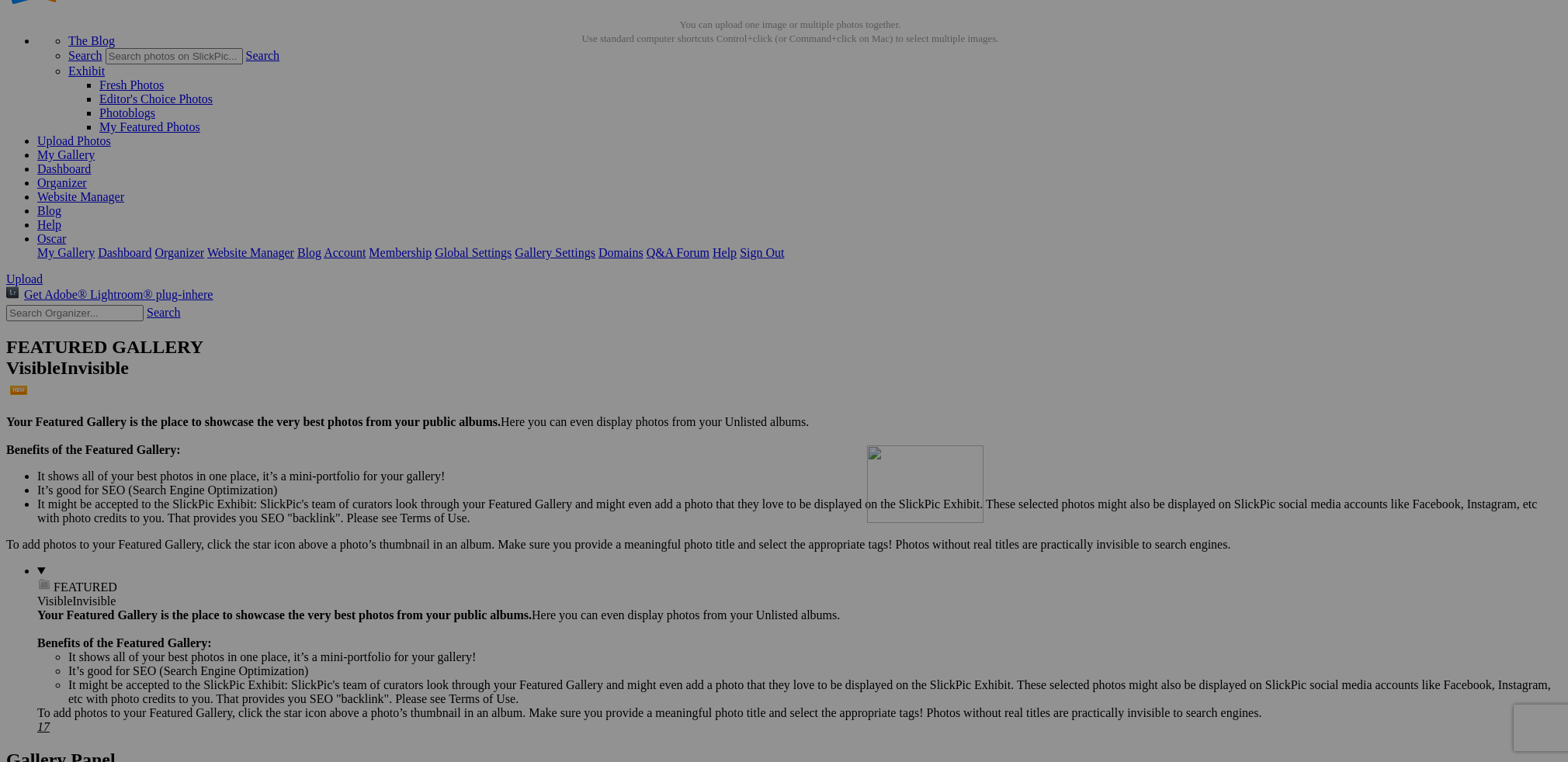
drag, startPoint x: 1408, startPoint y: 609, endPoint x: 1091, endPoint y: 580, distance: 318.3
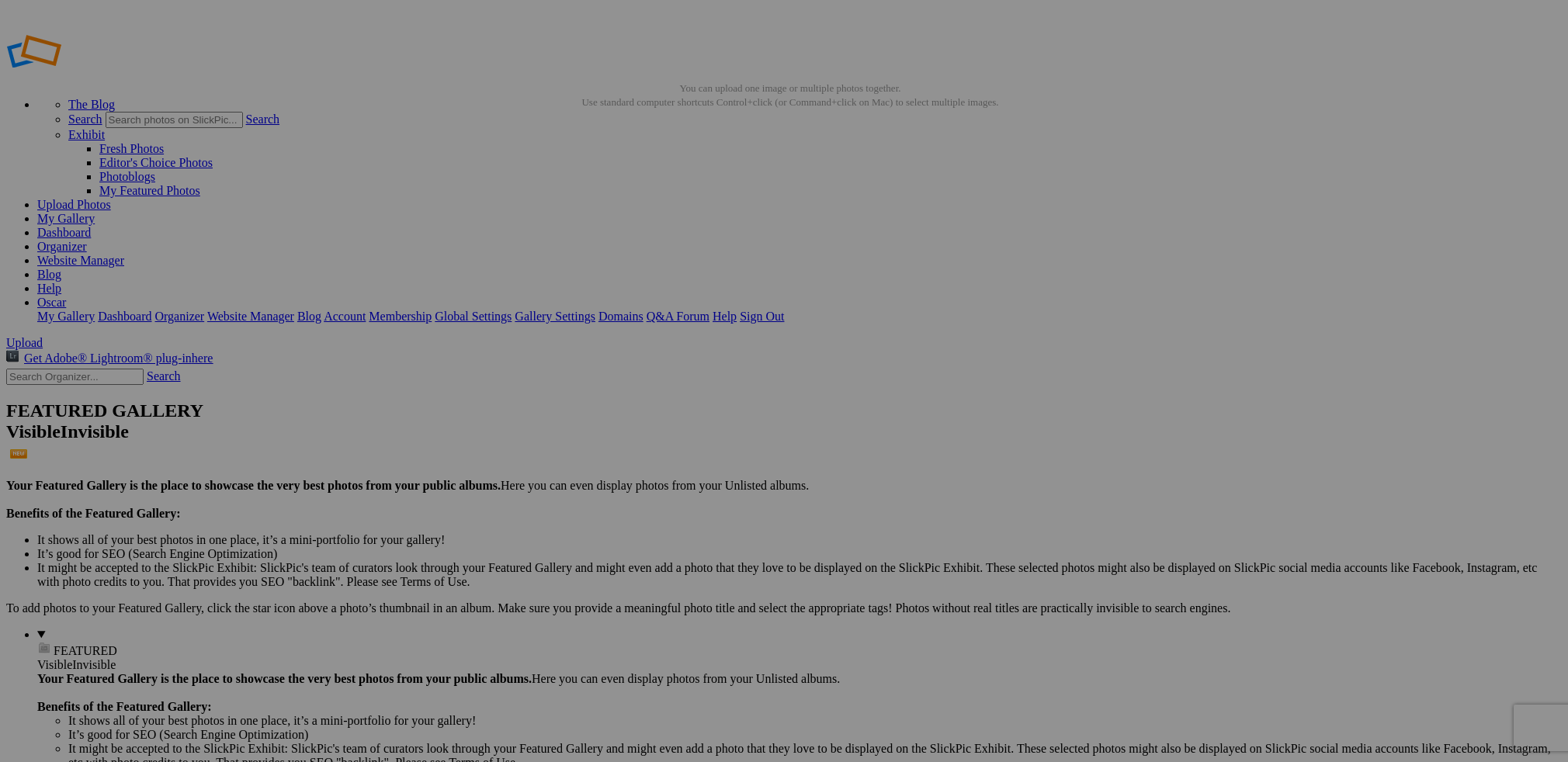
scroll to position [0, 0]
drag, startPoint x: 289, startPoint y: 639, endPoint x: 1421, endPoint y: 413, distance: 1154.3
click at [95, 212] on link "My Gallery" at bounding box center [66, 218] width 57 height 13
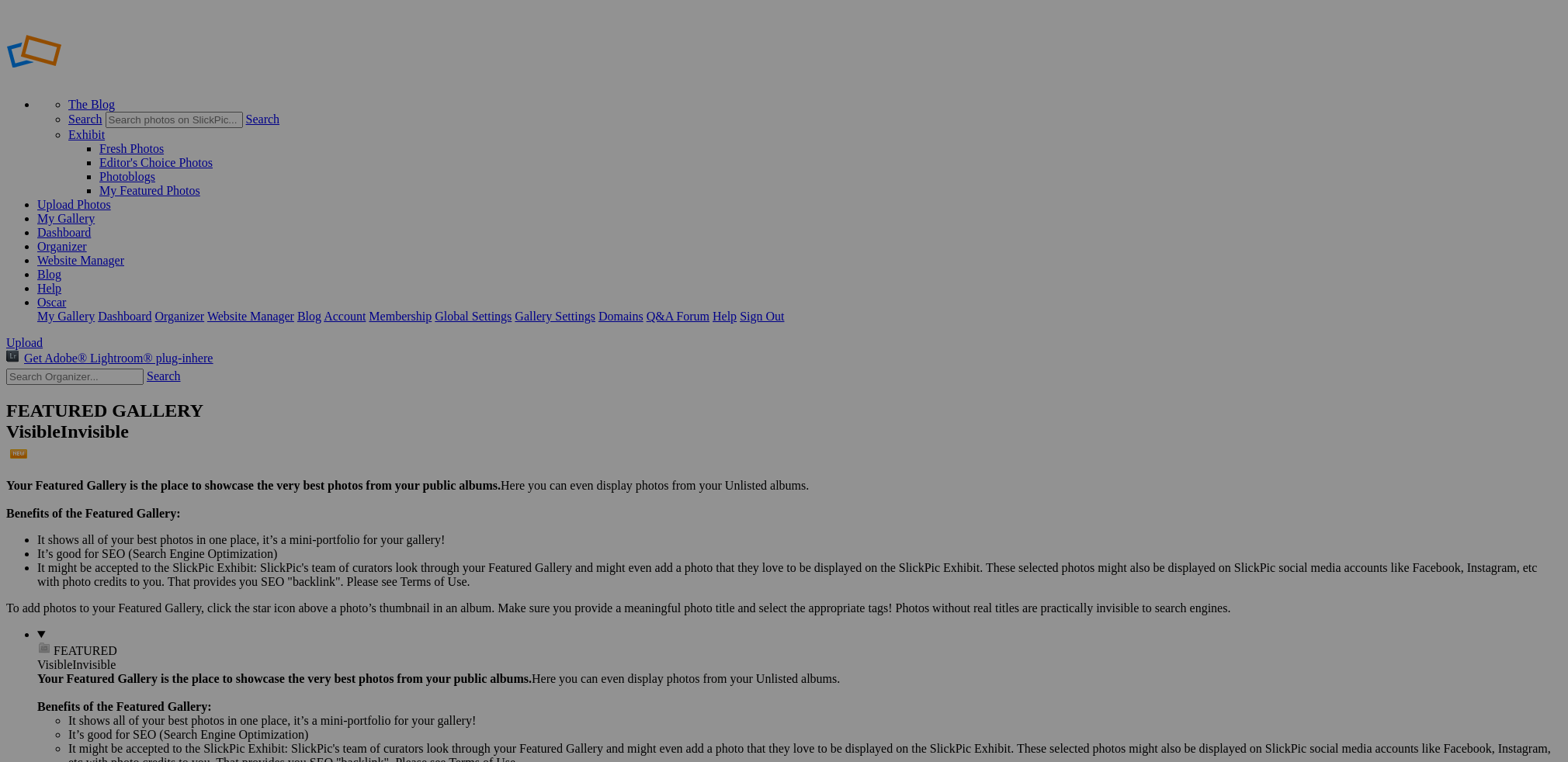
click at [657, 449] on span "Close" at bounding box center [643, 454] width 28 height 13
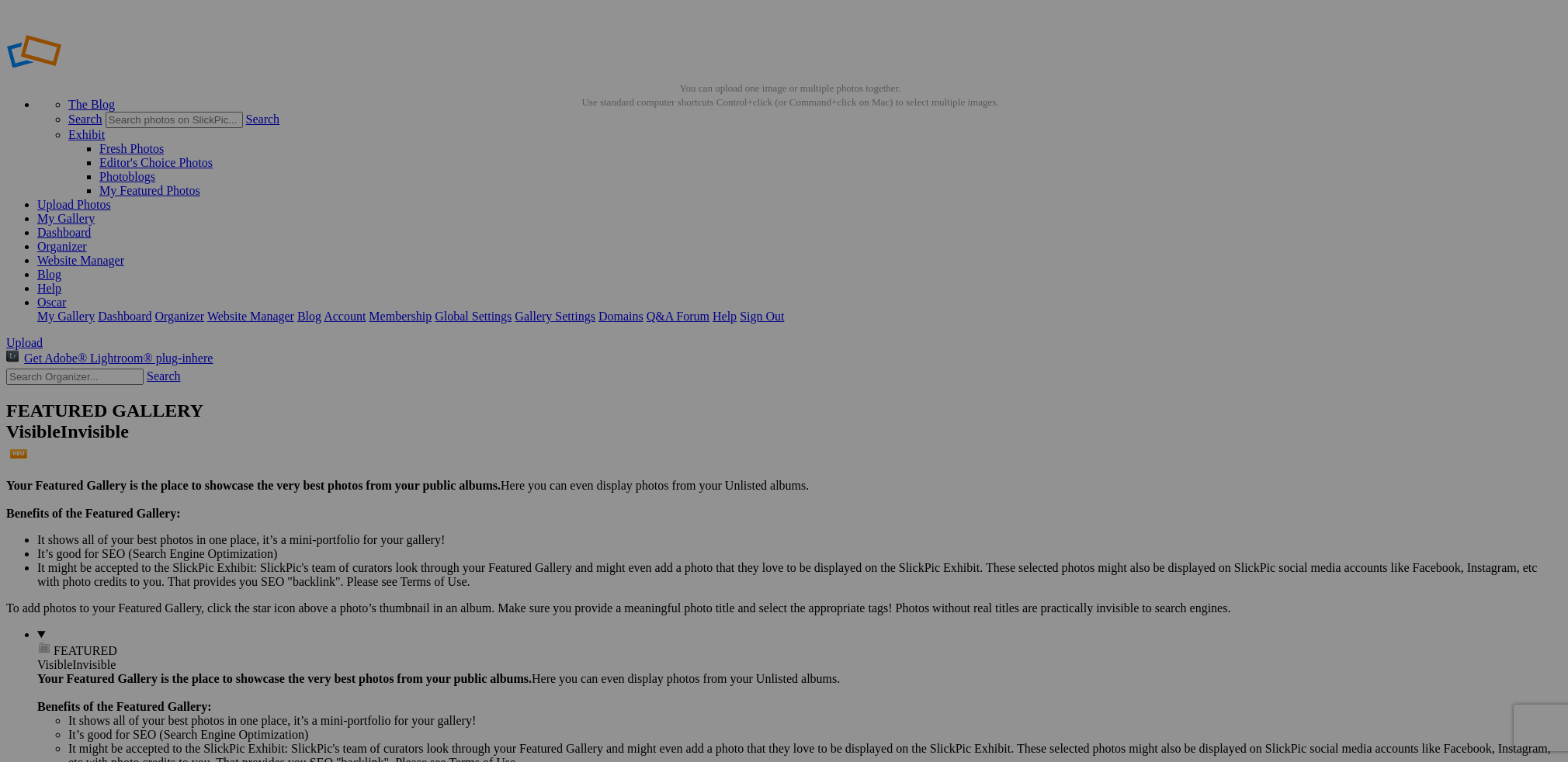
click at [657, 449] on span "Close" at bounding box center [643, 454] width 28 height 13
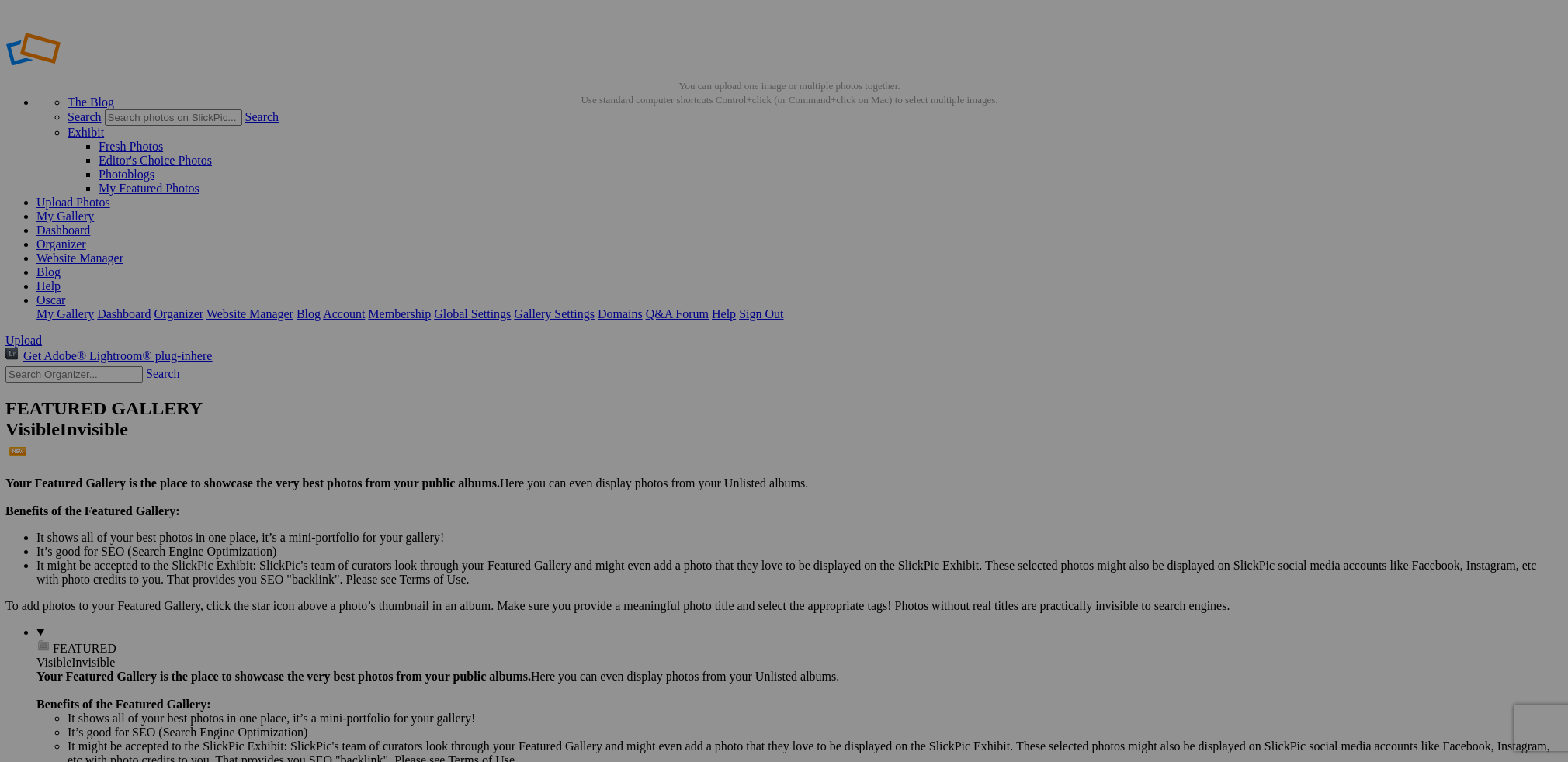
scroll to position [3, 0]
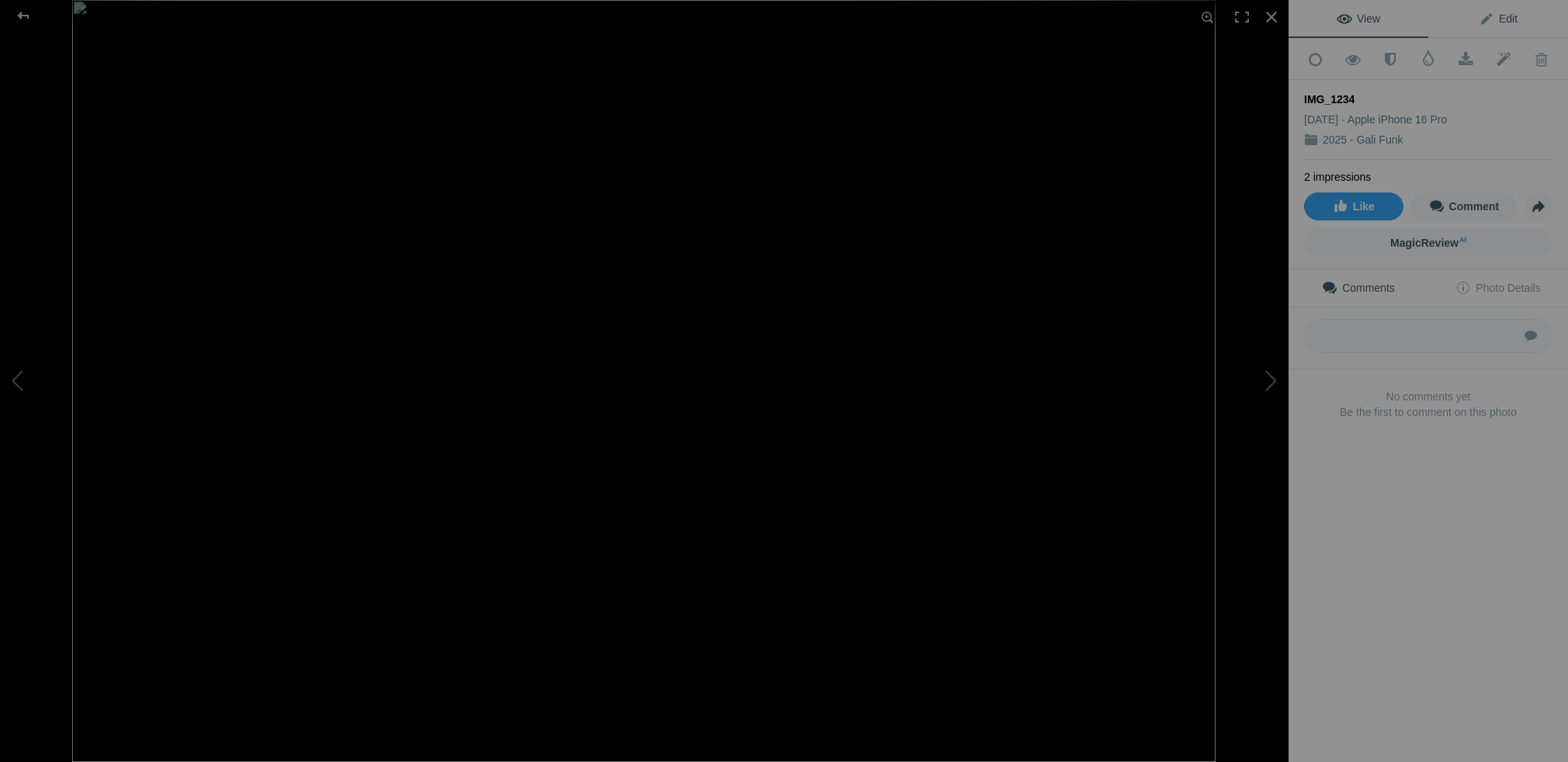
click at [1508, 15] on span "Edit" at bounding box center [1498, 19] width 39 height 13
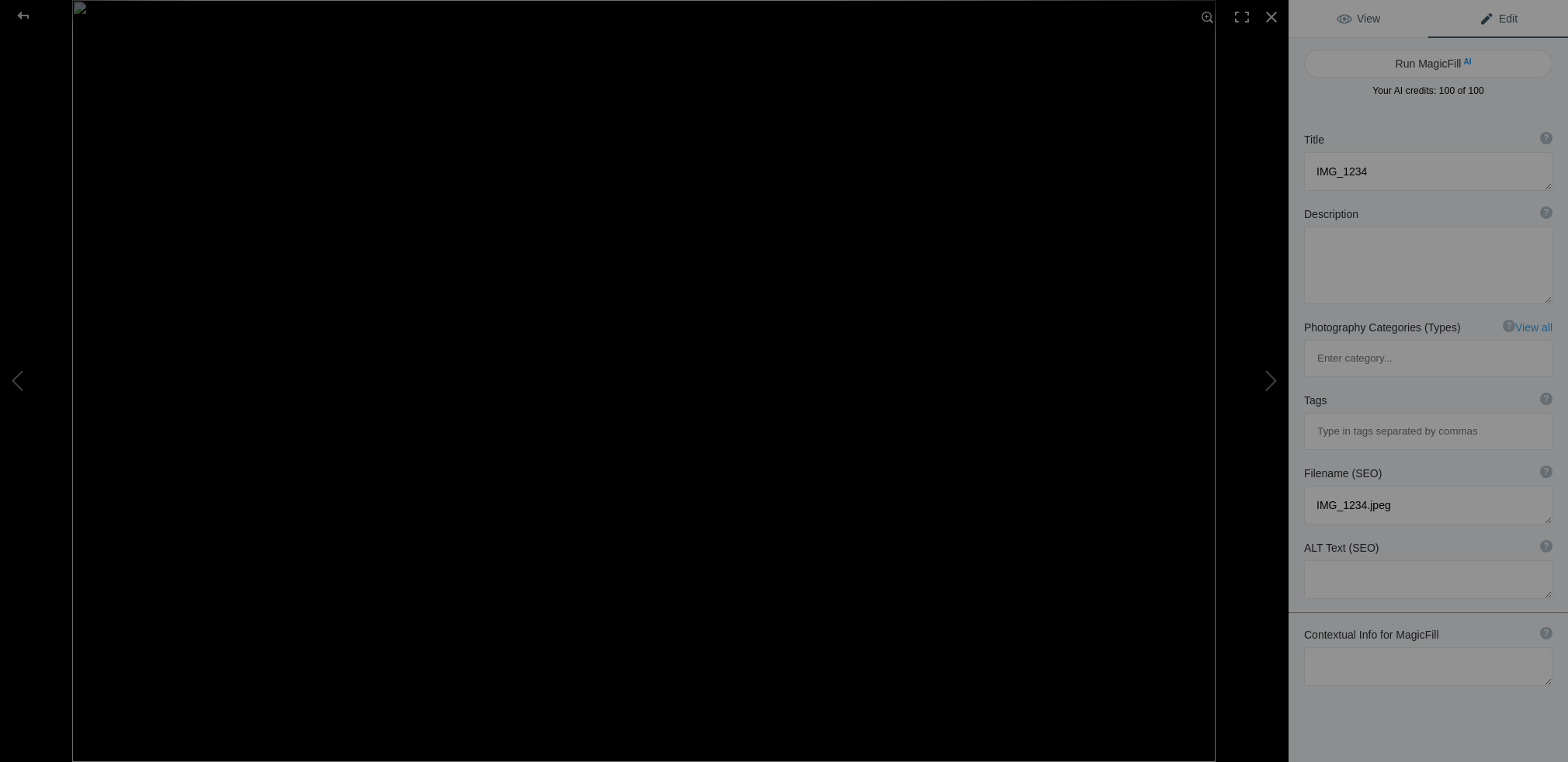
click at [1350, 20] on span "View" at bounding box center [1358, 19] width 43 height 13
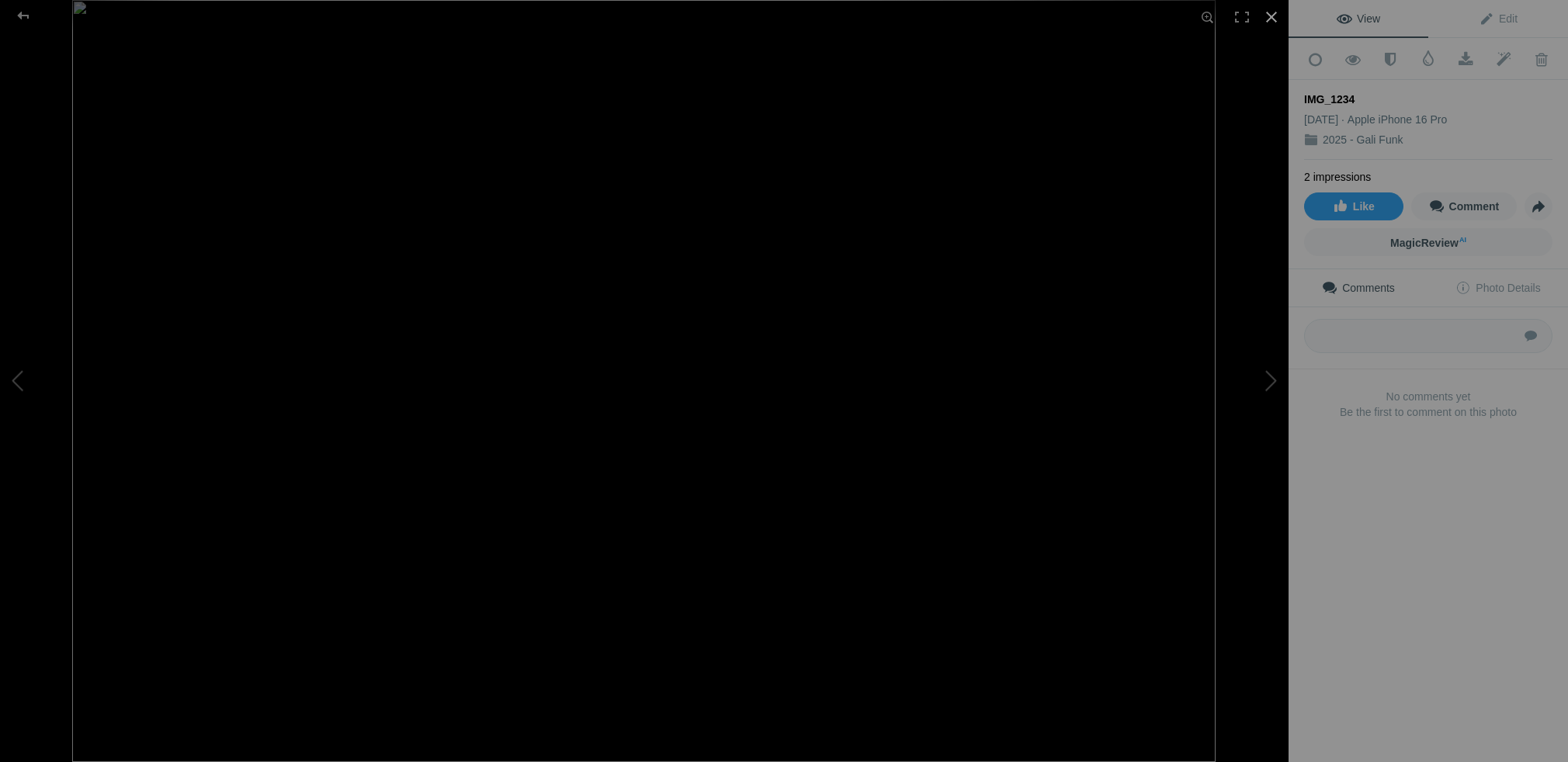
click at [1271, 14] on div at bounding box center [1271, 17] width 34 height 34
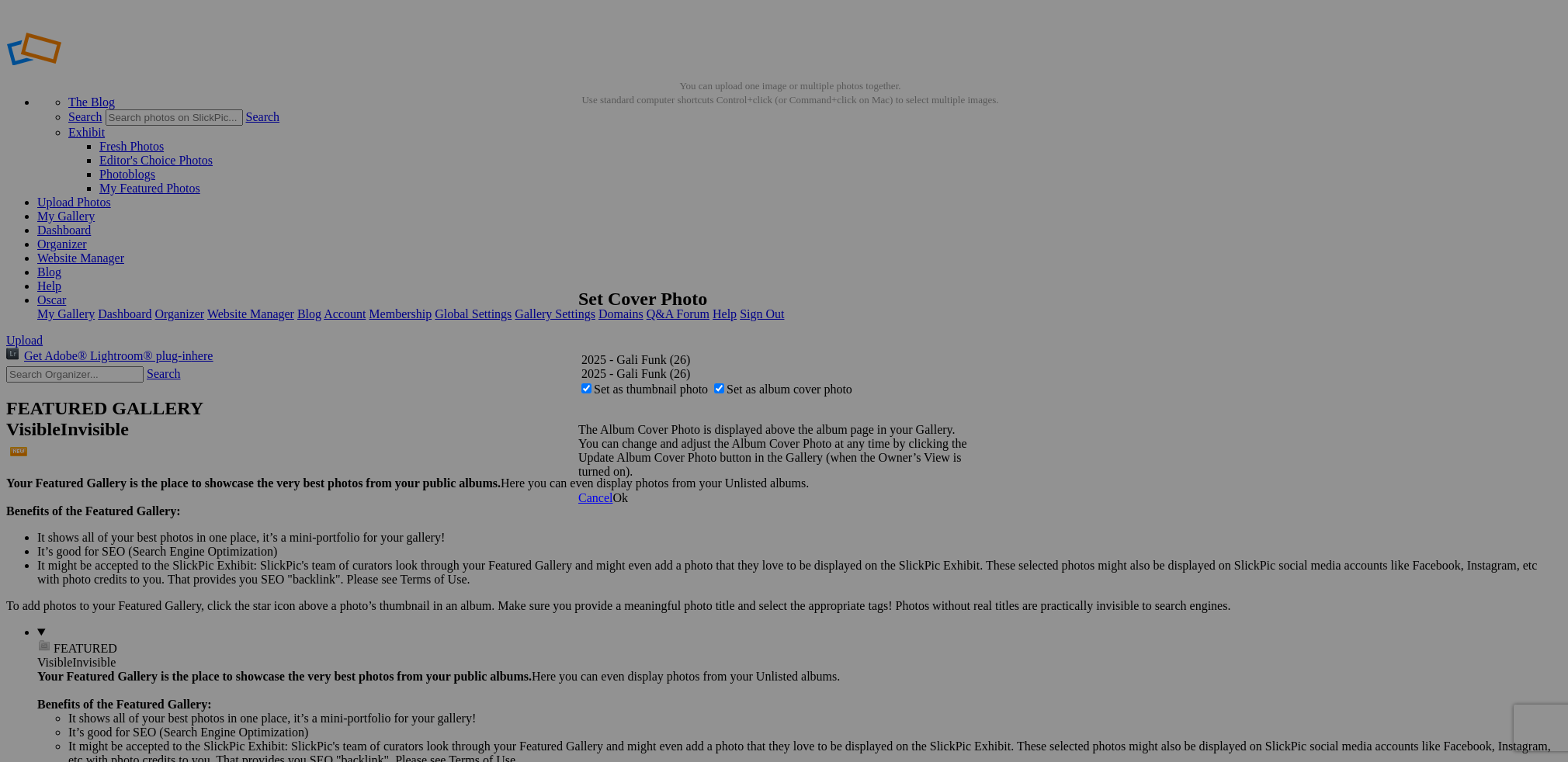
click at [708, 383] on span "Set as thumbnail photo" at bounding box center [651, 389] width 114 height 13
click at [591, 384] on input "Set as thumbnail photo" at bounding box center [586, 389] width 10 height 10
checkbox input "false"
click at [628, 505] on span "Ok" at bounding box center [620, 498] width 15 height 13
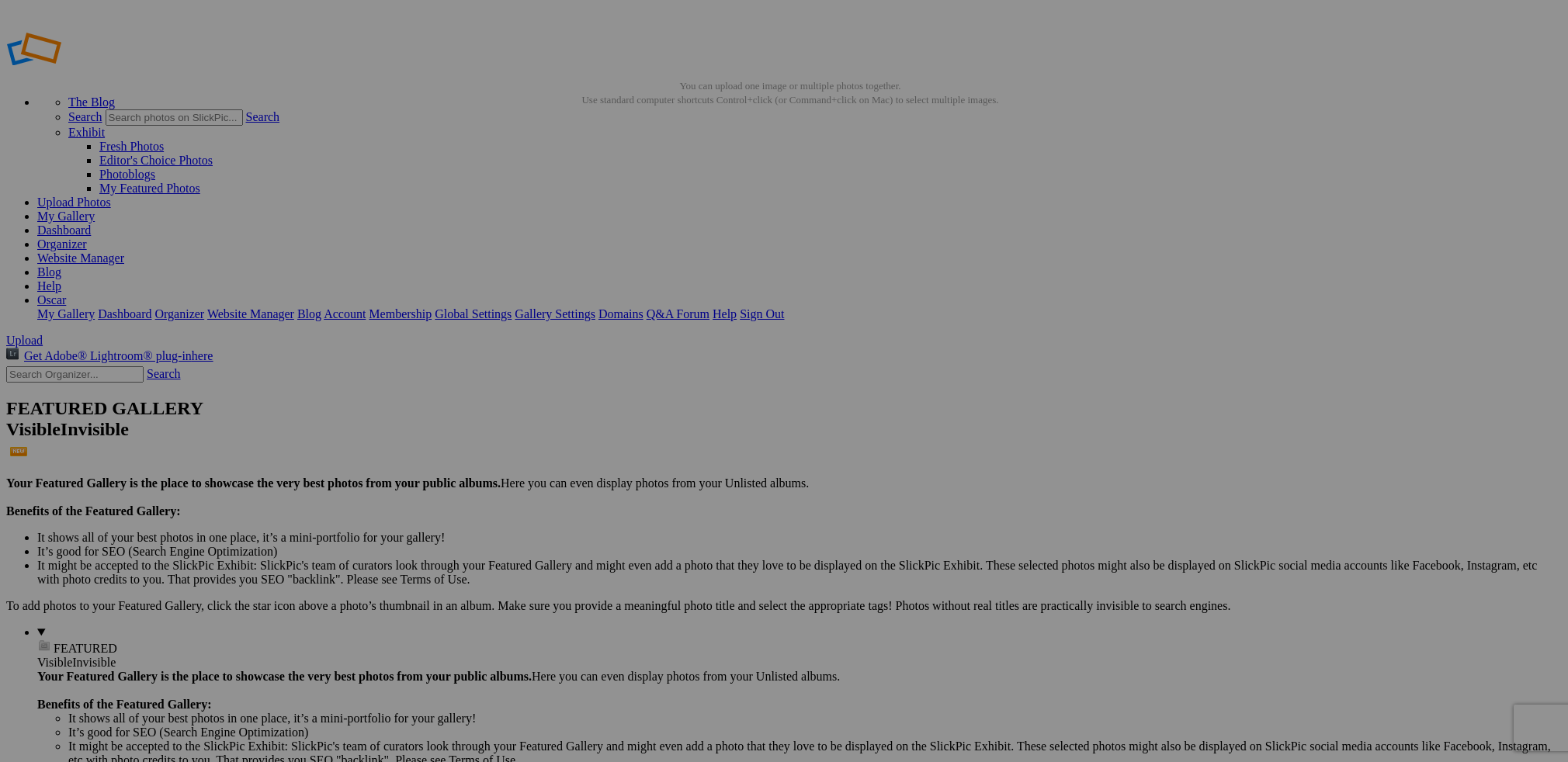
click at [596, 308] on link "Gallery Settings" at bounding box center [555, 314] width 81 height 13
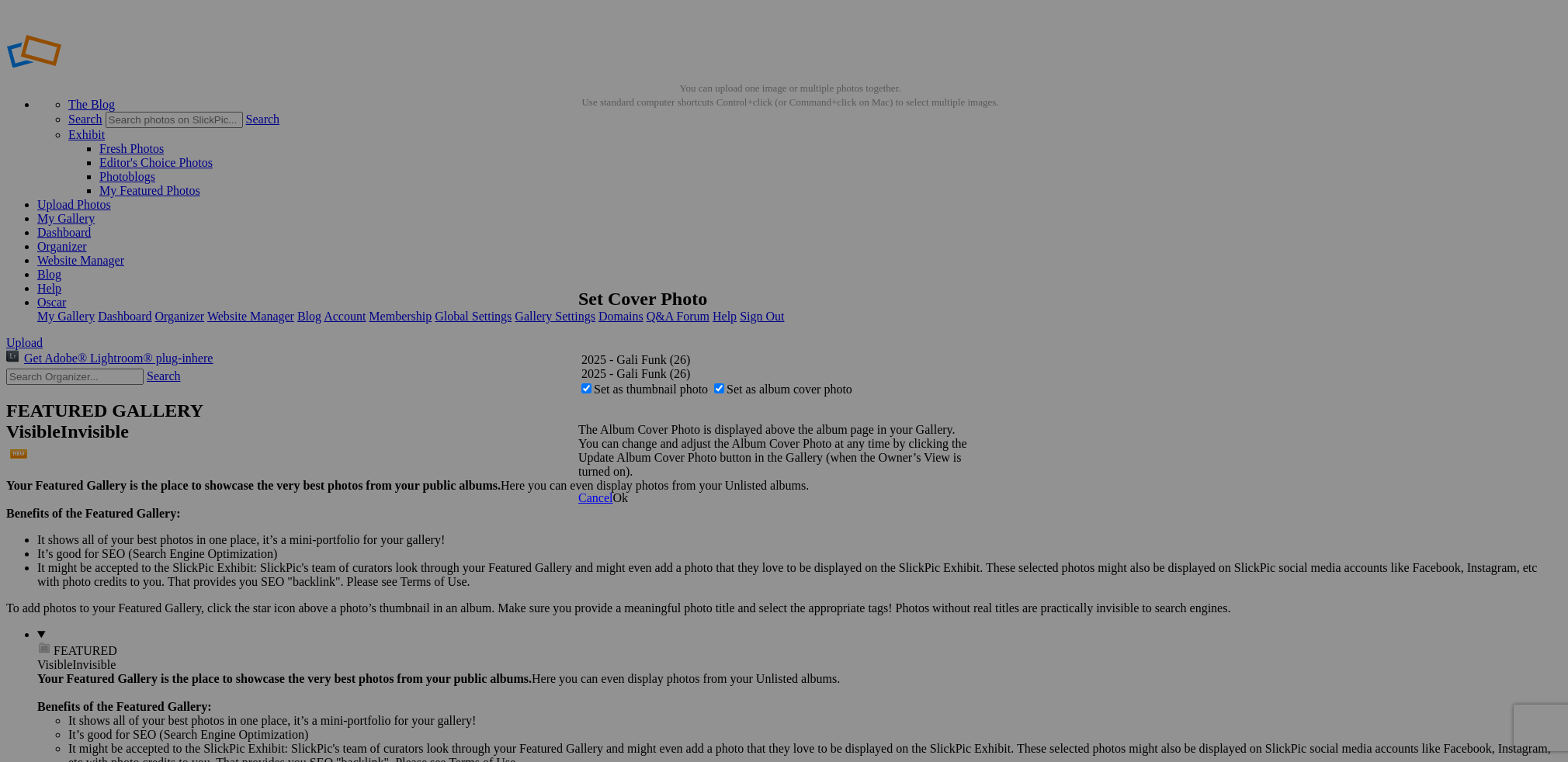
click at [708, 383] on span "Set as thumbnail photo" at bounding box center [651, 389] width 114 height 13
click at [591, 384] on input "Set as thumbnail photo" at bounding box center [586, 389] width 10 height 10
checkbox input "false"
click at [628, 505] on span "Ok" at bounding box center [620, 498] width 15 height 13
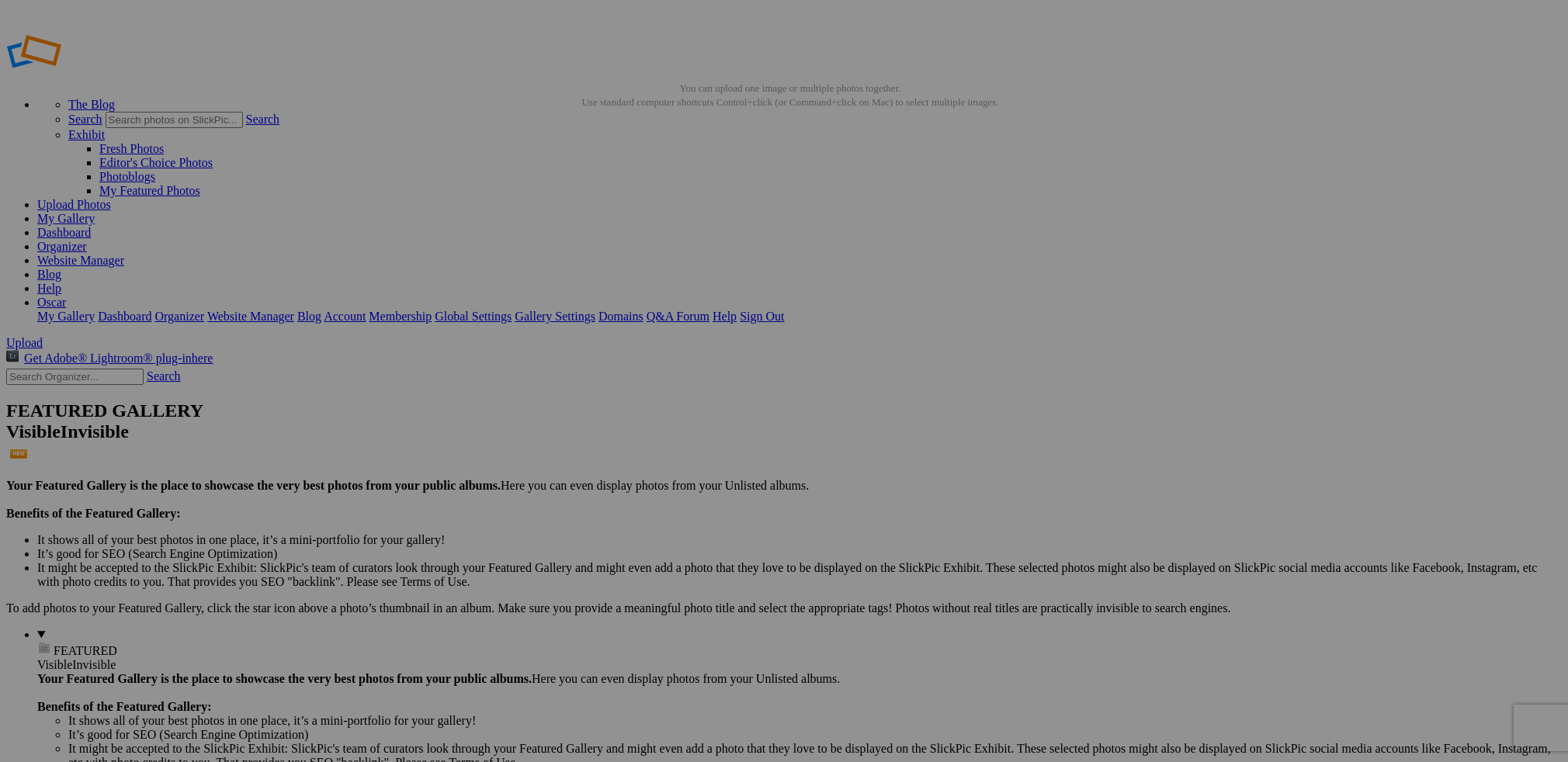
click at [443, 230] on img at bounding box center [432, 232] width 117 height 78
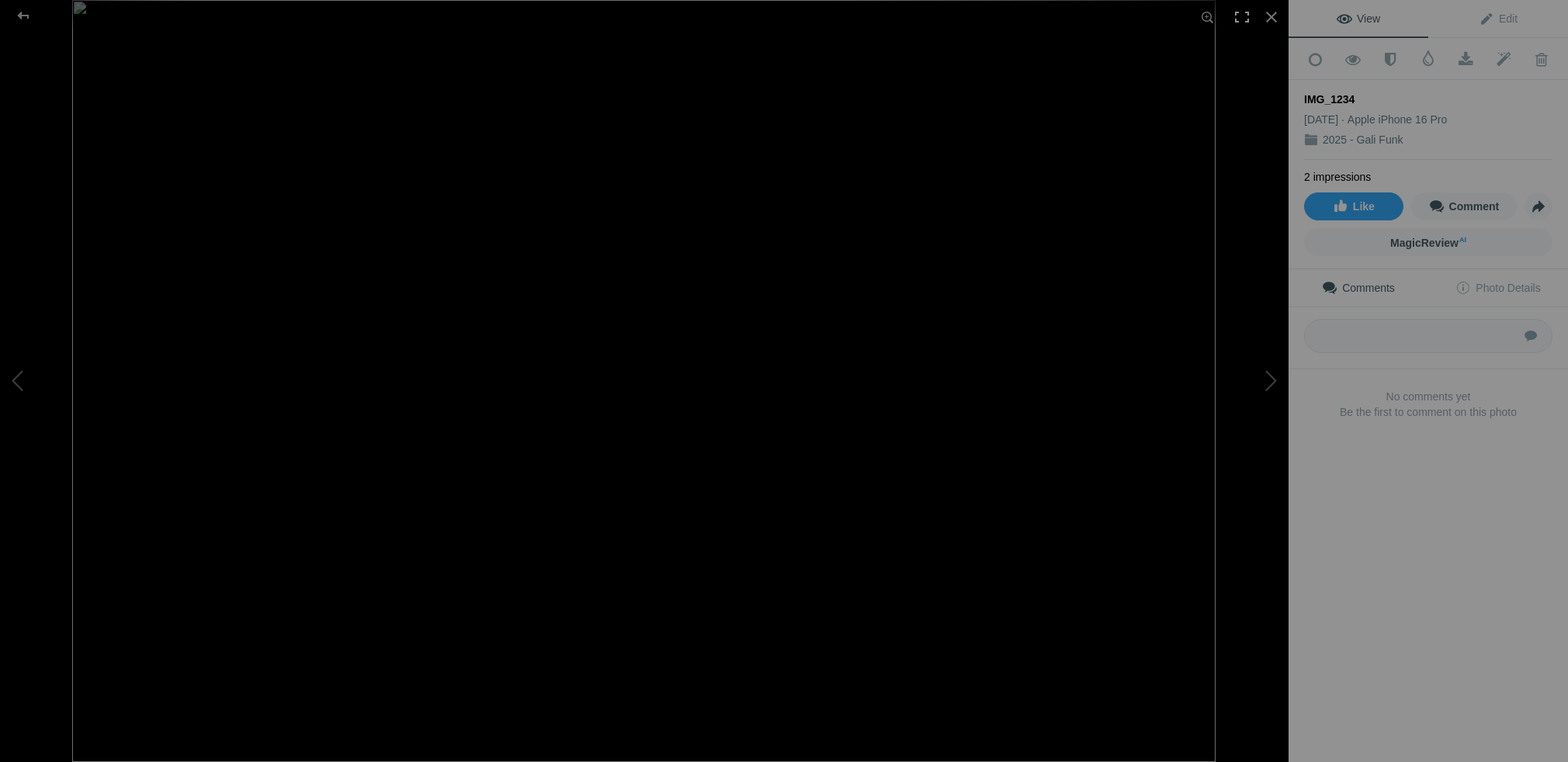
click at [1245, 15] on div at bounding box center [1242, 17] width 34 height 34
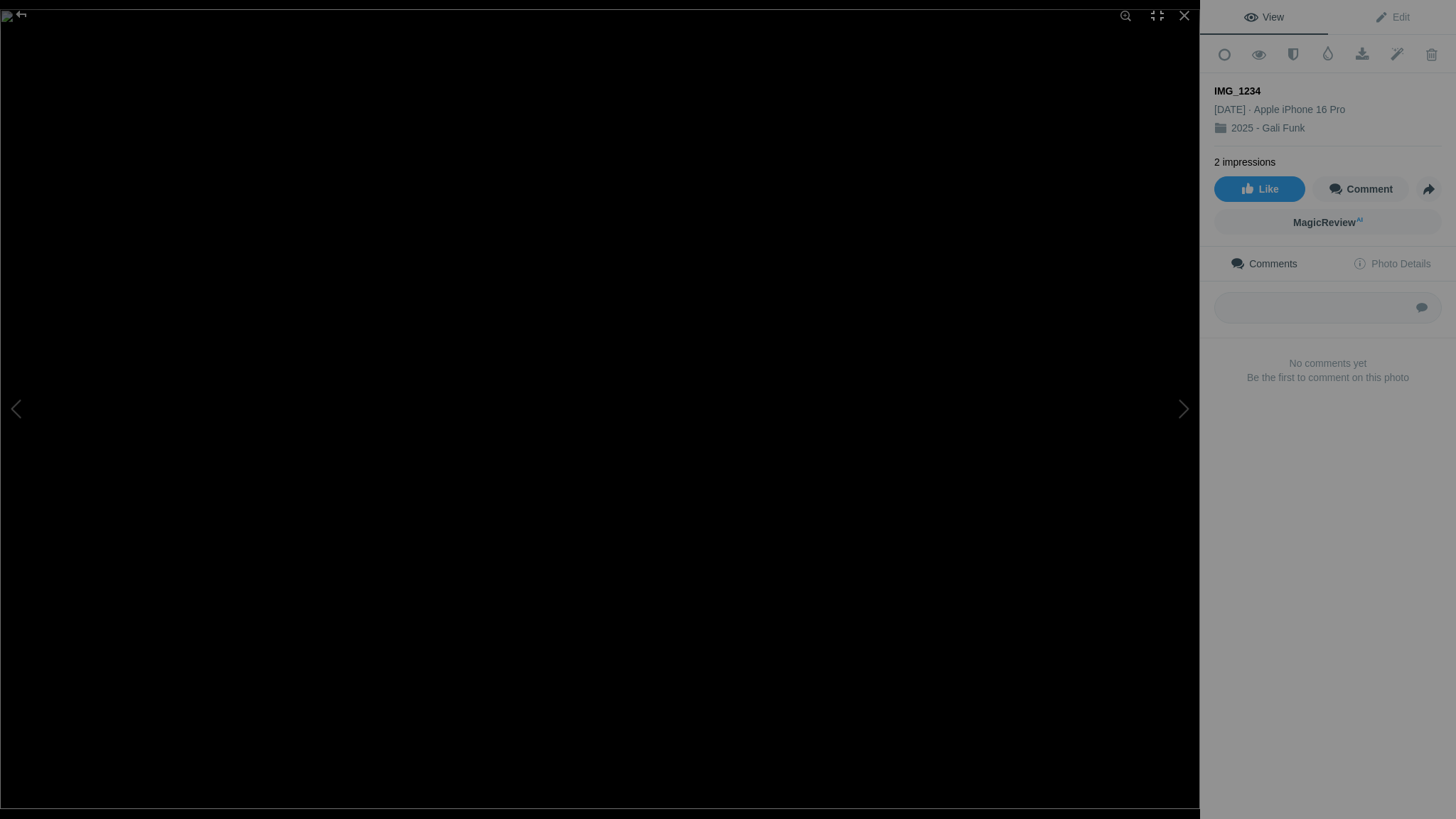
click at [1158, 16] on div at bounding box center [1158, 16] width 31 height 31
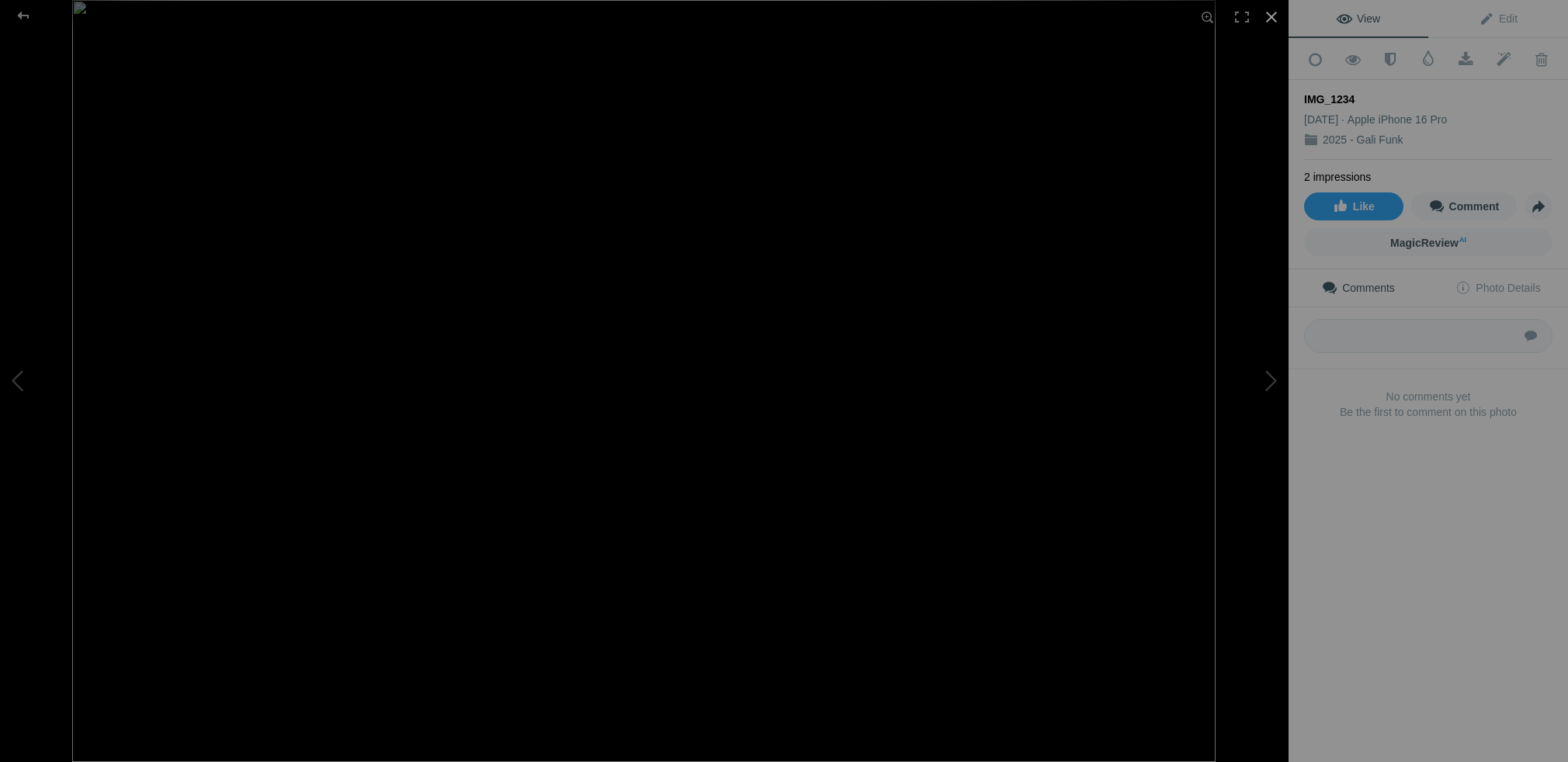
click at [1272, 18] on div at bounding box center [1271, 17] width 34 height 34
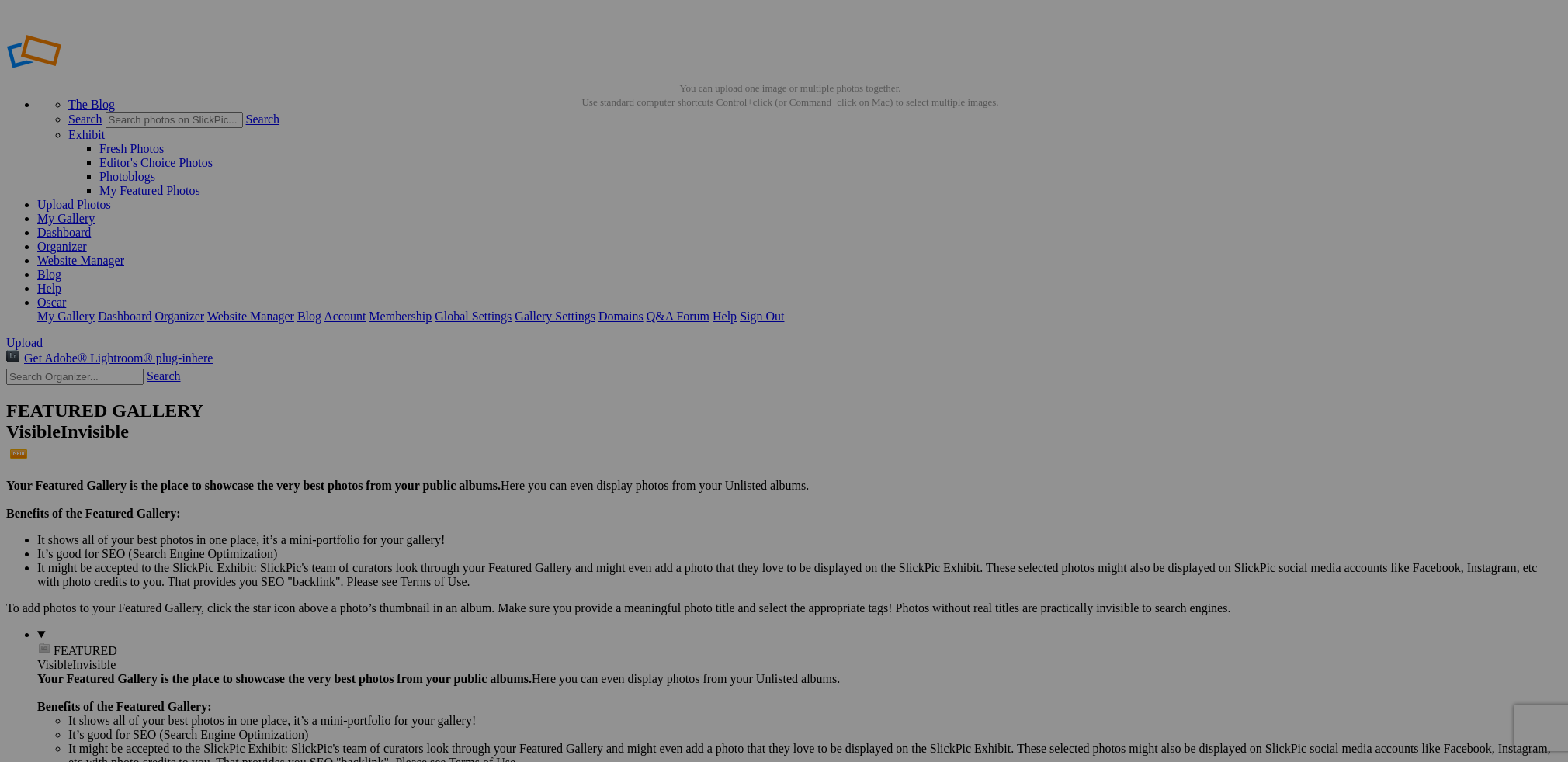
click at [596, 309] on link "Gallery Settings" at bounding box center [555, 315] width 81 height 13
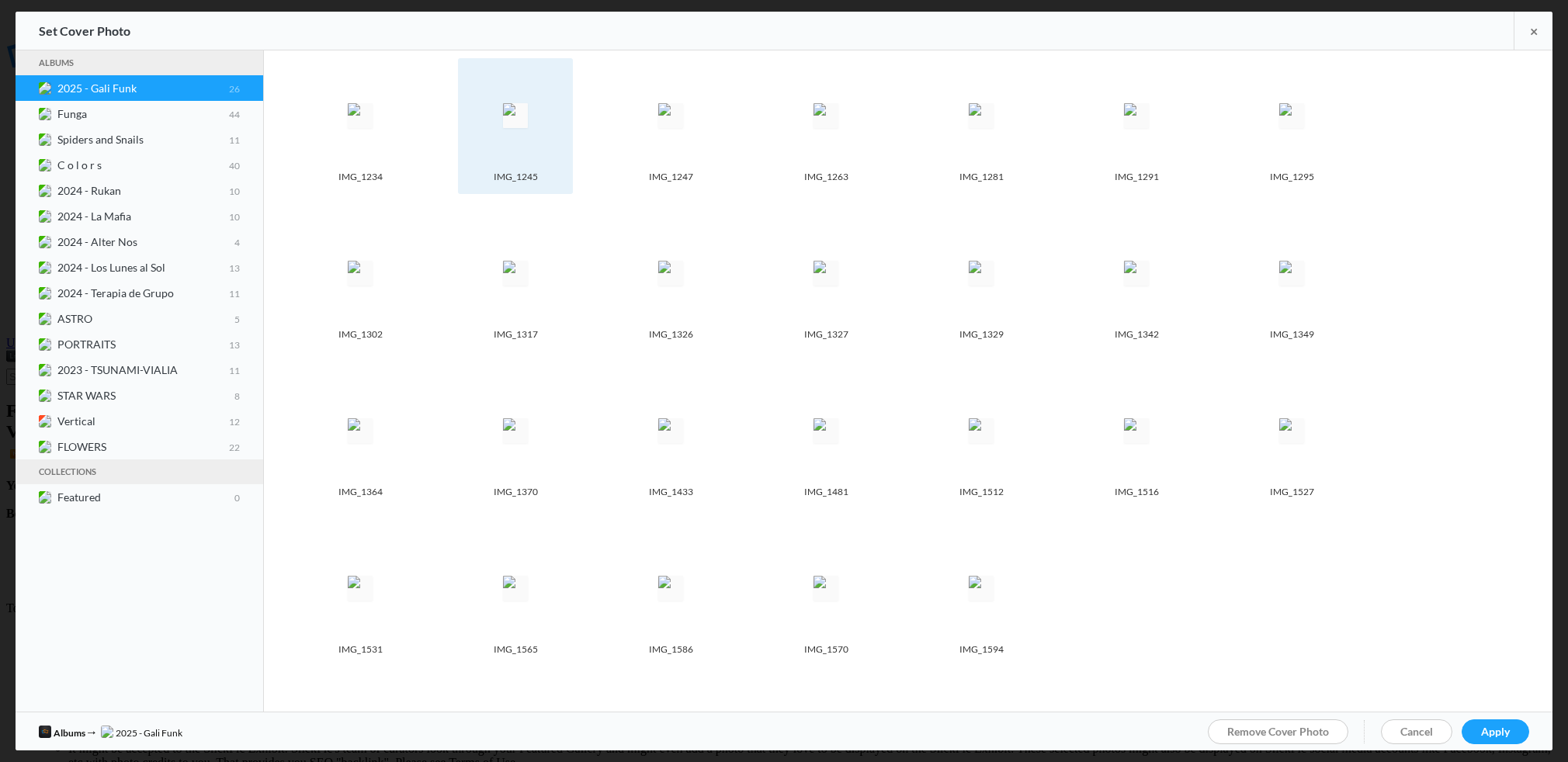
click at [521, 105] on img at bounding box center [515, 115] width 25 height 25
click at [1495, 731] on span "Apply" at bounding box center [1496, 731] width 29 height 13
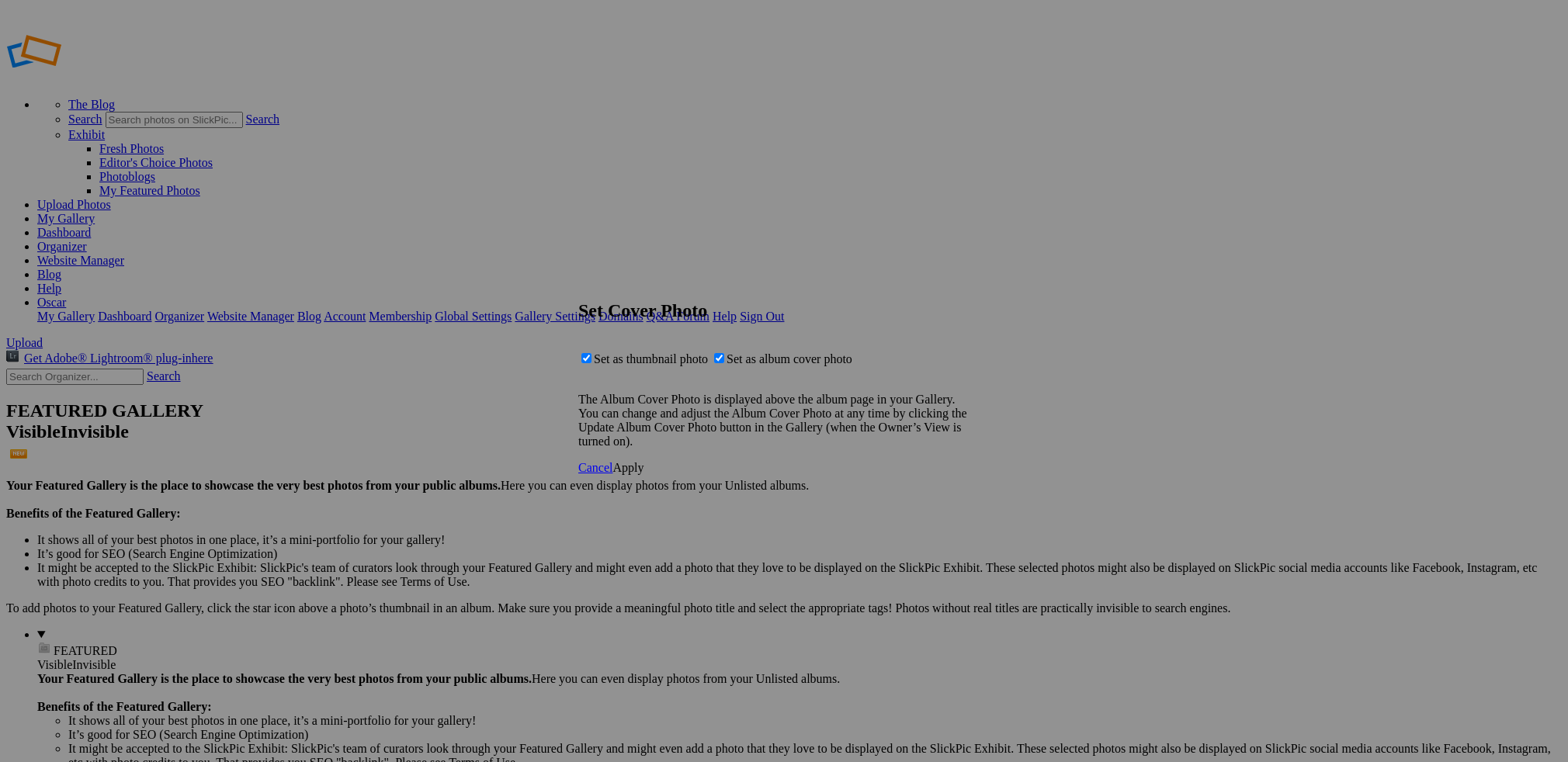
click at [643, 475] on span "Apply" at bounding box center [628, 467] width 31 height 13
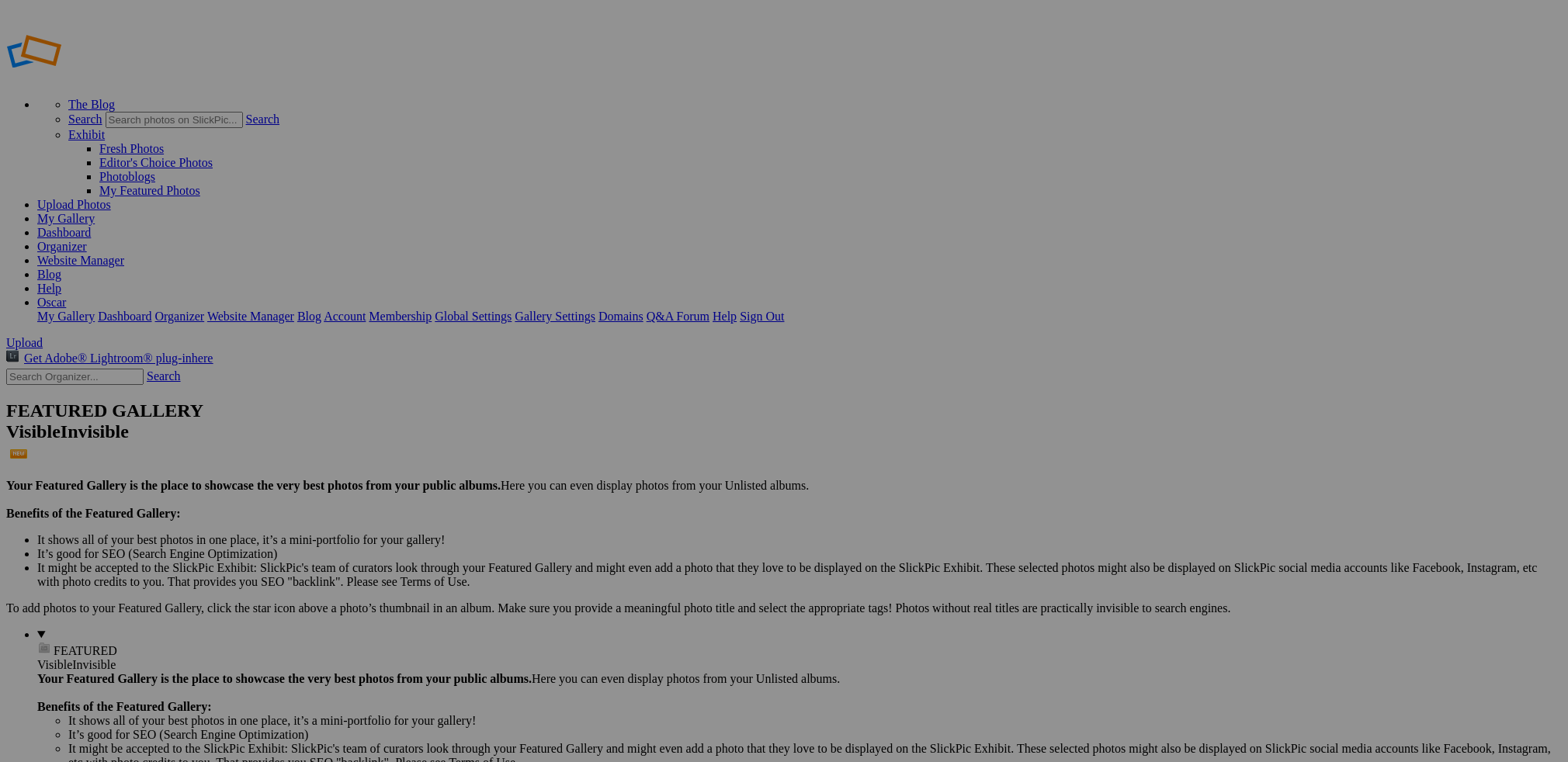
click at [657, 454] on span "Close" at bounding box center [643, 454] width 28 height 13
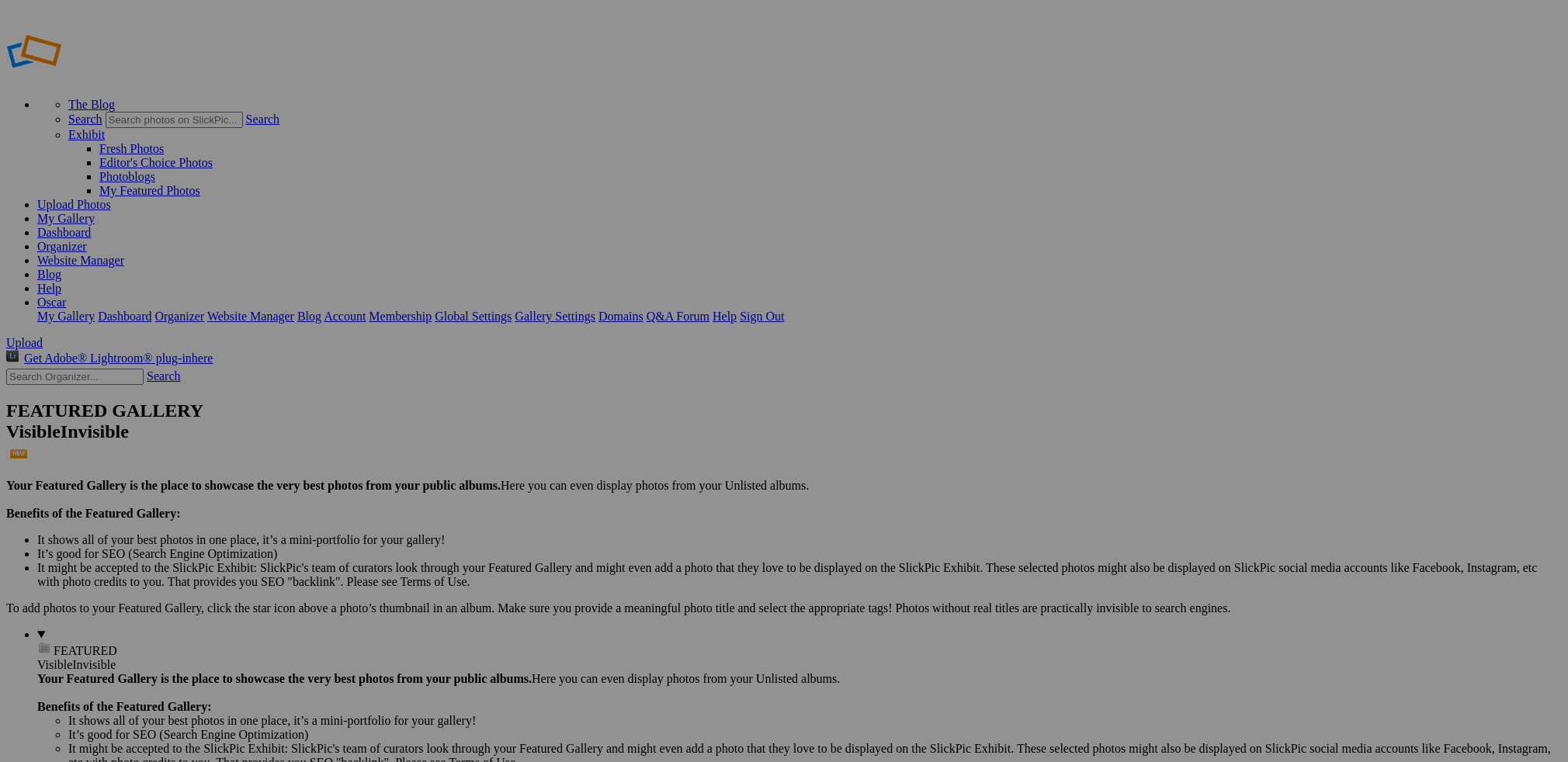
click at [87, 240] on link "Organizer" at bounding box center [62, 245] width 49 height 13
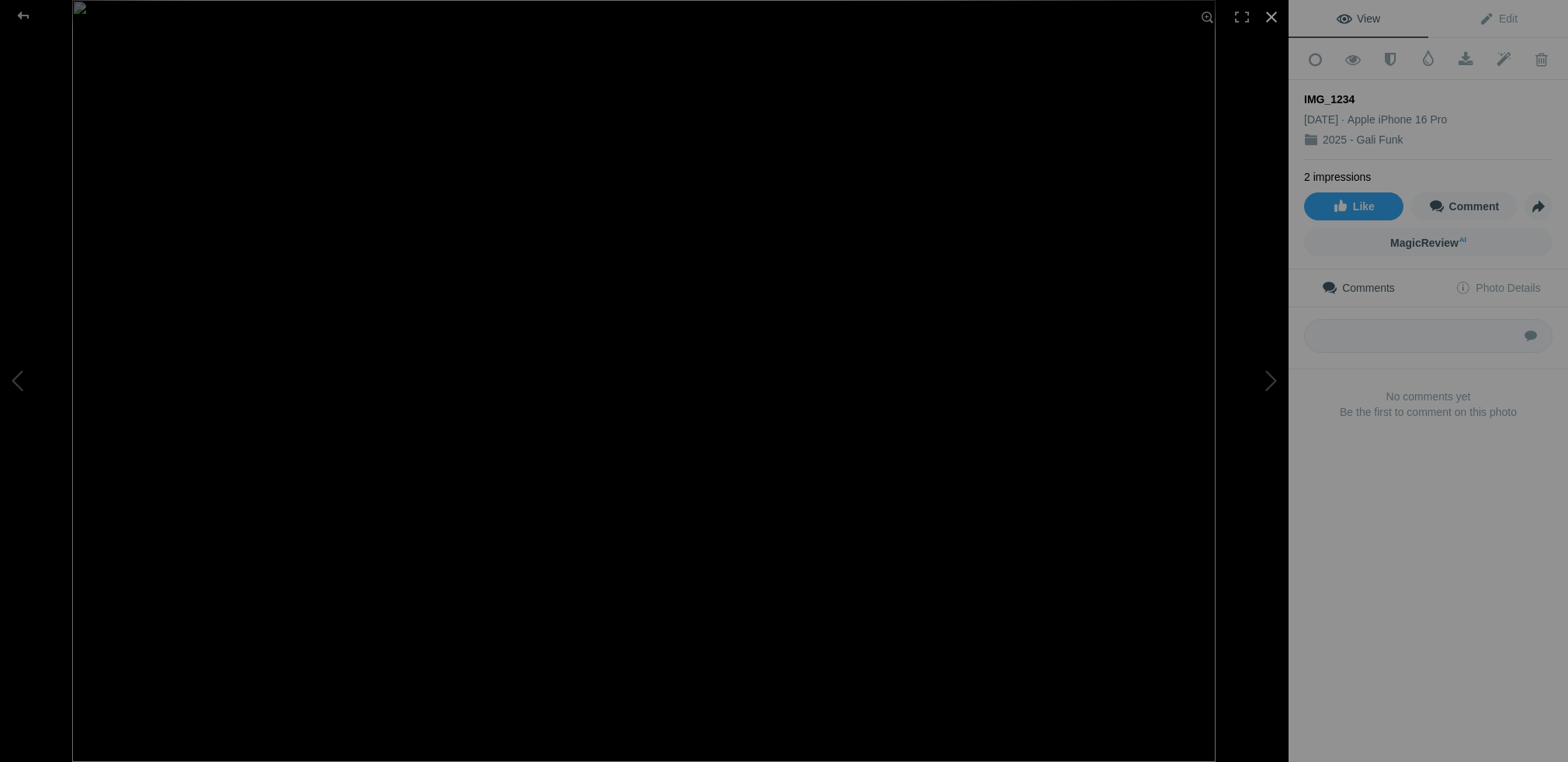
click at [1271, 19] on div at bounding box center [1271, 17] width 34 height 34
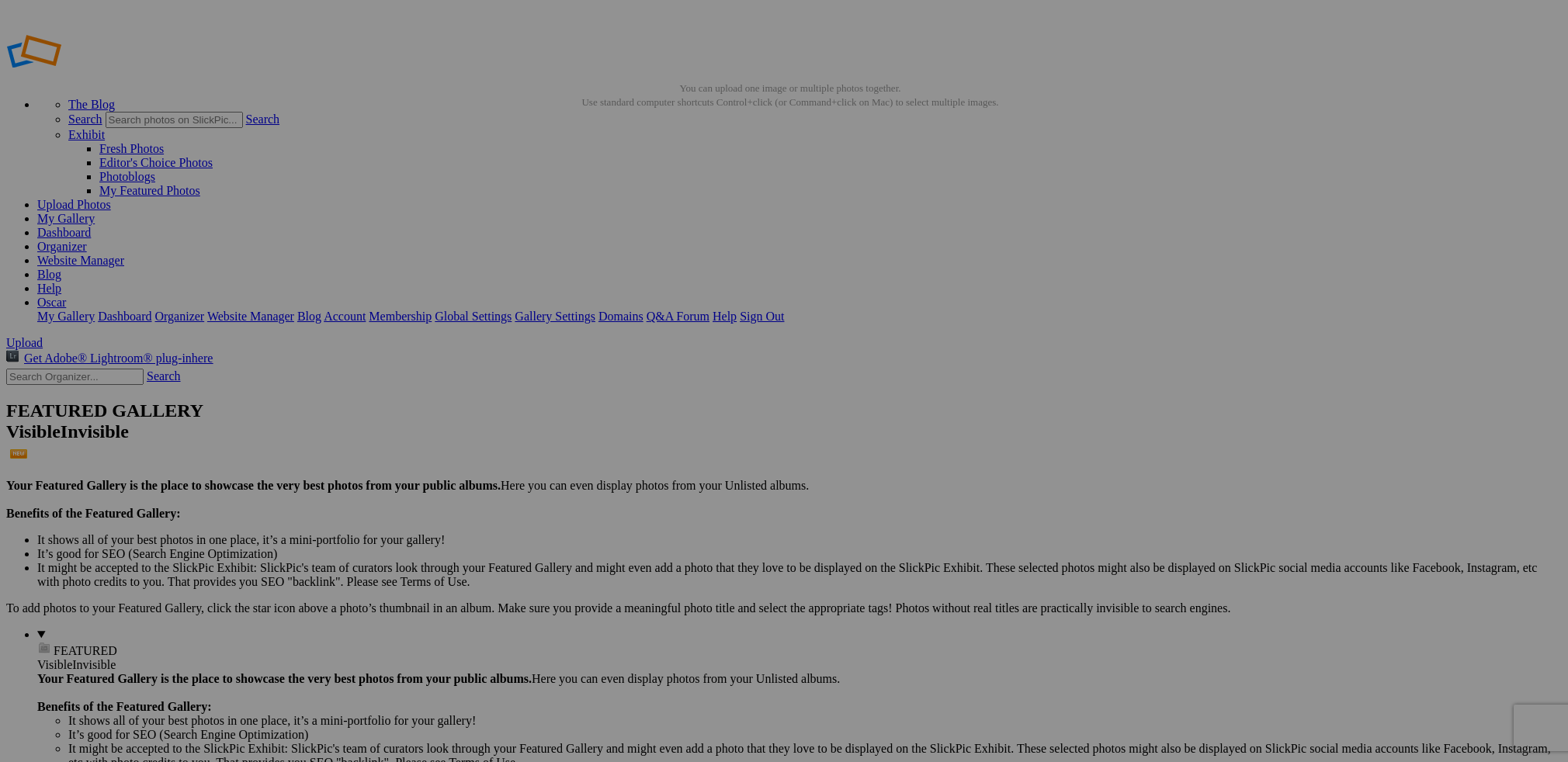
click at [87, 240] on link "Organizer" at bounding box center [62, 245] width 49 height 13
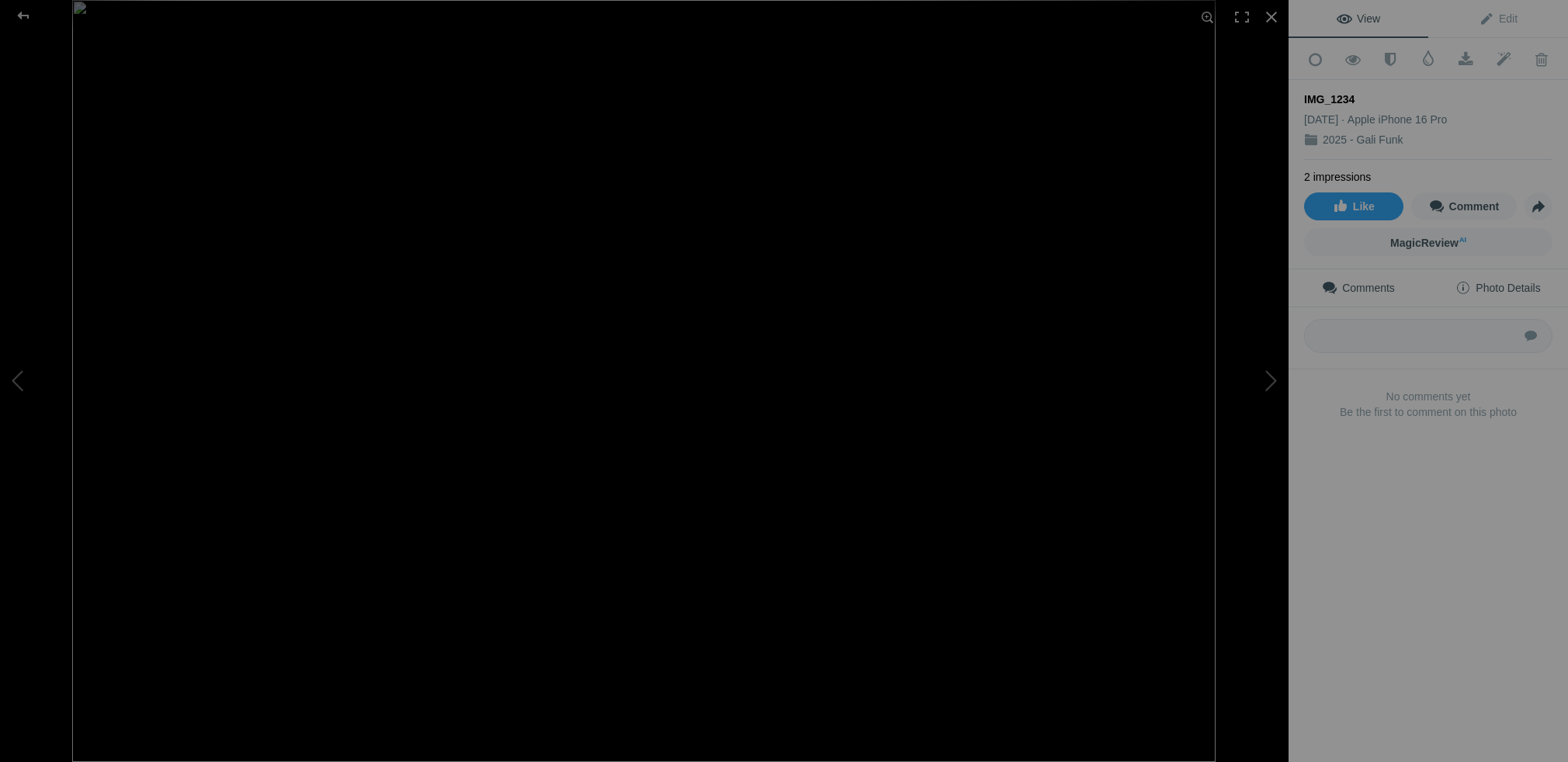
click at [1496, 286] on span "Photo Details" at bounding box center [1497, 288] width 84 height 13
click at [1506, 16] on span "Edit" at bounding box center [1498, 19] width 39 height 13
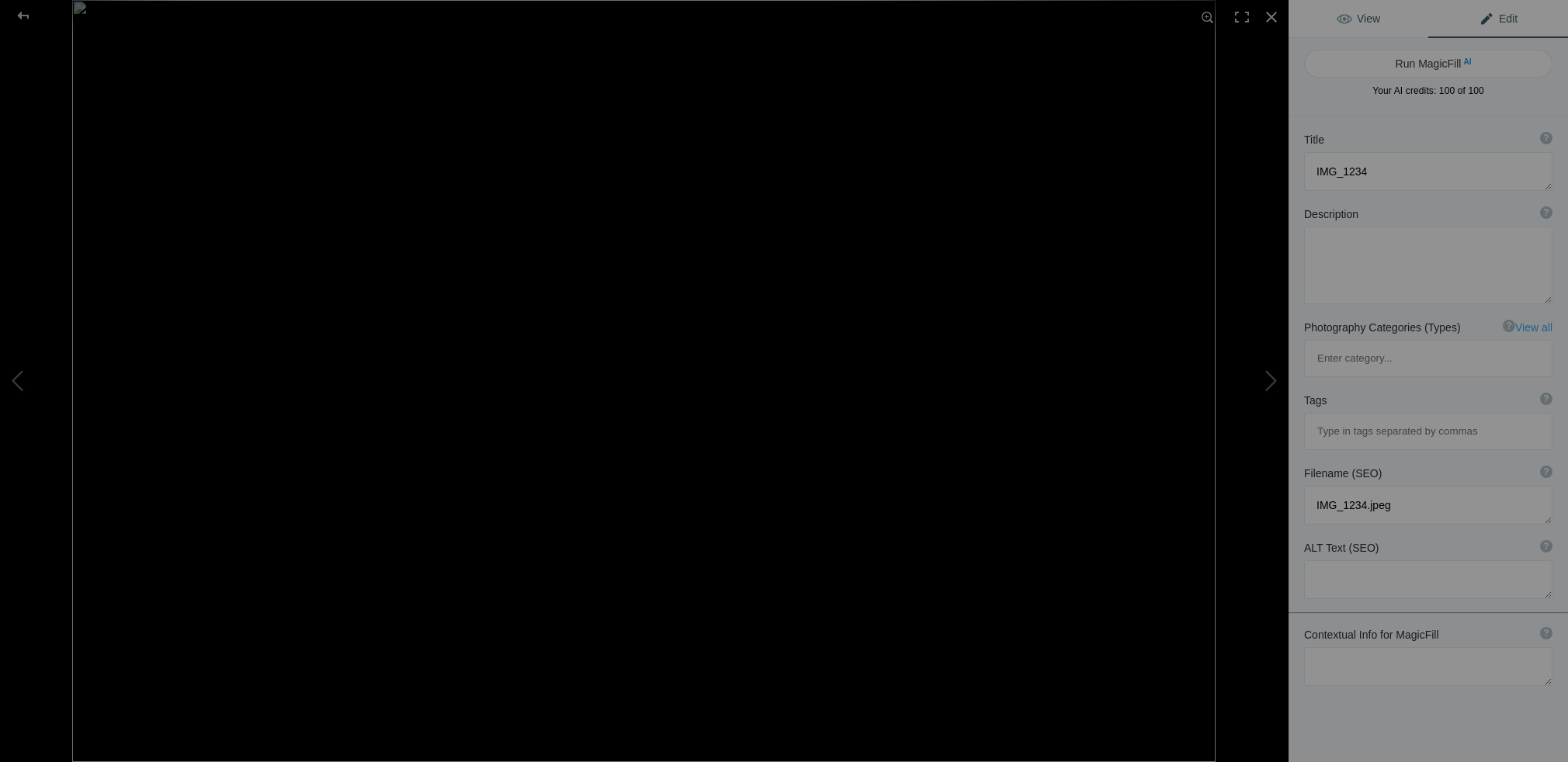
click at [1363, 16] on span "View" at bounding box center [1358, 19] width 43 height 13
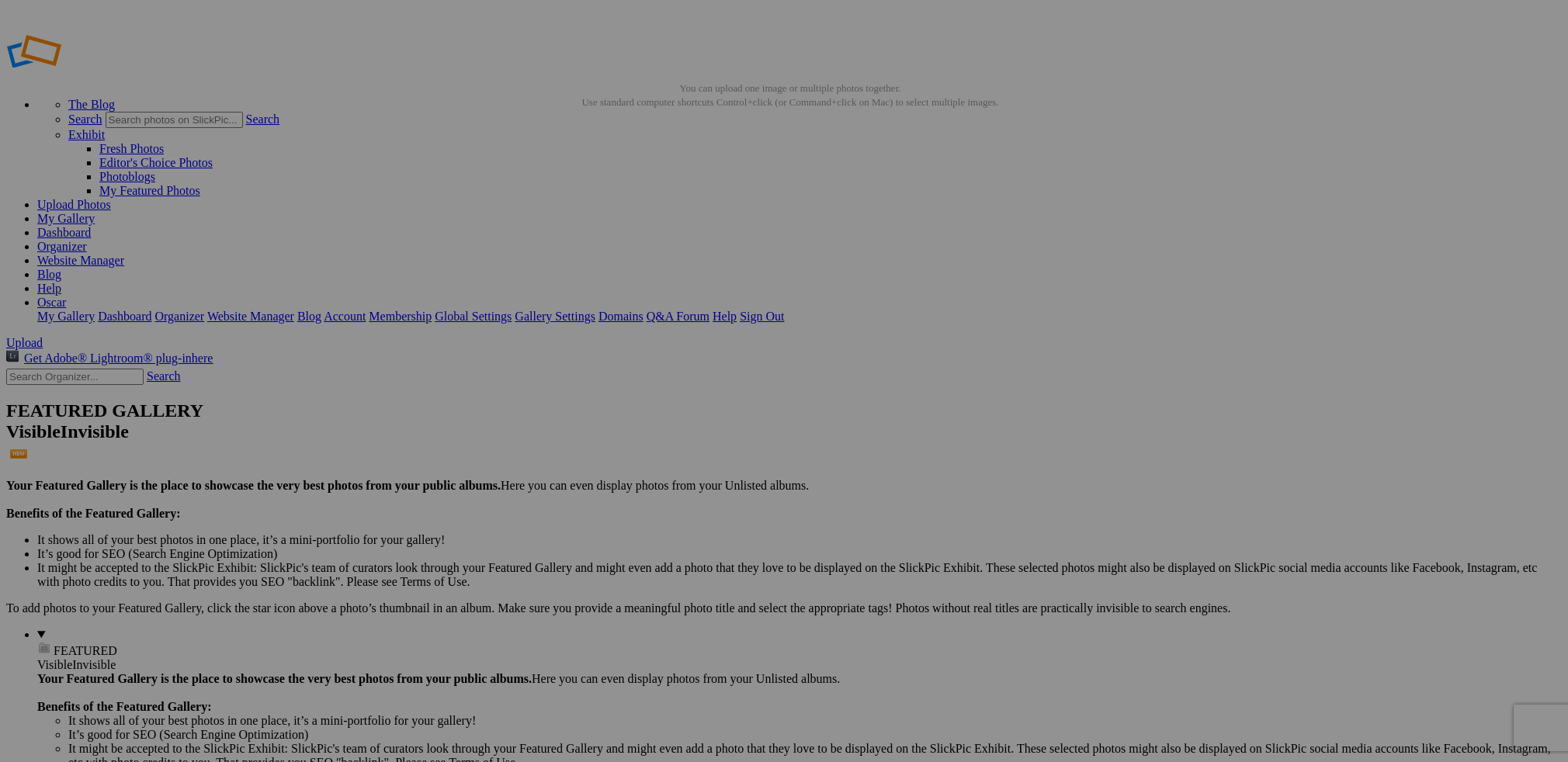
click at [66, 296] on link "Oscar" at bounding box center [52, 302] width 29 height 13
click at [95, 212] on link "My Gallery" at bounding box center [66, 218] width 57 height 13
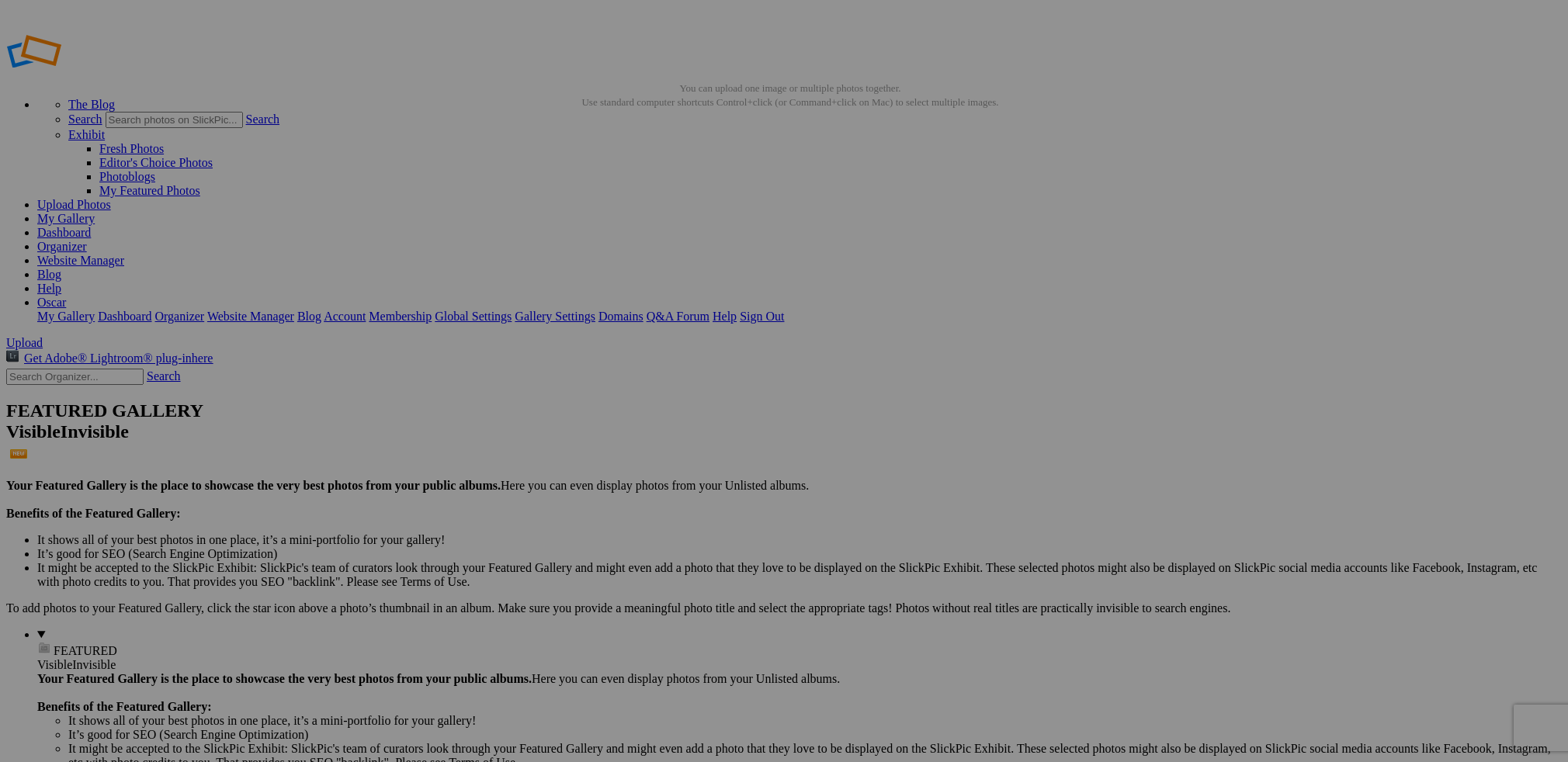
drag, startPoint x: 1365, startPoint y: 165, endPoint x: 1347, endPoint y: 174, distance: 20.1
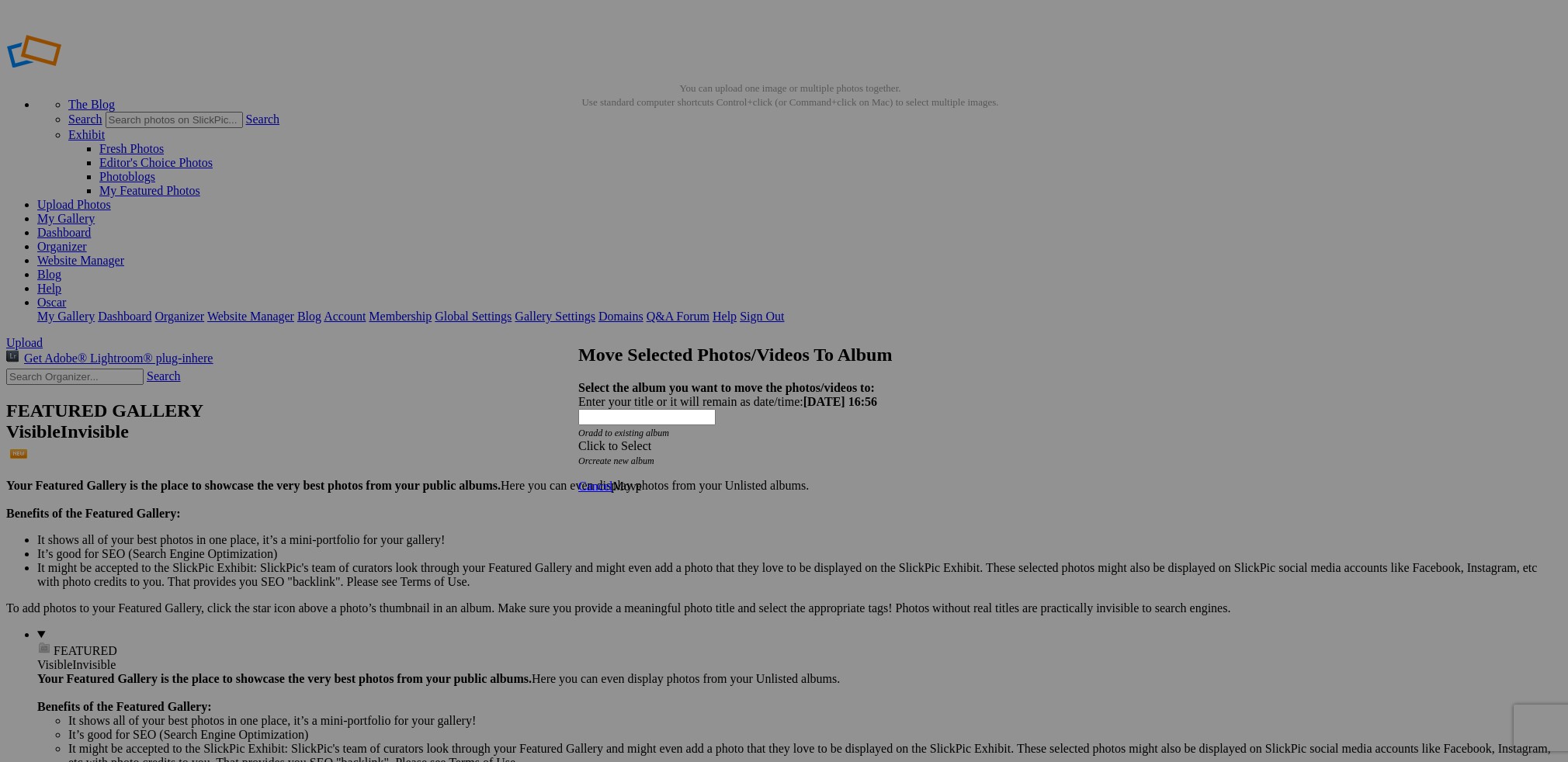
click at [579, 440] on span at bounding box center [579, 446] width 0 height 13
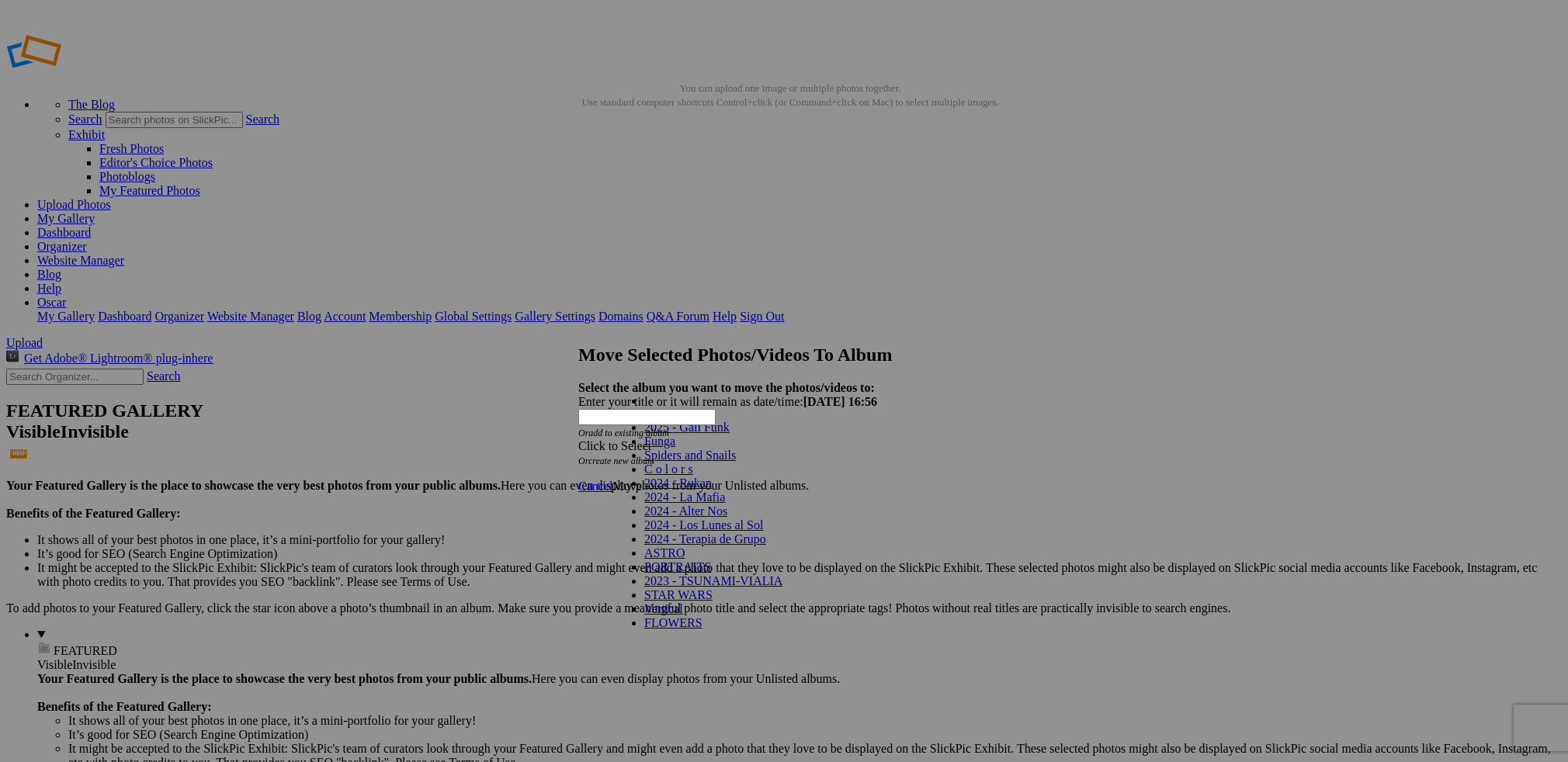
scroll to position [166, 0]
click at [657, 616] on link "FLOWERS" at bounding box center [673, 622] width 58 height 13
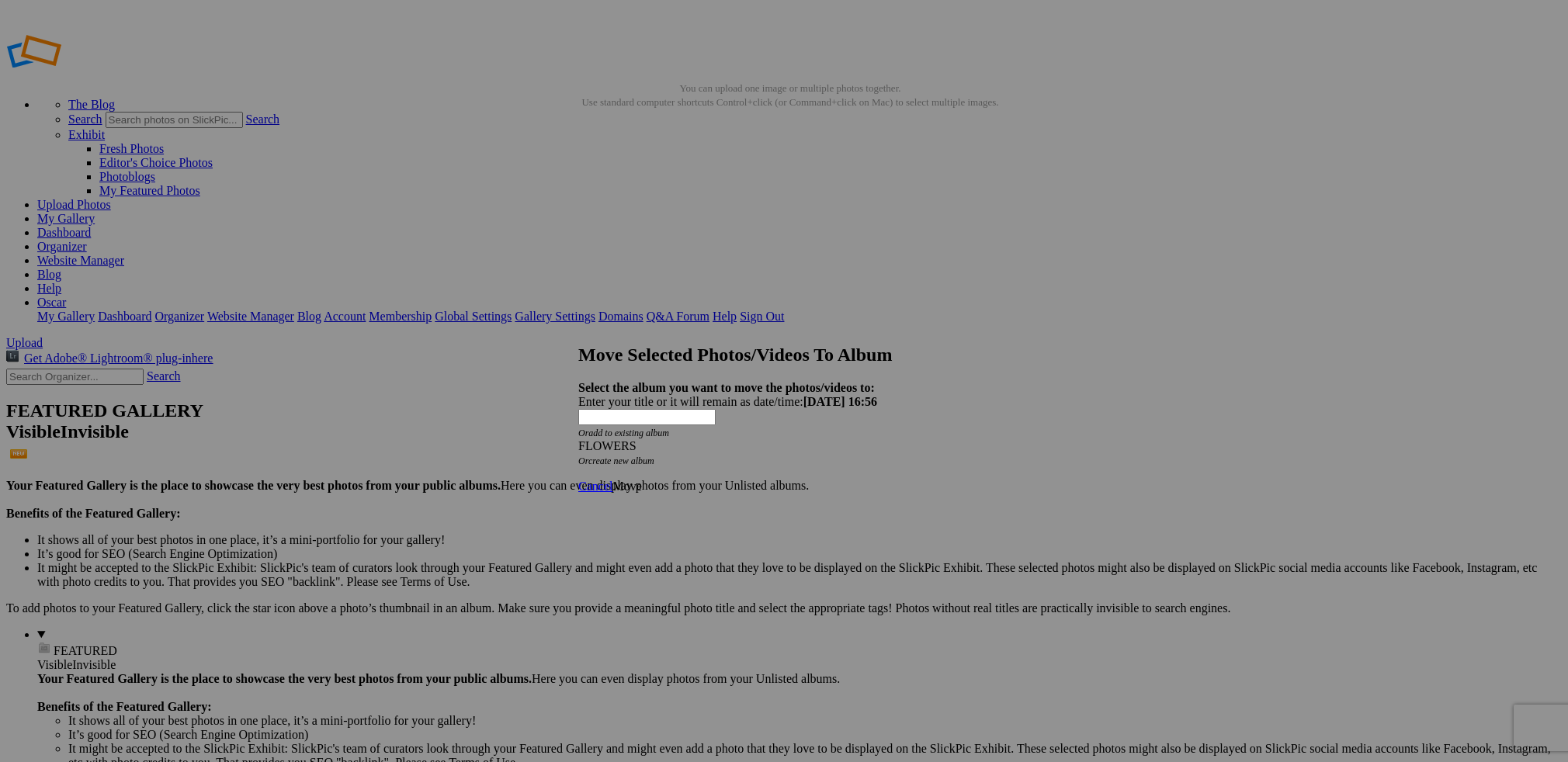
click at [641, 480] on span "Move" at bounding box center [627, 486] width 29 height 13
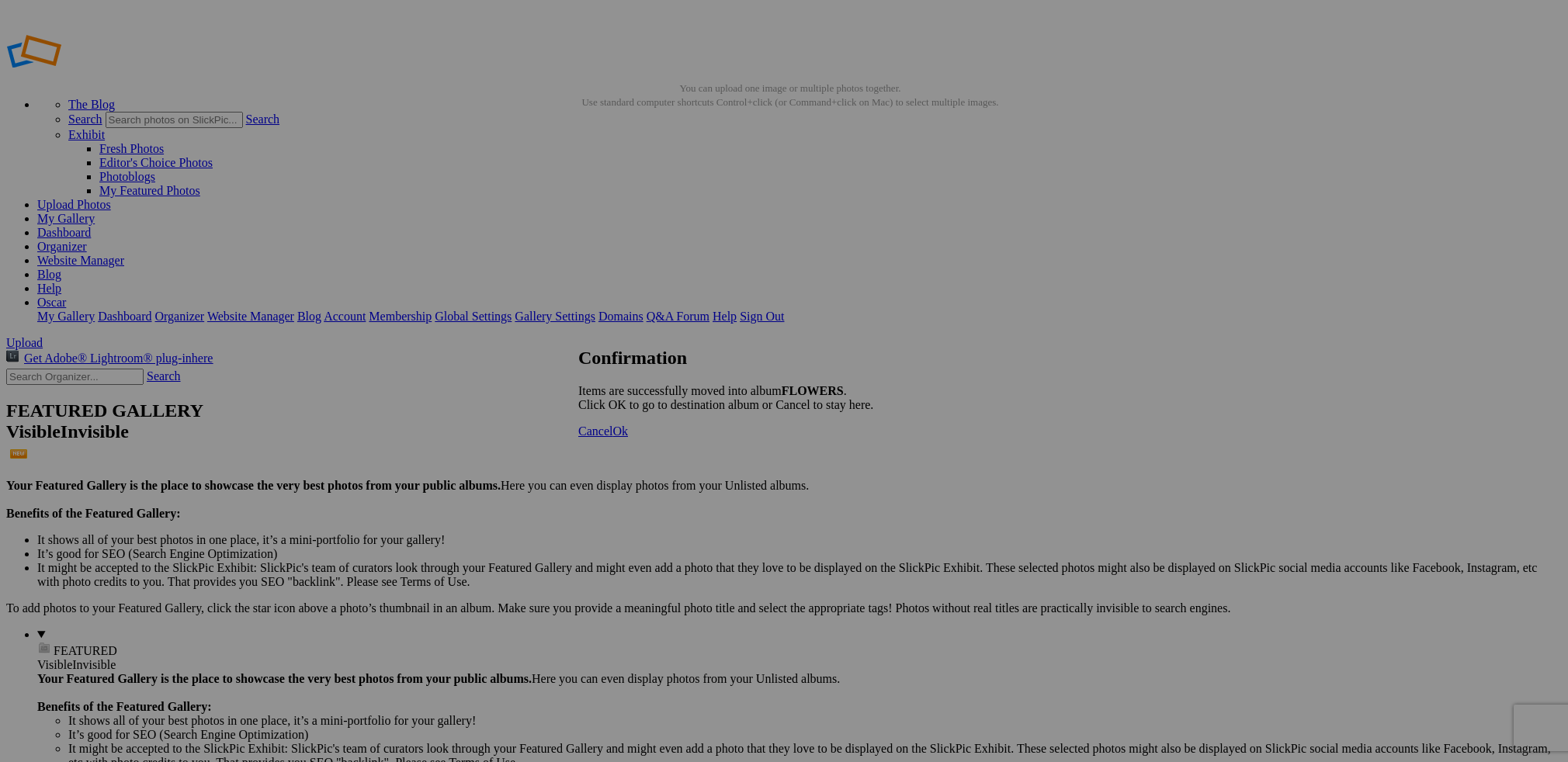
click at [628, 438] on span "Ok" at bounding box center [620, 430] width 15 height 13
drag, startPoint x: 382, startPoint y: 164, endPoint x: 388, endPoint y: 170, distance: 8.5
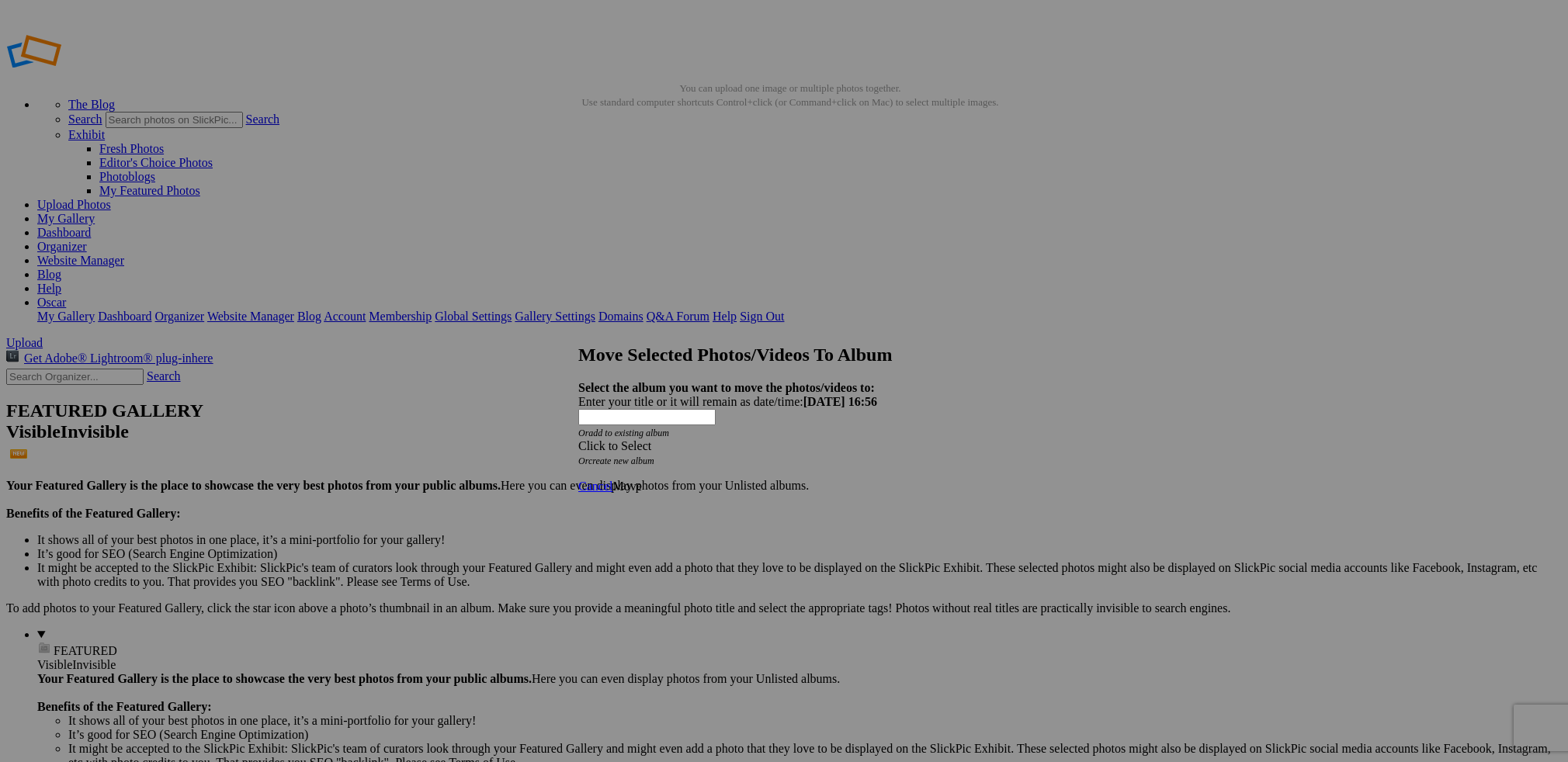
click at [579, 440] on span at bounding box center [579, 446] width 0 height 13
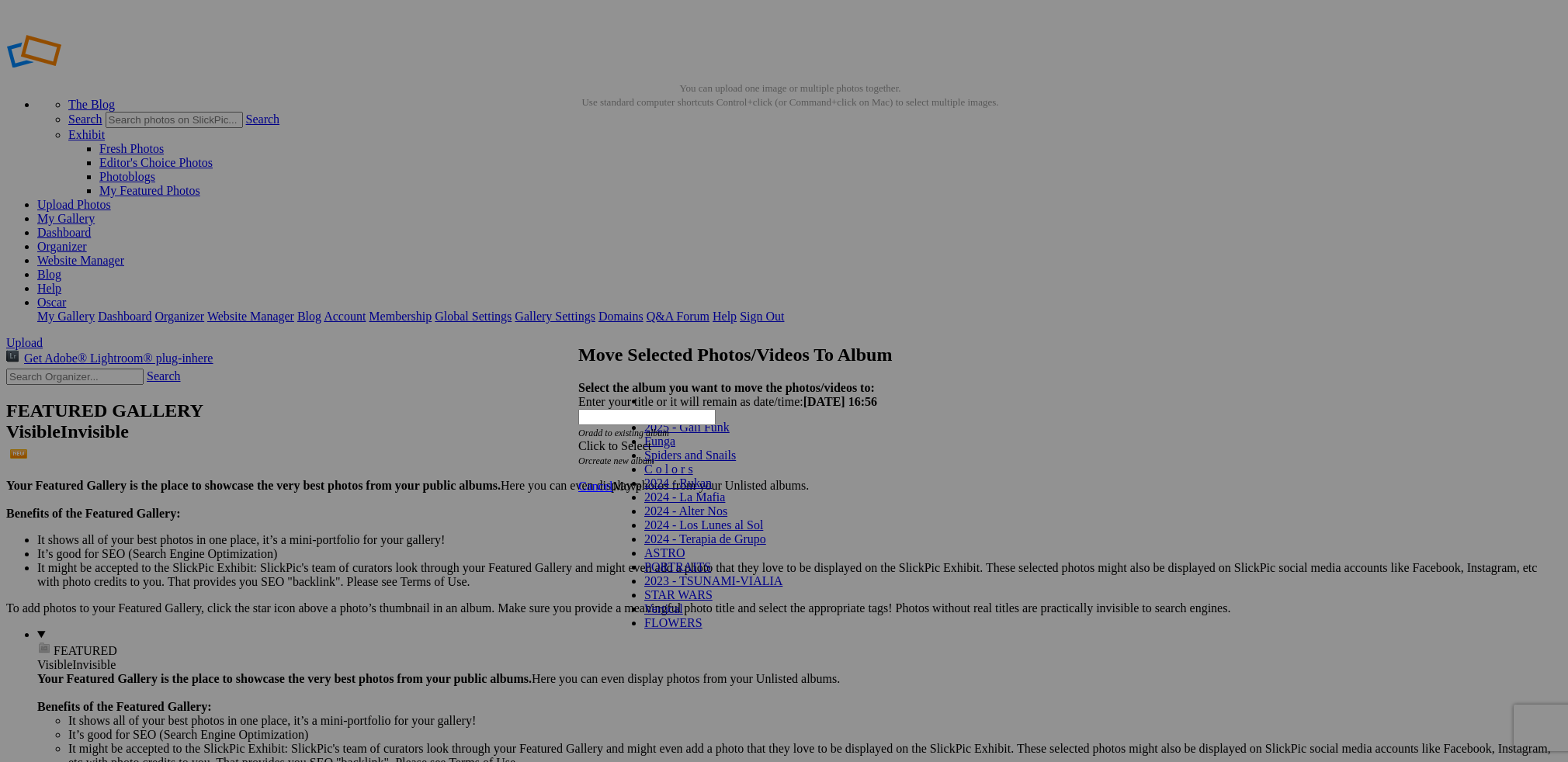
scroll to position [166, 0]
click at [666, 616] on link "FLOWERS" at bounding box center [673, 622] width 58 height 13
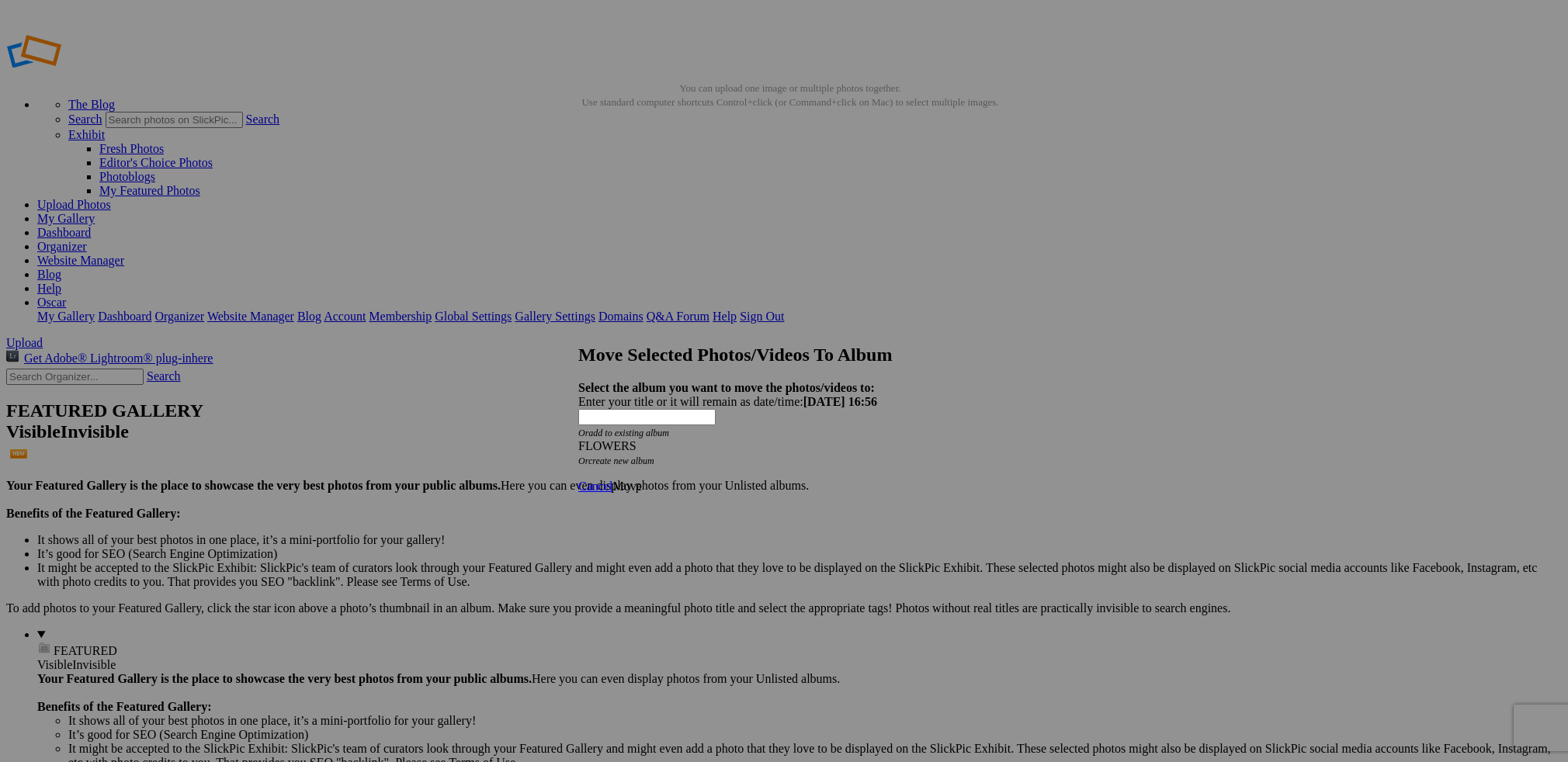
click at [641, 480] on span "Move" at bounding box center [627, 486] width 29 height 13
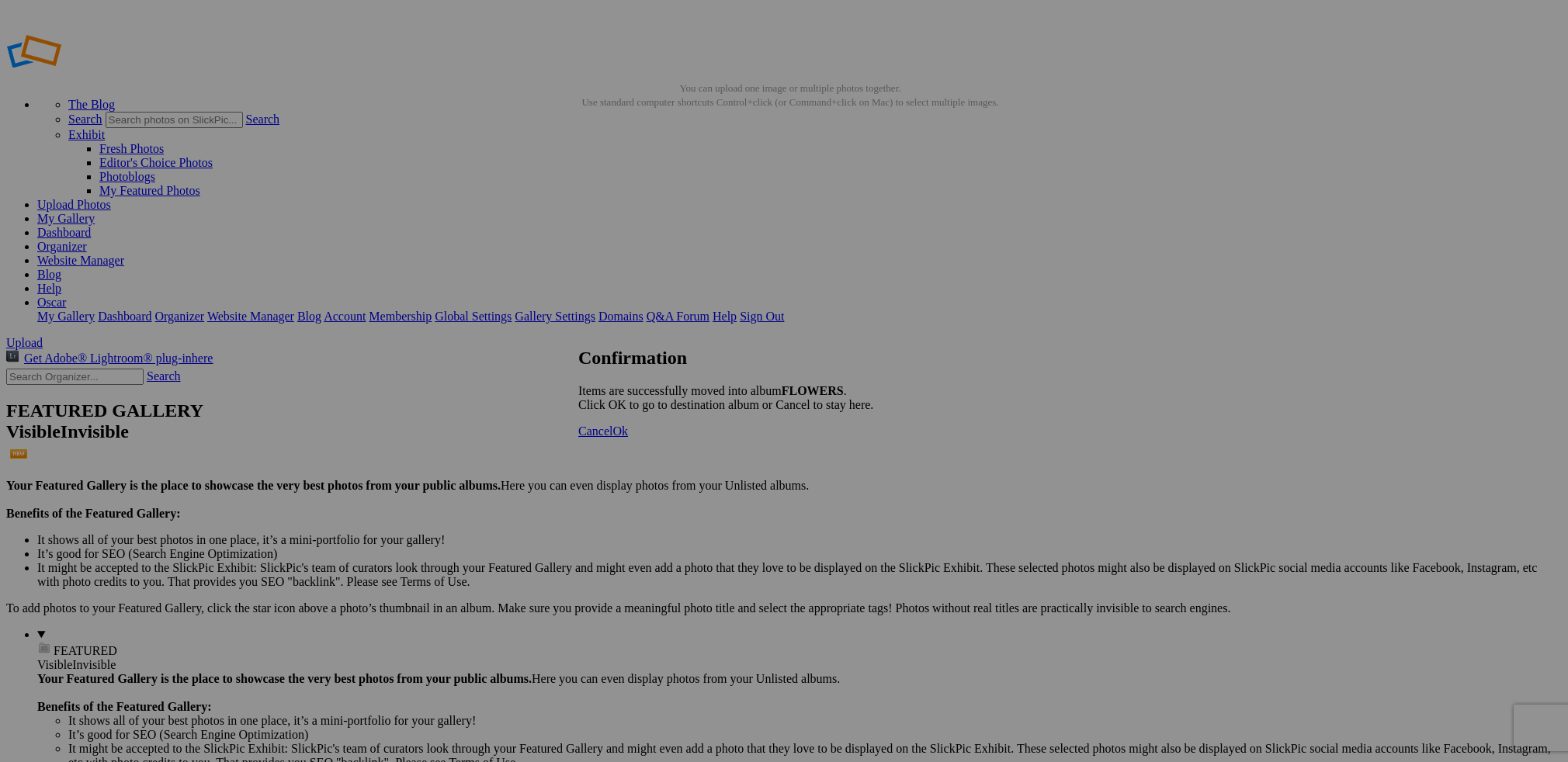
click at [628, 438] on span "Ok" at bounding box center [620, 430] width 15 height 13
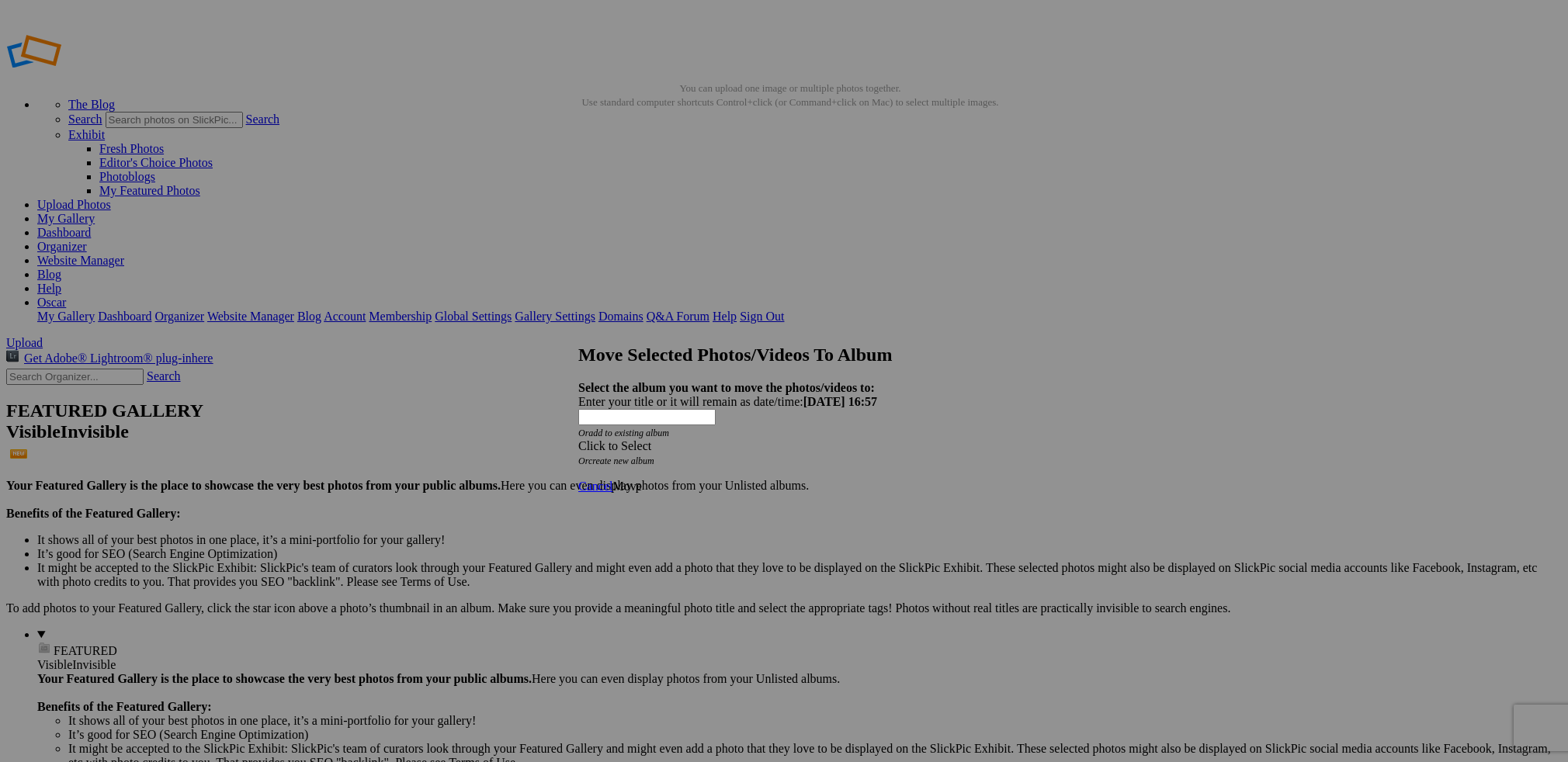
click at [579, 440] on span at bounding box center [579, 446] width 0 height 13
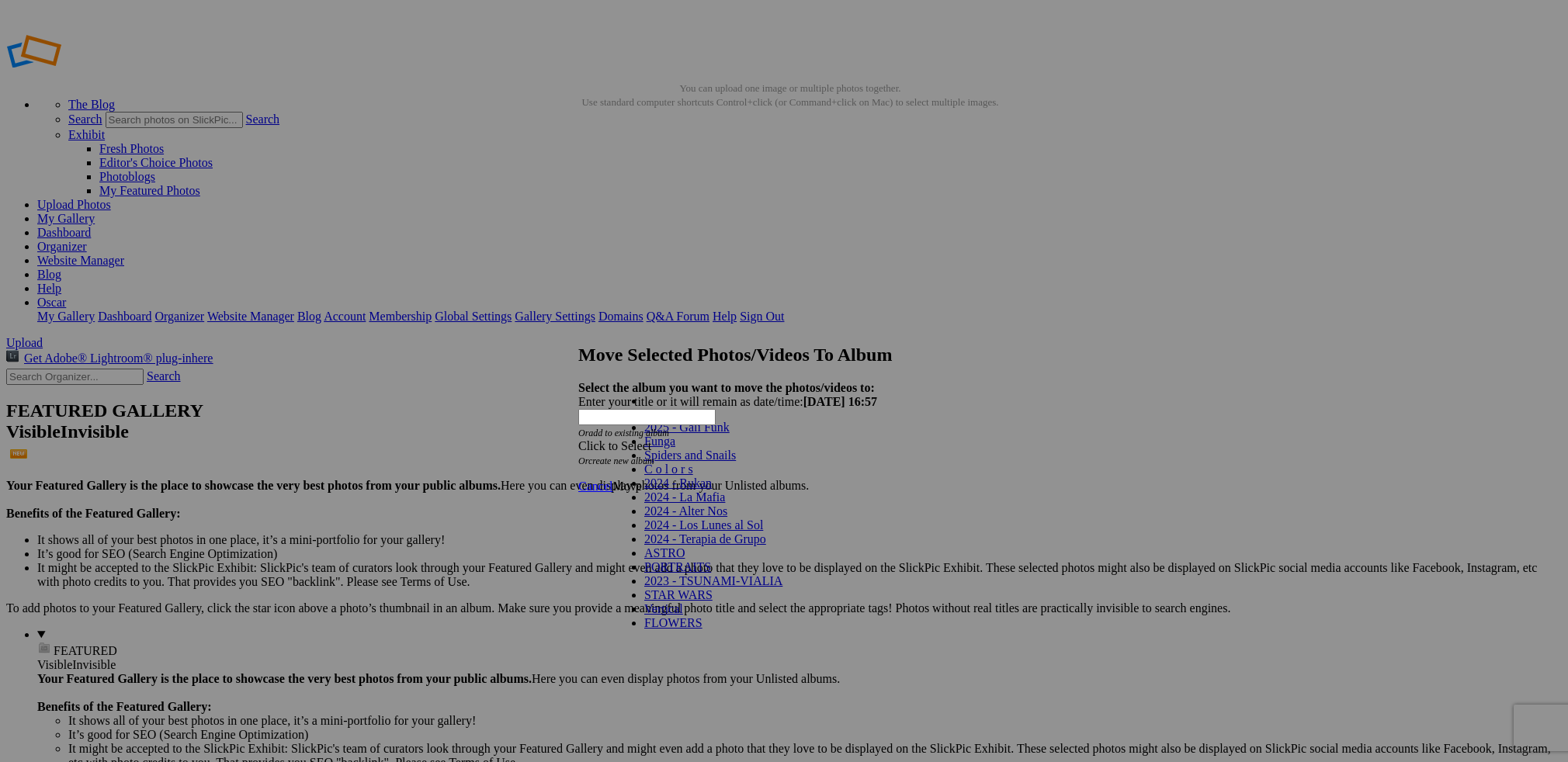
click at [693, 476] on link "C o l o r s" at bounding box center [668, 469] width 49 height 13
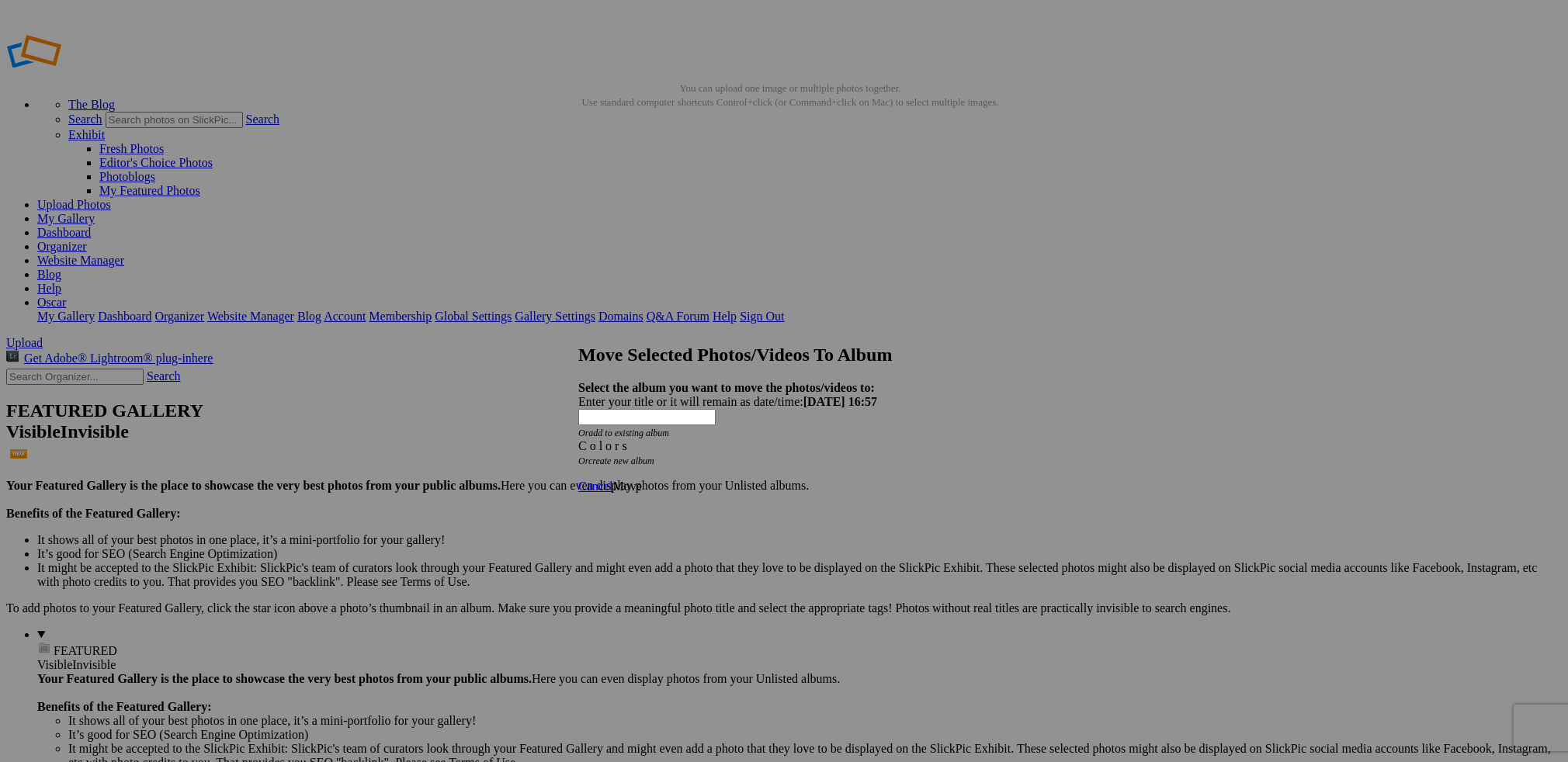
click at [641, 480] on span "Move" at bounding box center [627, 486] width 29 height 13
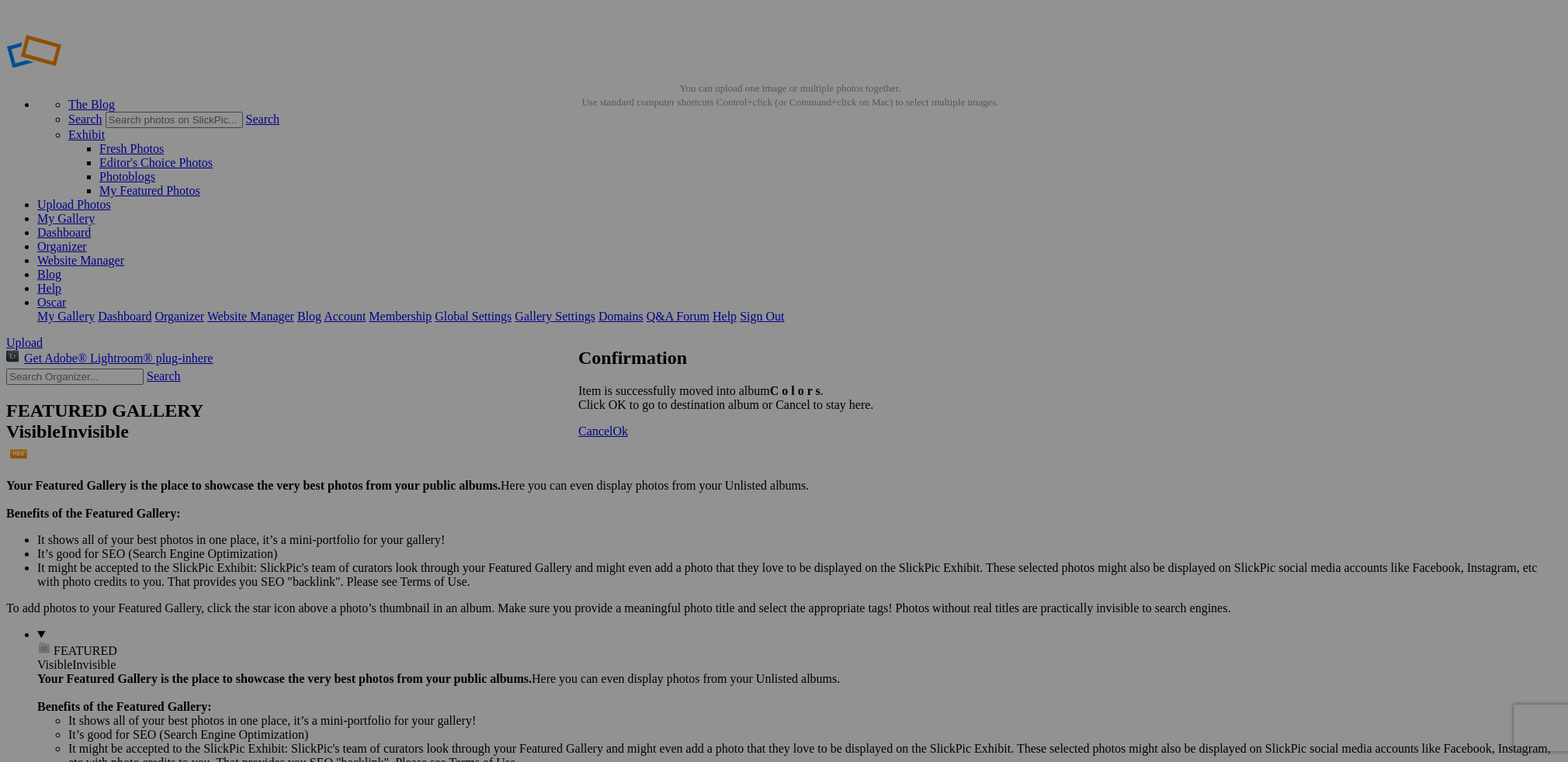
click at [628, 438] on span "Ok" at bounding box center [620, 430] width 15 height 13
click at [657, 463] on span "Close" at bounding box center [643, 469] width 28 height 13
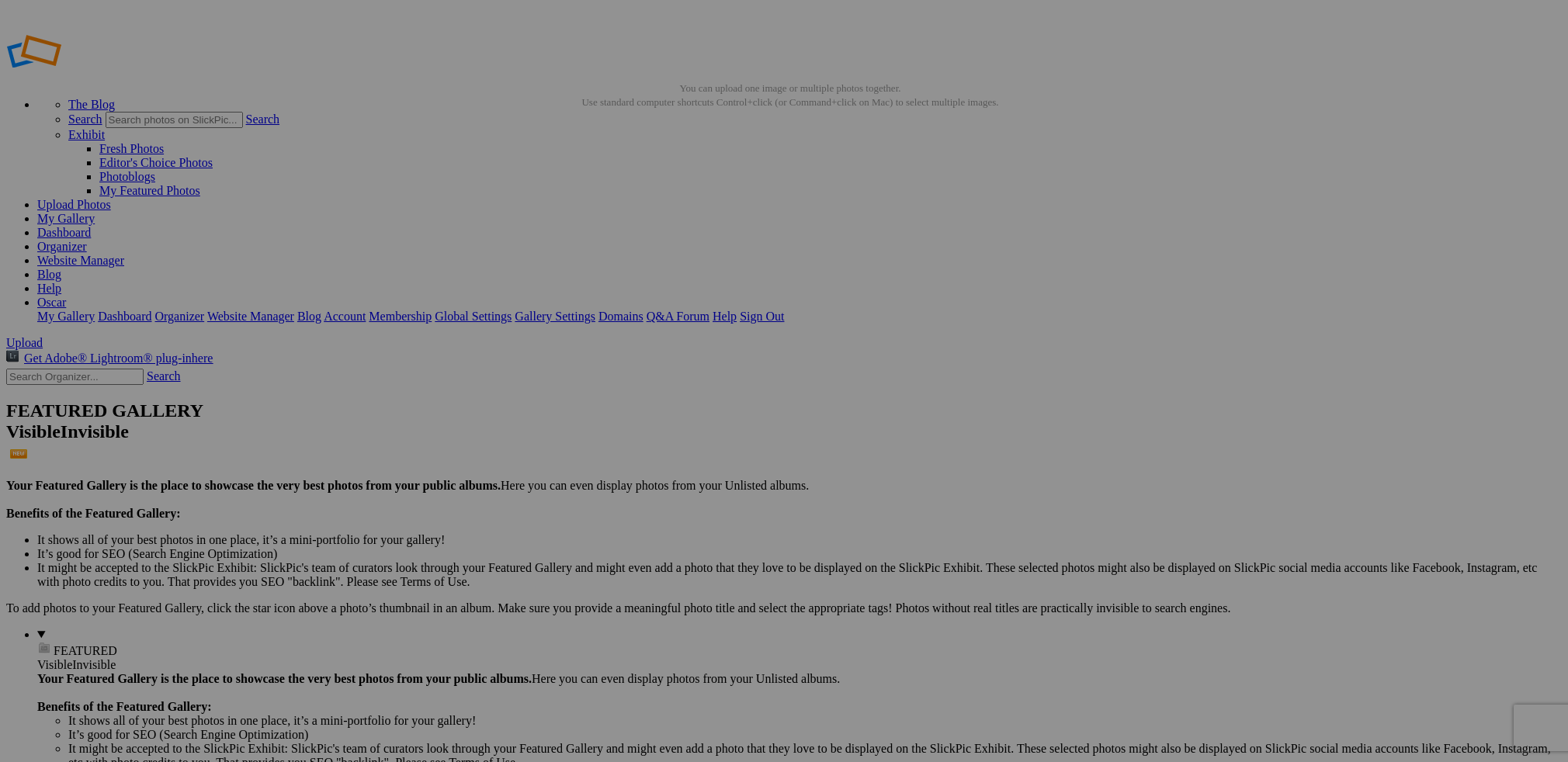
click at [642, 440] on span "Yes" at bounding box center [632, 441] width 18 height 13
click at [784, 309] on link "Sign Out" at bounding box center [762, 315] width 44 height 13
